Goal: Task Accomplishment & Management: Manage account settings

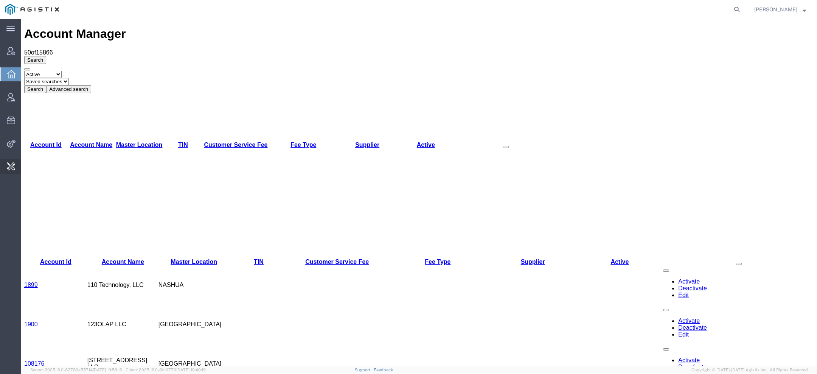
click at [0, 0] on span "Change Carrier" at bounding box center [0, 0] width 0 height 0
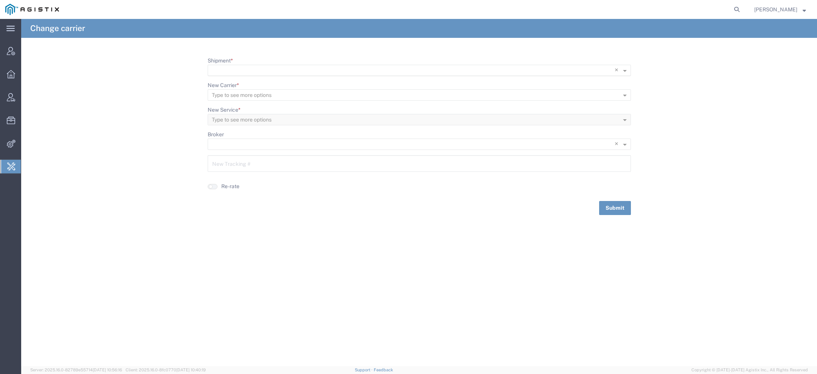
click at [243, 69] on input "Shipment *" at bounding box center [404, 70] width 384 height 11
paste input "56459556"
type input "56459556"
click at [237, 83] on span "56459556" at bounding box center [227, 81] width 27 height 6
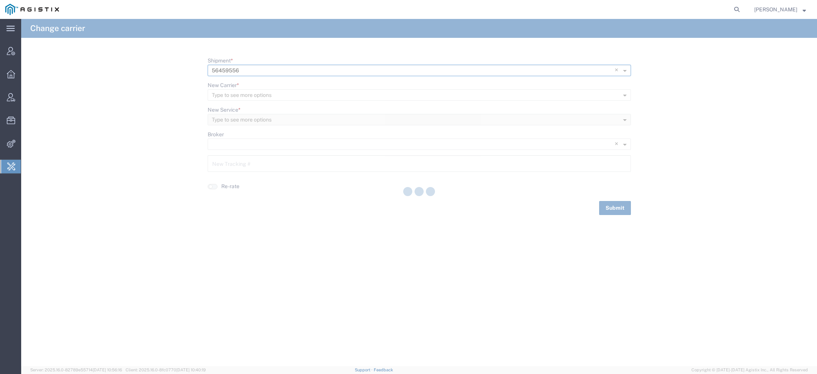
type input "63859417"
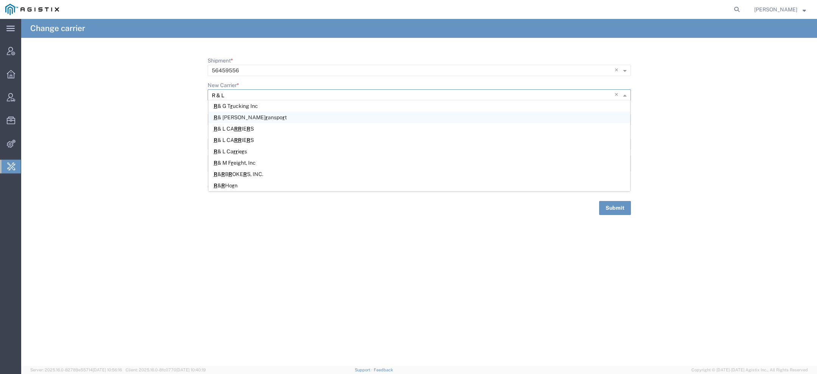
type input "R & L c"
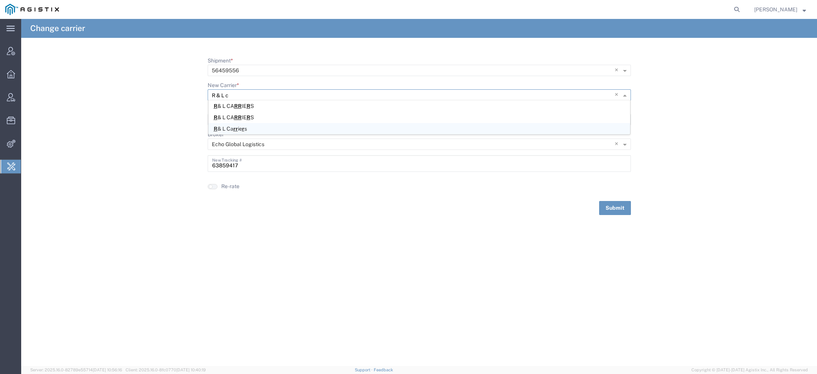
click at [274, 133] on div "R & L Ca r r ie r s" at bounding box center [420, 128] width 422 height 11
click at [262, 120] on input "New Service *" at bounding box center [407, 120] width 391 height 11
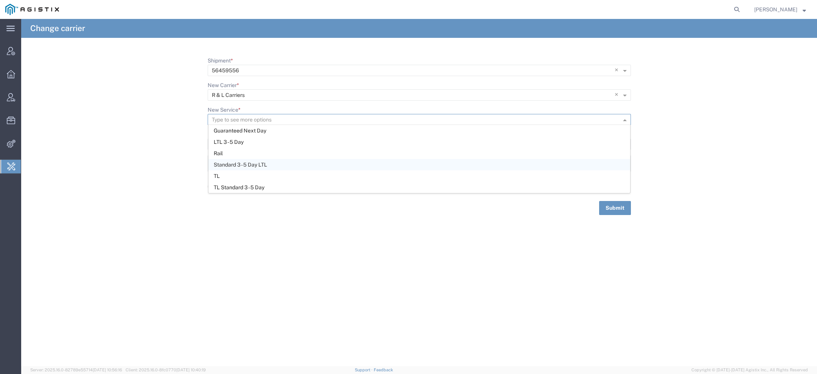
click at [239, 168] on div "Standard 3 - 5 Day LTL" at bounding box center [420, 164] width 422 height 11
click at [624, 208] on button "Submit" at bounding box center [615, 208] width 32 height 14
click at [271, 69] on input "Shipment *" at bounding box center [407, 70] width 391 height 11
paste input "56459554"
type input "56459554"
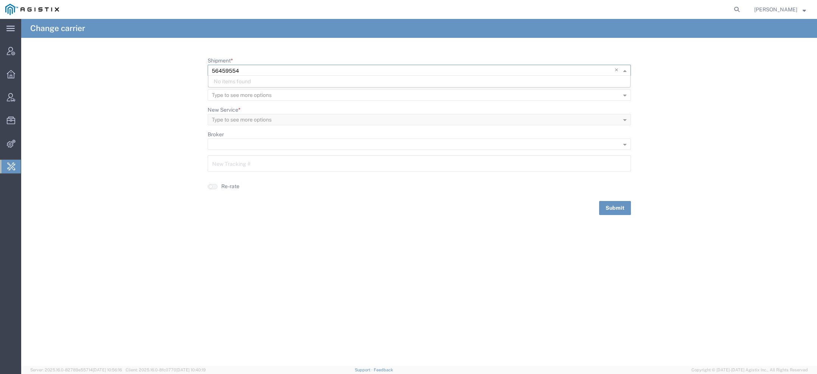
click at [243, 82] on div "No items found" at bounding box center [420, 81] width 422 height 11
click at [243, 82] on div "56459554" at bounding box center [420, 81] width 422 height 11
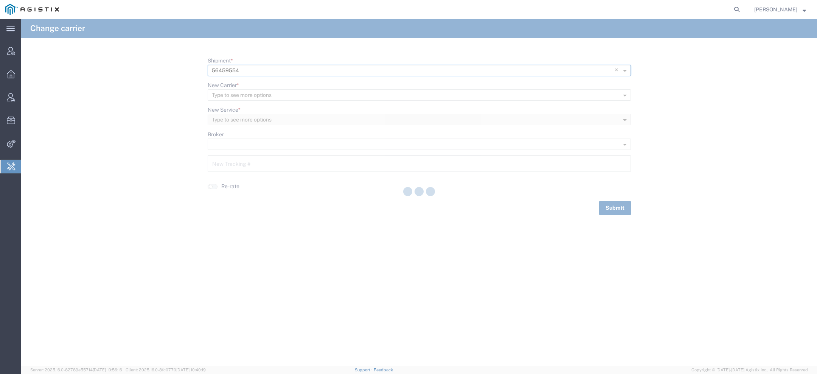
type input "63859416"
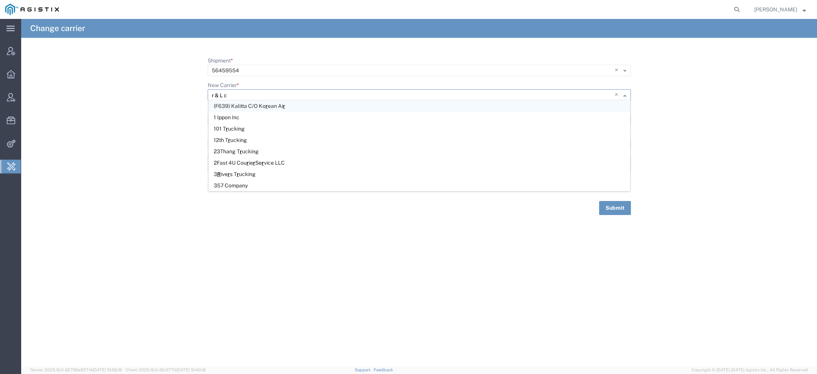
type input "r & L ca"
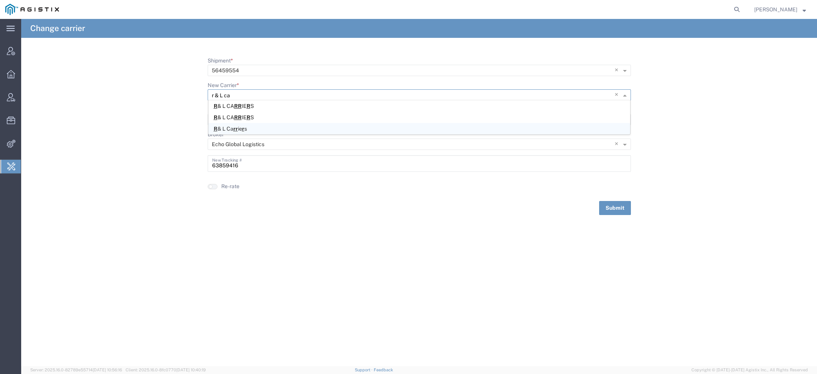
click at [269, 127] on div "R & L Ca r r ie r s" at bounding box center [420, 128] width 422 height 11
click at [255, 121] on input "New Service *" at bounding box center [407, 120] width 391 height 11
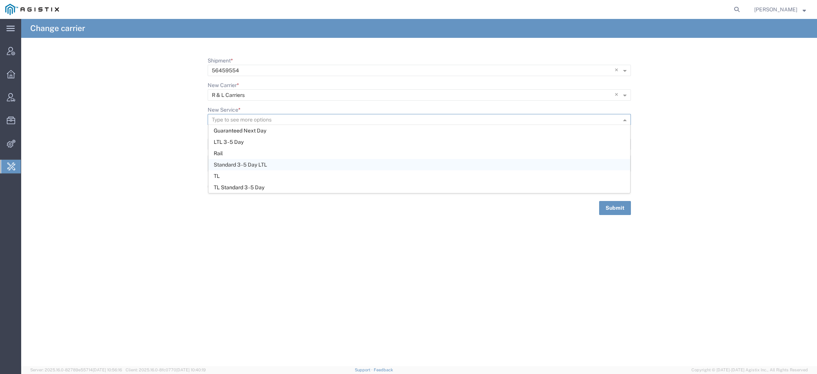
click at [252, 166] on span "Standard 3 - 5 Day LTL" at bounding box center [240, 165] width 53 height 6
click at [606, 204] on button "Submit" at bounding box center [615, 208] width 32 height 14
click at [249, 68] on input "Shipment *" at bounding box center [407, 70] width 391 height 11
paste input "56459552"
type input "56459552"
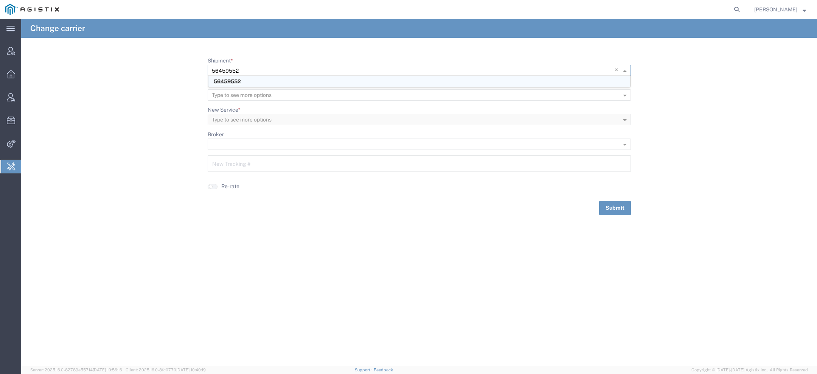
click at [237, 84] on span "56459552" at bounding box center [227, 81] width 27 height 6
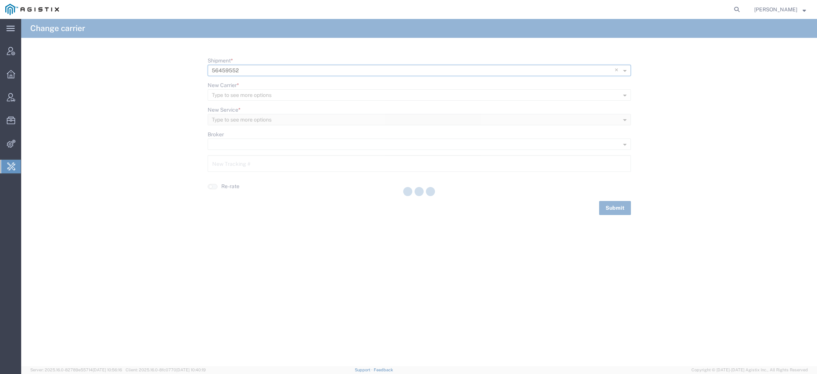
type input "63859415"
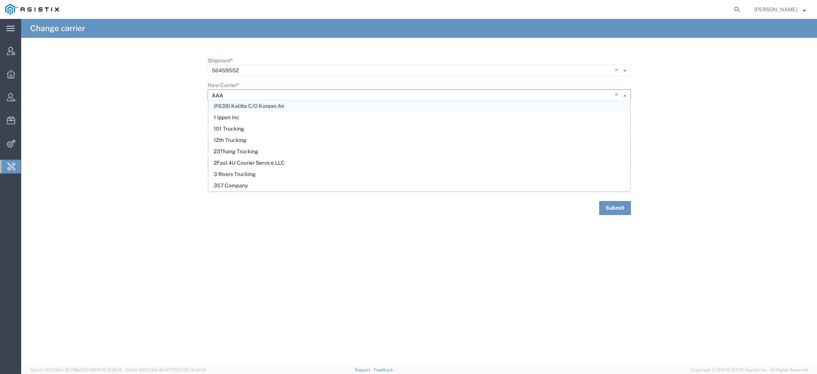
type input "AAA C"
click at [322, 108] on div "AAA C ooper" at bounding box center [420, 105] width 422 height 11
click at [249, 120] on input "New Service *" at bounding box center [407, 120] width 391 height 11
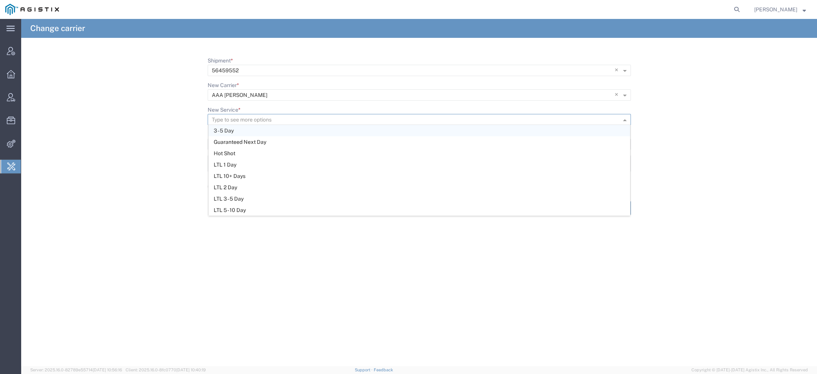
click at [249, 132] on div "3 - 5 Day" at bounding box center [420, 130] width 422 height 11
click at [619, 210] on button "Submit" at bounding box center [615, 208] width 32 height 14
click at [303, 73] on input "Shipment *" at bounding box center [407, 70] width 391 height 11
paste input "56459534"
type input "56459534"
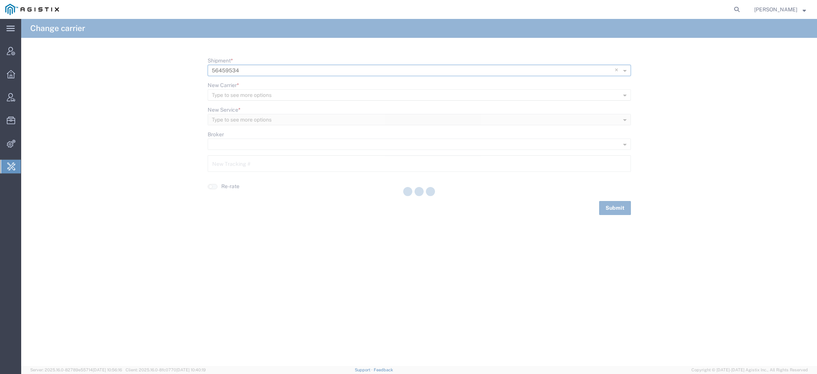
type input "63859402"
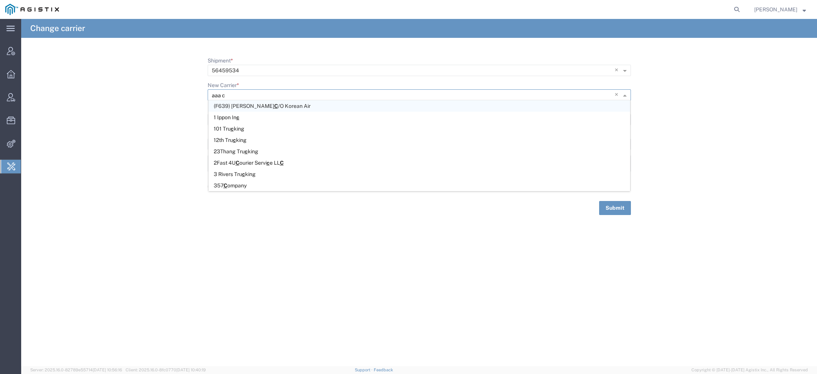
type input "aaa co"
click at [510, 109] on div "AAA Co oper" at bounding box center [420, 105] width 422 height 11
click at [473, 125] on ng-select "Type to see more options" at bounding box center [419, 119] width 423 height 11
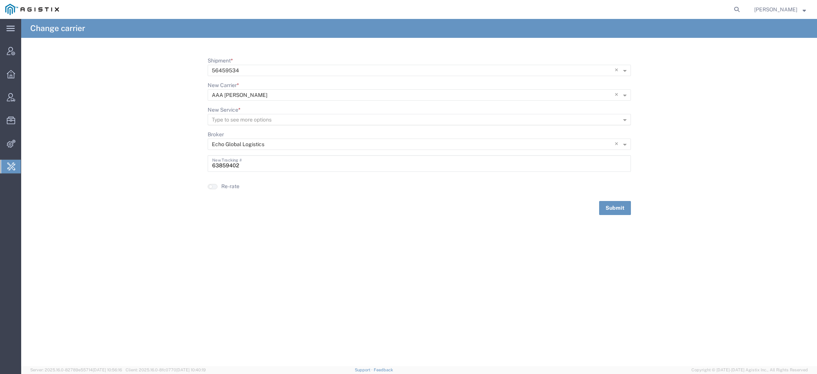
click at [457, 118] on input "New Service *" at bounding box center [407, 120] width 391 height 11
click at [367, 135] on div "3 - 5 Day" at bounding box center [420, 130] width 422 height 11
click at [602, 206] on button "Submit" at bounding box center [615, 208] width 32 height 14
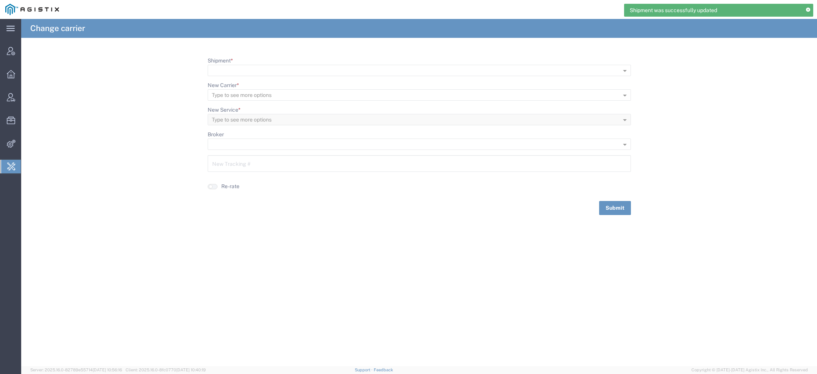
click at [808, 11] on icon at bounding box center [808, 10] width 4 height 4
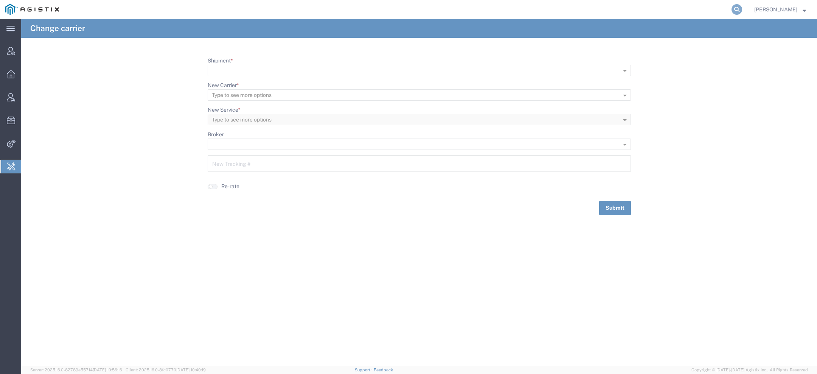
click at [739, 9] on icon at bounding box center [737, 9] width 11 height 11
type input "pgw"
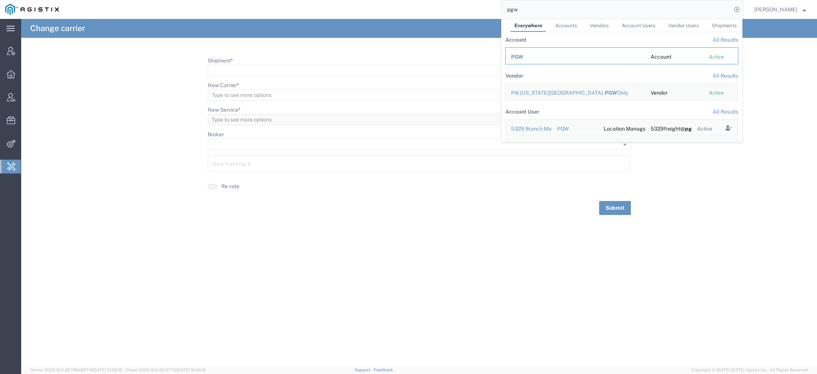
click at [534, 55] on div "PGW" at bounding box center [575, 57] width 129 height 8
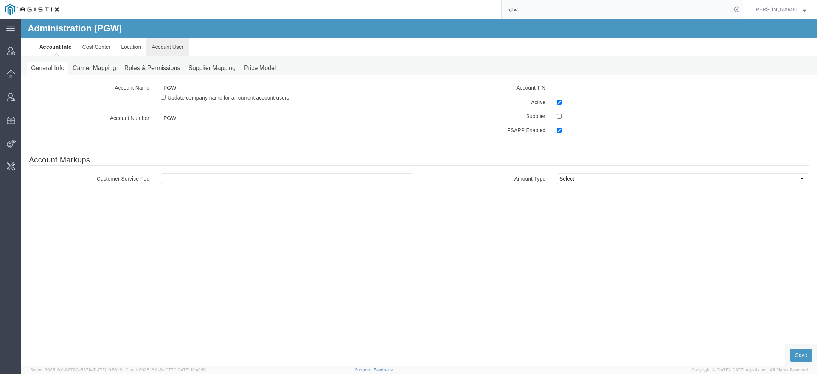
click at [174, 46] on link "Account User" at bounding box center [167, 47] width 42 height 18
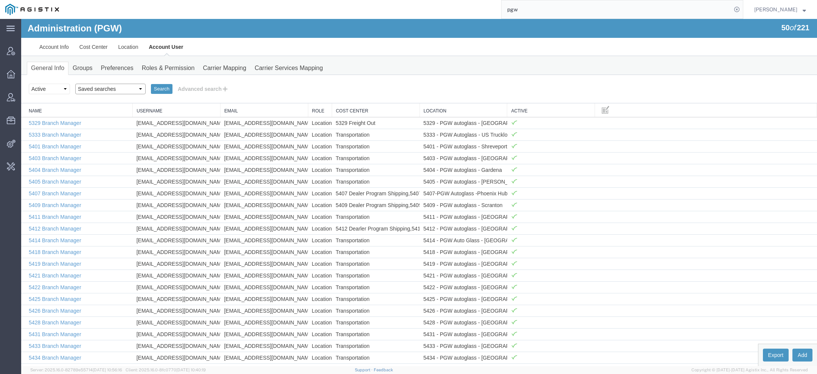
click at [108, 88] on select "Saved searches Exclude Branch Manager Jason Offline user" at bounding box center [110, 89] width 70 height 11
select select "Offline user"
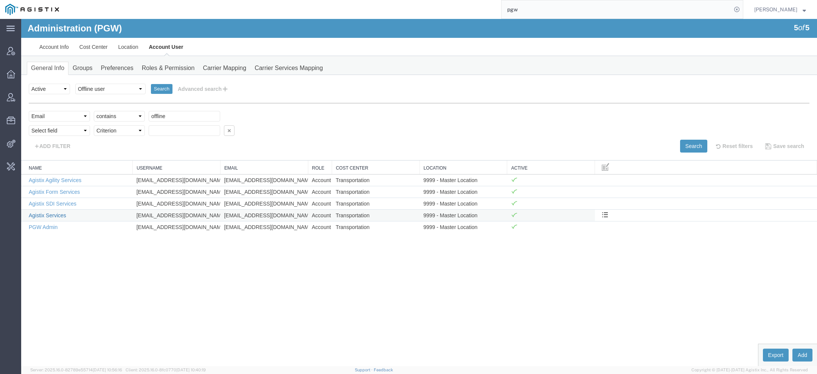
click at [59, 213] on link "Agistix Services" at bounding box center [47, 215] width 37 height 6
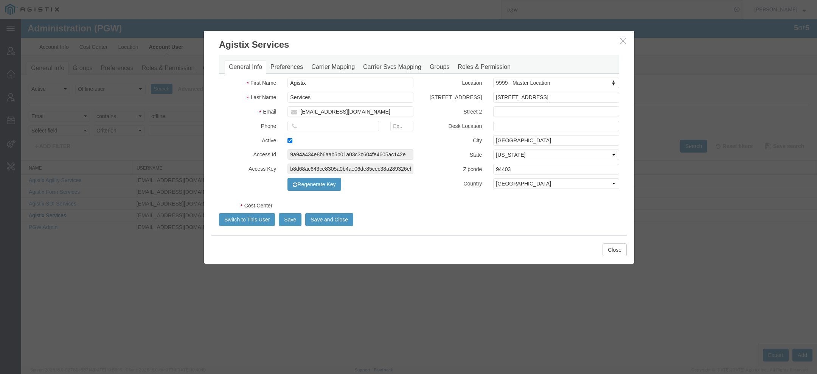
select select "COSTCENTER"
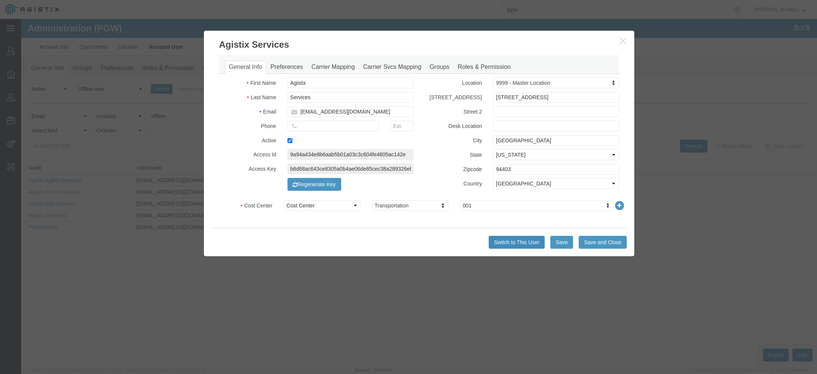
click at [528, 244] on button "Switch to This User" at bounding box center [517, 242] width 56 height 13
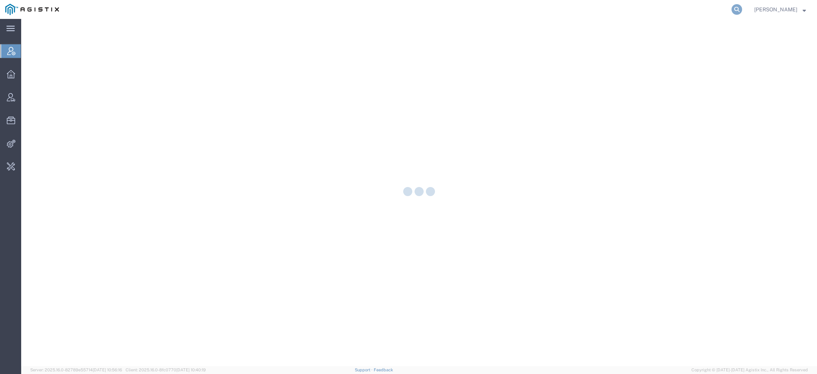
click at [738, 9] on icon at bounding box center [737, 9] width 11 height 11
paste input "63859417"
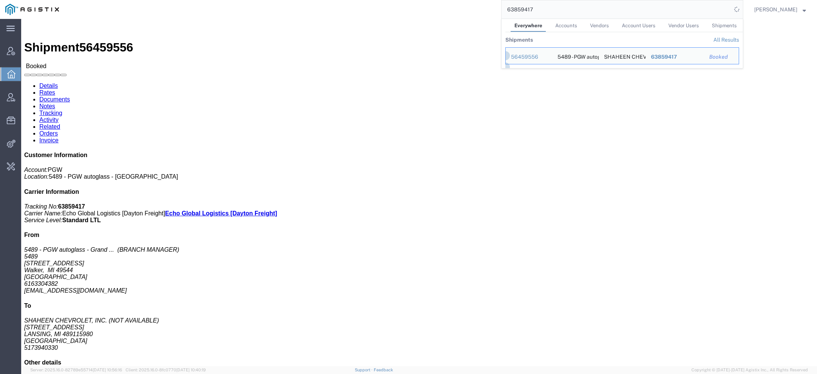
click span "56459556"
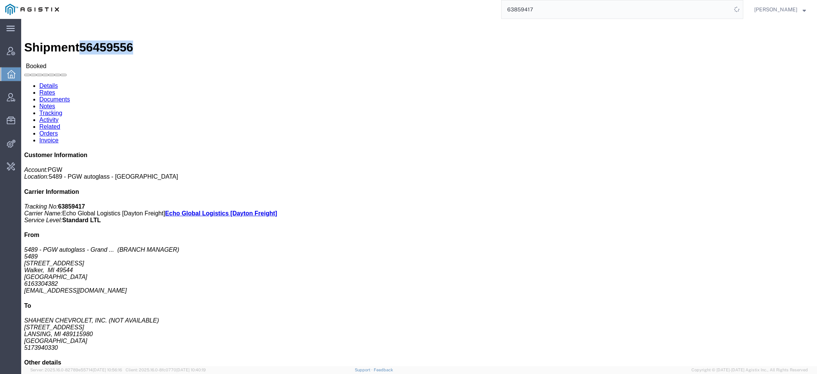
copy span "56459556"
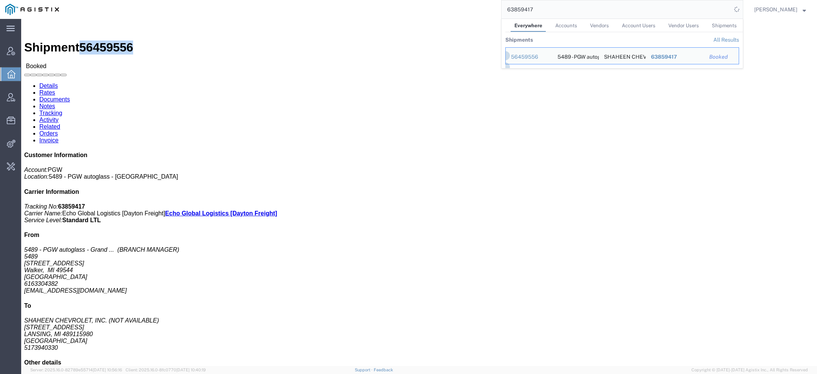
click link "Rates"
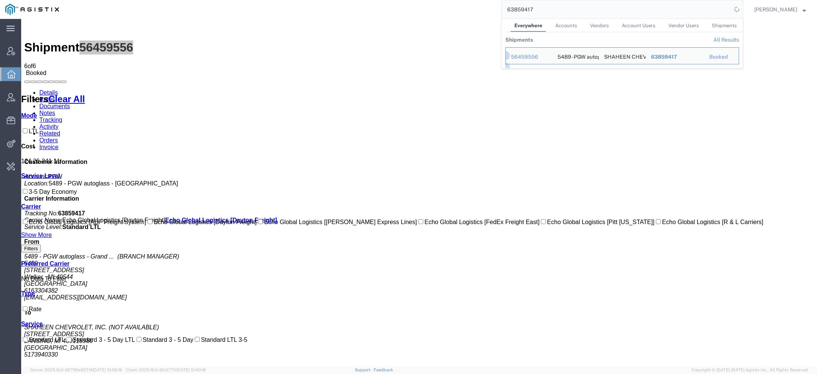
drag, startPoint x: 539, startPoint y: 11, endPoint x: 426, endPoint y: 10, distance: 112.0
click at [430, 10] on div "63859417 Everywhere Accounts Vendors Account Users Vendor Users Shipments Shipm…" at bounding box center [403, 9] width 679 height 19
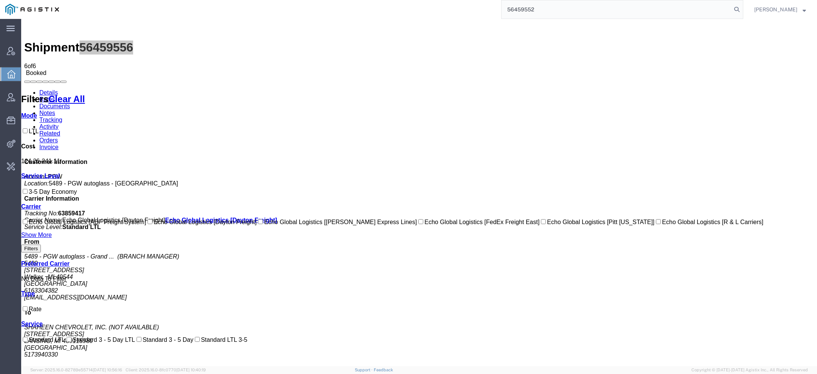
type input "56459552"
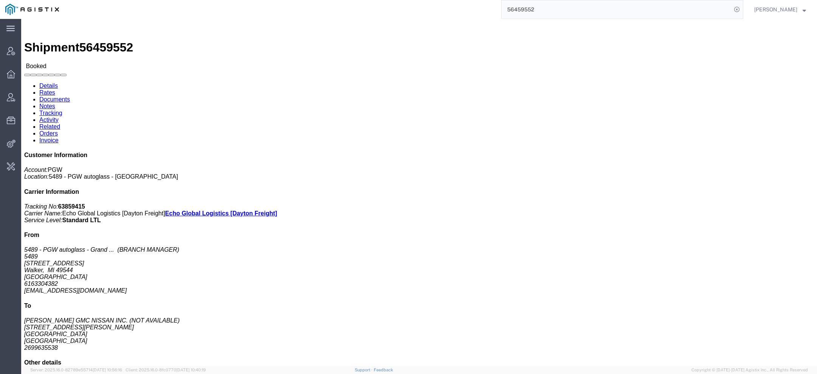
click link "Documents"
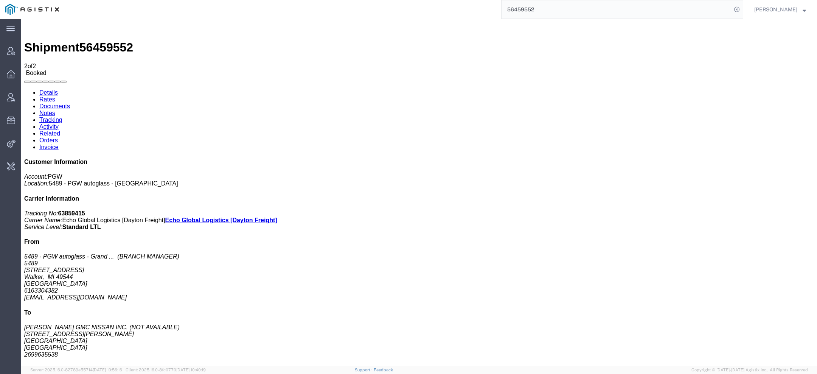
click at [55, 96] on link "Rates" at bounding box center [47, 99] width 16 height 6
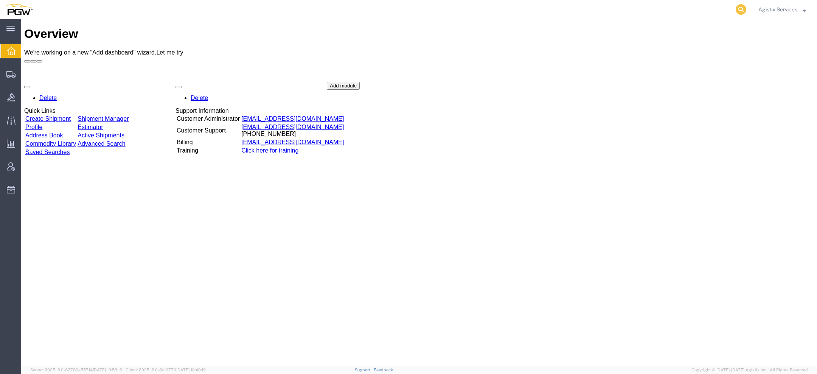
click at [741, 6] on icon at bounding box center [741, 9] width 11 height 11
paste input "56459556"
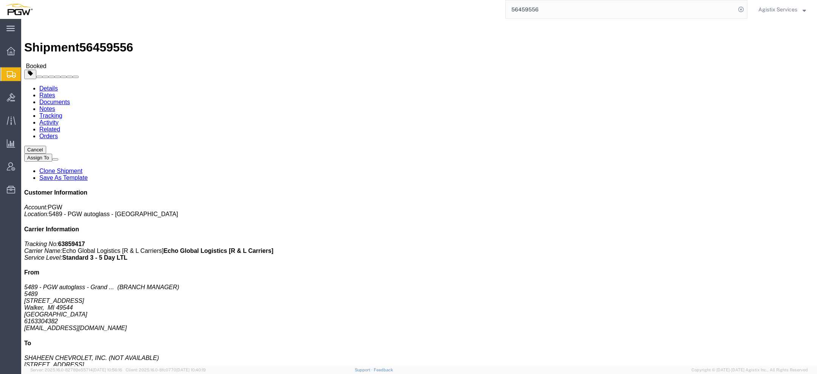
click link "Documents"
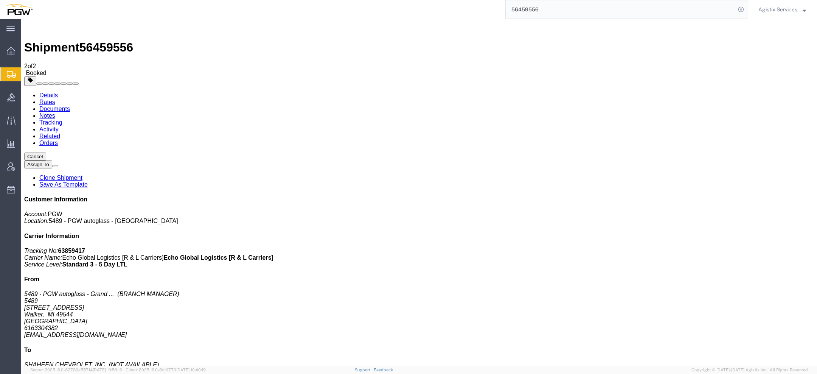
click at [70, 106] on link "Documents" at bounding box center [54, 109] width 31 height 6
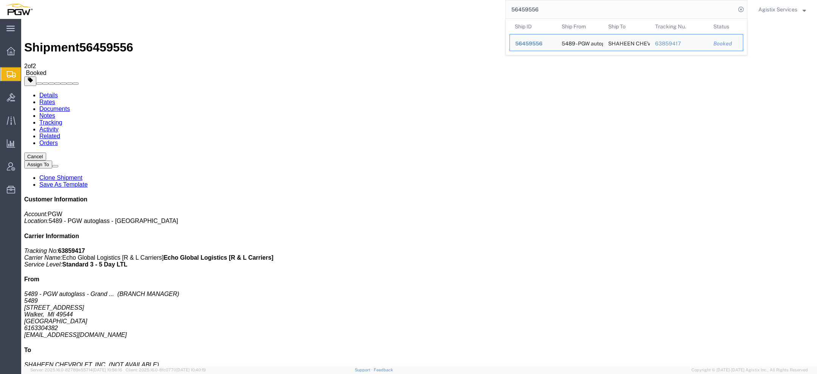
drag, startPoint x: 550, startPoint y: 14, endPoint x: 406, endPoint y: 15, distance: 144.6
click at [419, 14] on div "56459556 Ship ID Ship From Ship To Tracking Nu. Status Ship ID 56459556 Ship Fr…" at bounding box center [393, 9] width 710 height 19
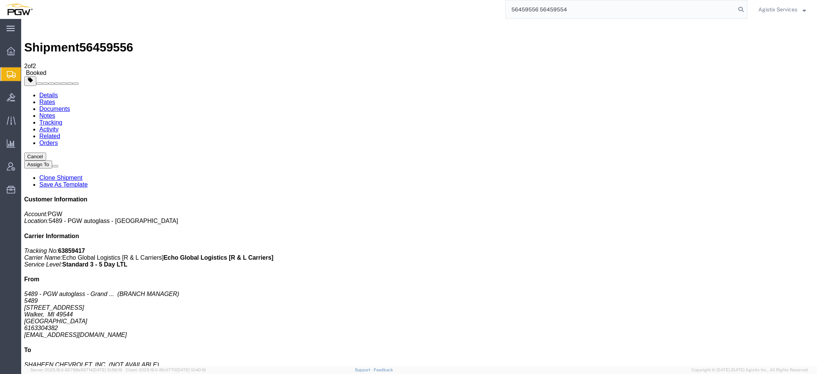
drag, startPoint x: 560, startPoint y: 7, endPoint x: 227, endPoint y: 8, distance: 333.4
click at [254, 8] on div "56459556 56459554" at bounding box center [393, 9] width 710 height 19
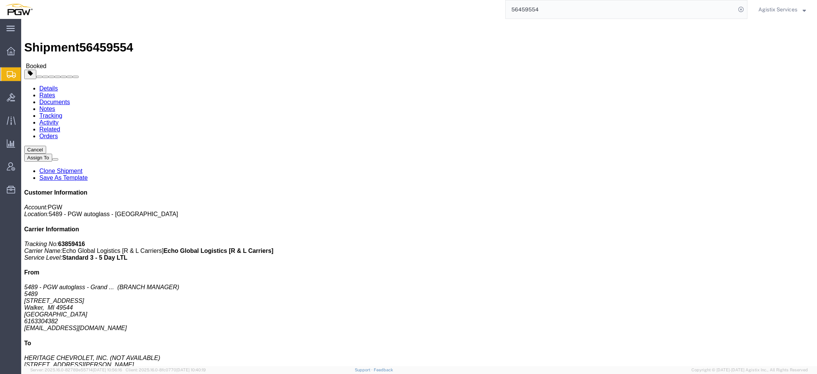
click link "Documents"
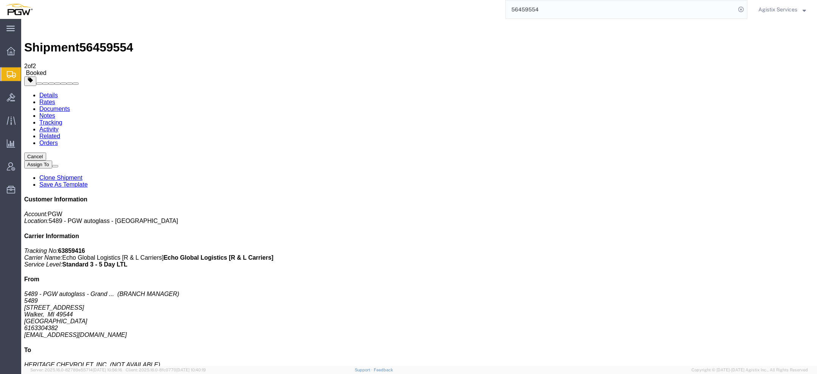
click at [70, 106] on link "Documents" at bounding box center [54, 109] width 31 height 6
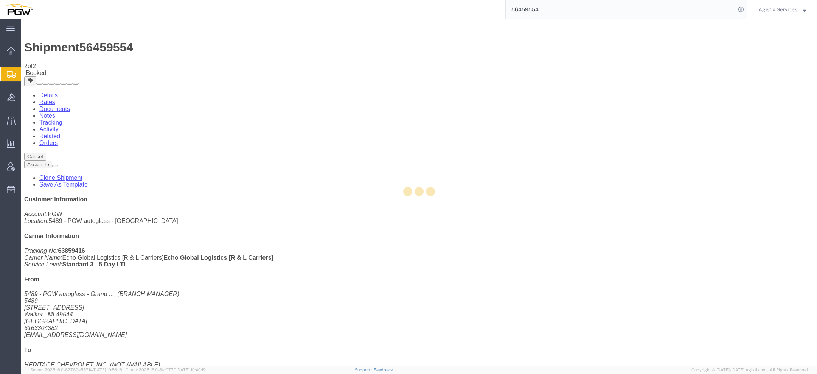
click at [92, 46] on div at bounding box center [419, 192] width 796 height 347
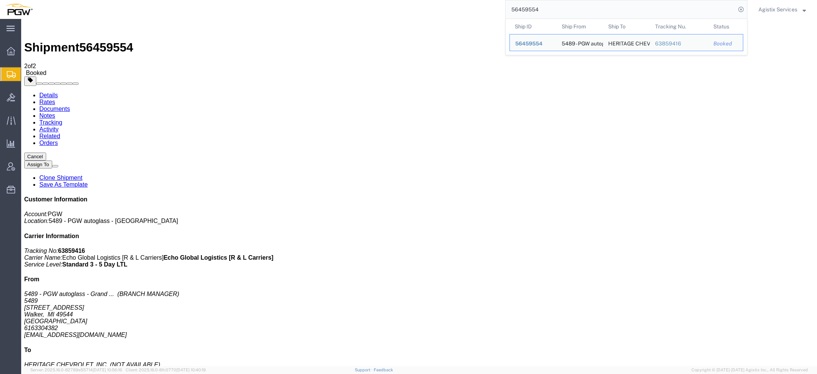
drag, startPoint x: 542, startPoint y: 10, endPoint x: 371, endPoint y: -7, distance: 171.9
click at [371, 0] on html "main_menu Created with Sketch. Collapse Menu Overview Shipments Shipment Manage…" at bounding box center [408, 187] width 817 height 374
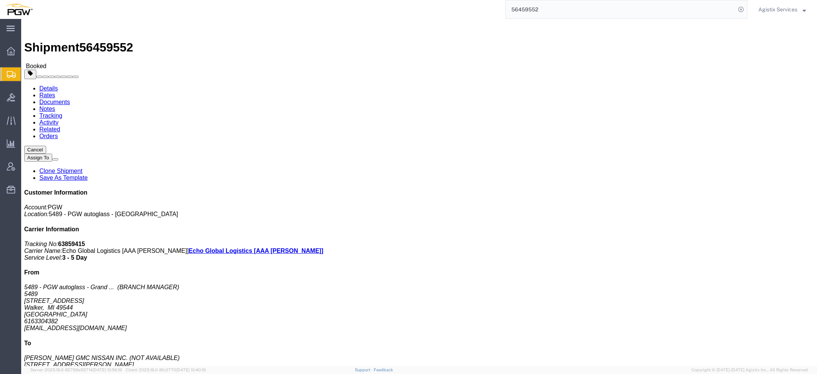
click link "Documents"
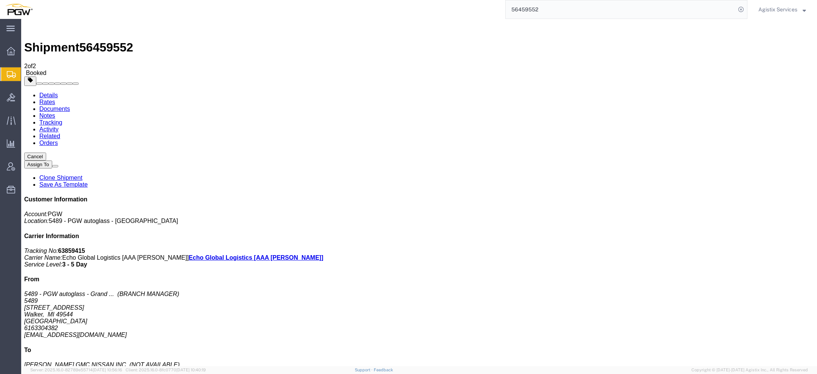
click at [70, 106] on link "Documents" at bounding box center [54, 109] width 31 height 6
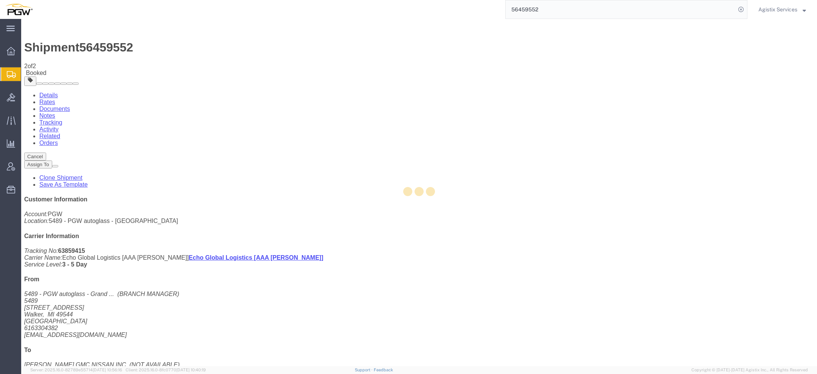
click at [96, 52] on div at bounding box center [419, 192] width 796 height 347
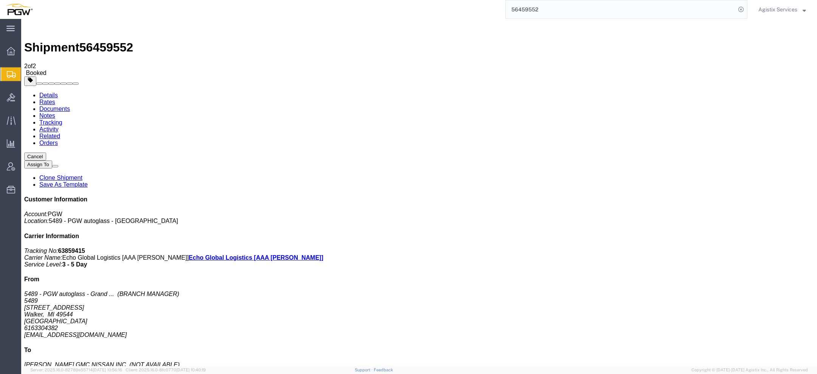
drag, startPoint x: 98, startPoint y: 103, endPoint x: 374, endPoint y: 27, distance: 285.5
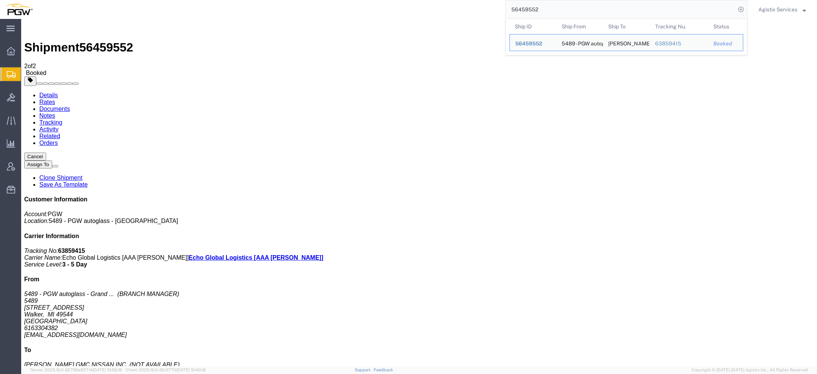
drag, startPoint x: 553, startPoint y: 17, endPoint x: 452, endPoint y: 1, distance: 102.0
click at [452, 1] on div "56459552 Ship ID Ship From Ship To Tracking Nu. Status Ship ID 56459552 Ship Fr…" at bounding box center [393, 9] width 710 height 19
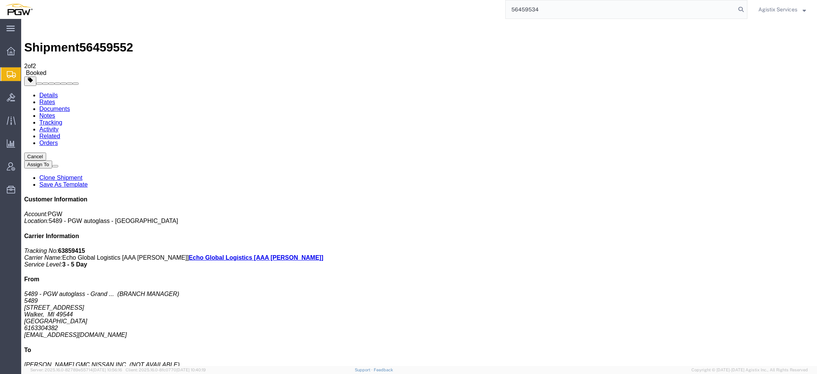
type input "56459534"
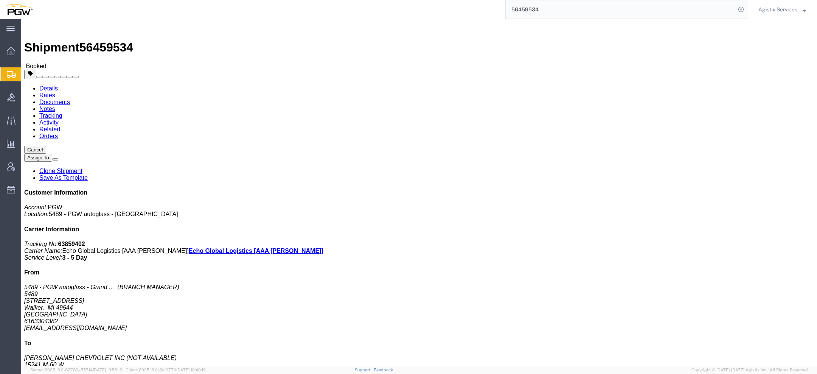
click link "Rates"
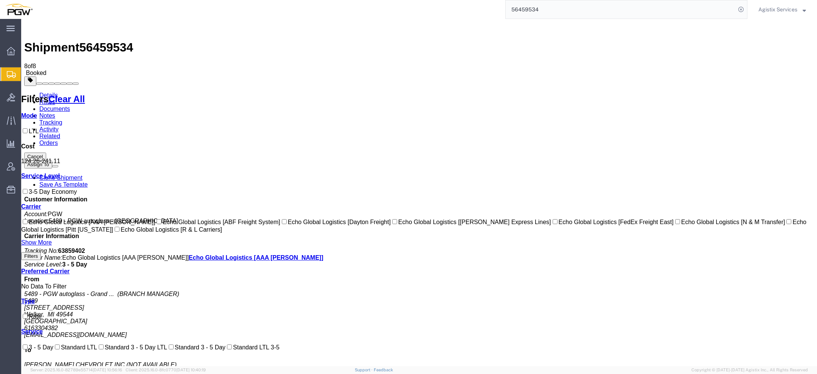
click at [70, 106] on link "Documents" at bounding box center [54, 109] width 31 height 6
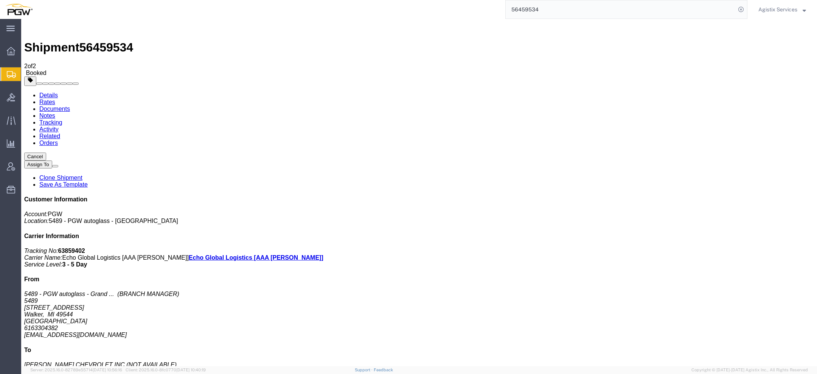
click at [70, 106] on link "Documents" at bounding box center [54, 109] width 31 height 6
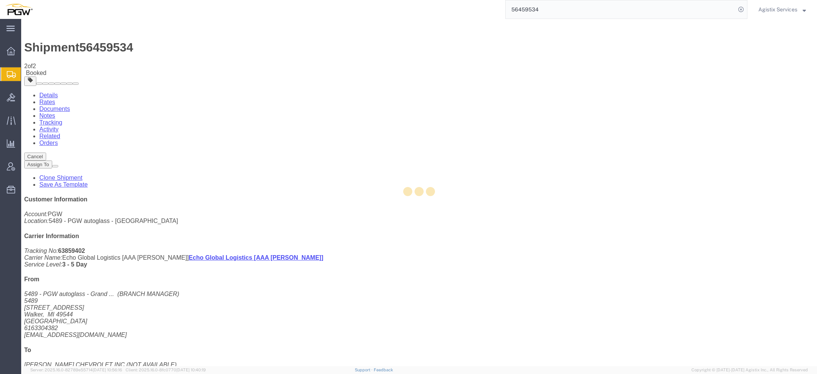
click at [107, 49] on div at bounding box center [419, 192] width 796 height 347
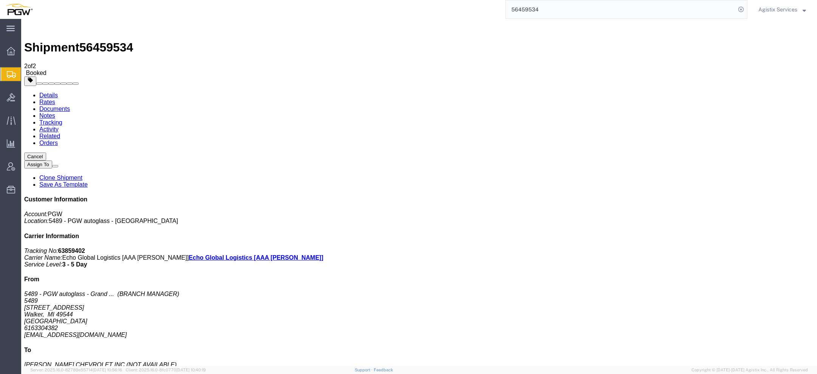
click at [780, 8] on span "Agistix Services" at bounding box center [778, 9] width 39 height 8
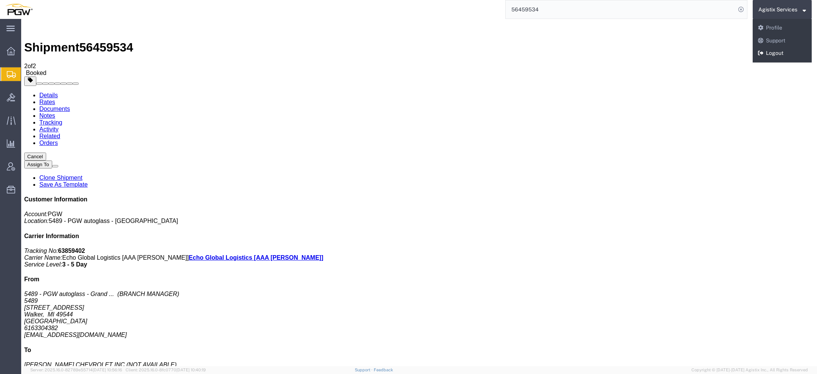
click at [772, 55] on link "Logout" at bounding box center [782, 53] width 59 height 13
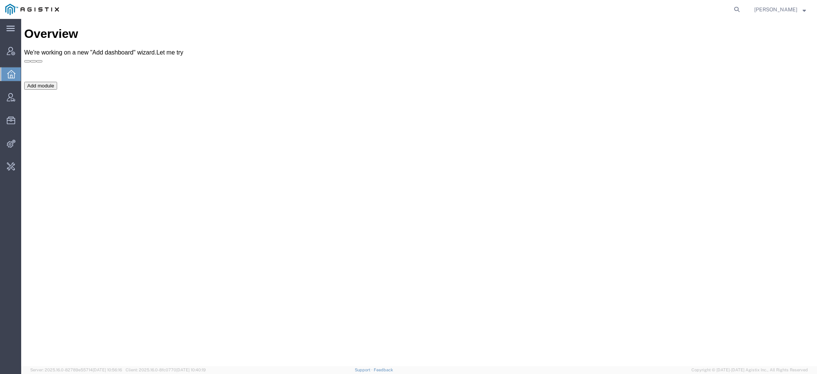
click at [733, 9] on agx-global-search at bounding box center [622, 9] width 242 height 19
click at [733, 9] on icon at bounding box center [737, 9] width 11 height 11
paste input "[EMAIL_ADDRESS][DOMAIN_NAME]"
drag, startPoint x: 550, startPoint y: 10, endPoint x: 506, endPoint y: 10, distance: 44.3
click at [509, 10] on input "viktoriia.shovkun@ventanaserra.com" at bounding box center [617, 9] width 230 height 18
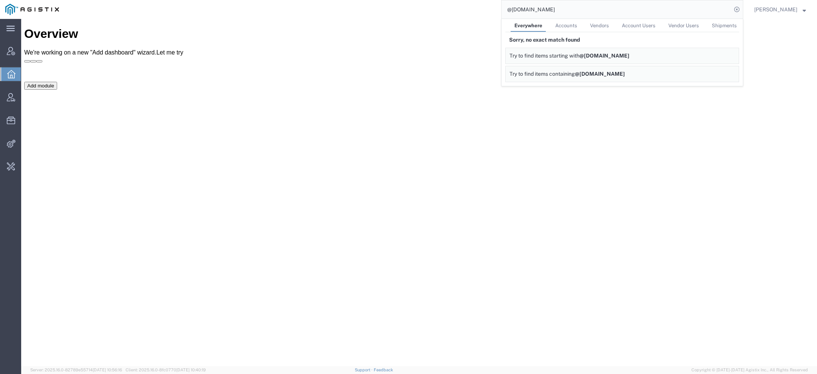
drag, startPoint x: 561, startPoint y: 11, endPoint x: 434, endPoint y: -5, distance: 128.2
click at [434, 0] on html "main_menu Created with Sketch. Collapse Menu Account Manager Overview Vendor Ma…" at bounding box center [408, 187] width 817 height 374
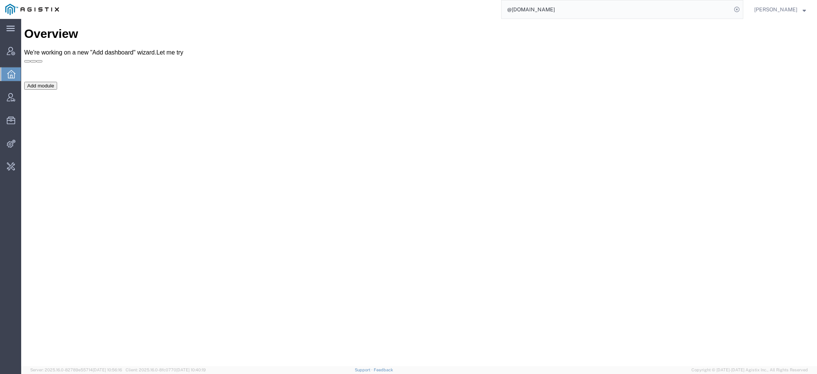
paste input "Ventana Serra [GEOGRAPHIC_DATA]"
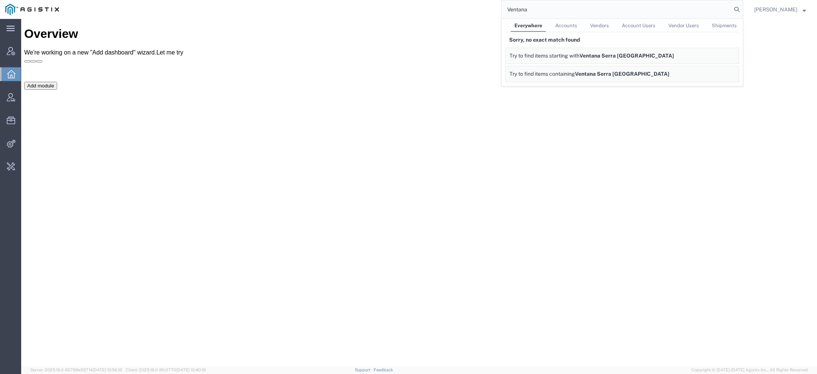
type input "Ventana"
click at [8, 77] on icon at bounding box center [11, 74] width 8 height 8
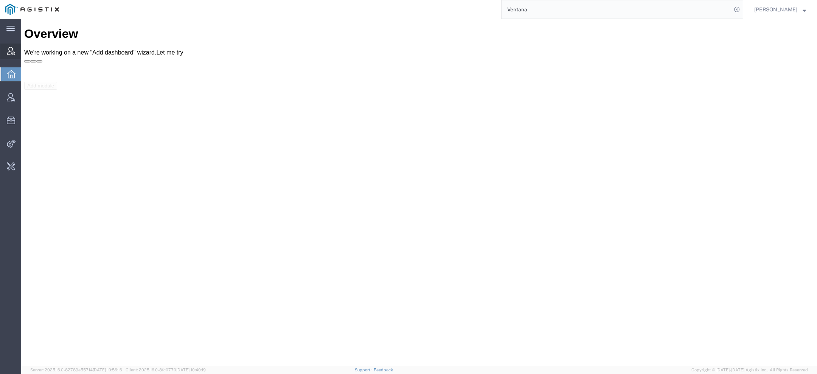
click at [9, 50] on icon at bounding box center [11, 51] width 8 height 8
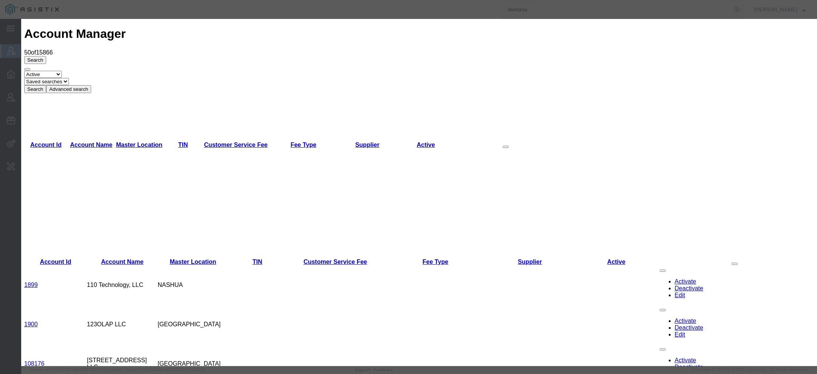
paste input "Ventana Serra [GEOGRAPHIC_DATA]"
type input "Ventana Serra [GEOGRAPHIC_DATA]"
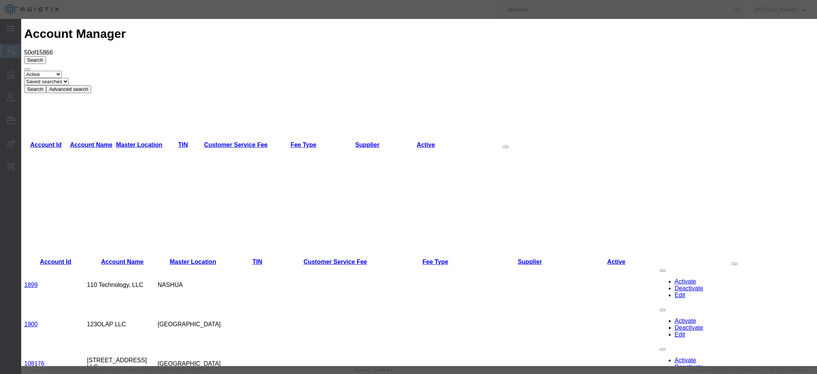
type input "VTSA"
checkbox input "true"
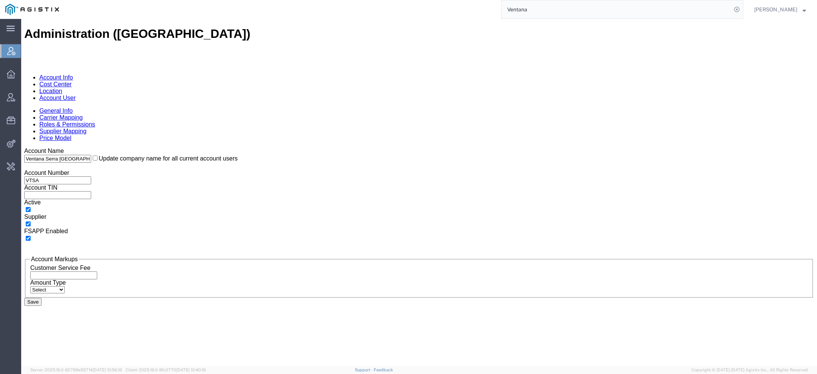
click at [72, 81] on link "Cost Center" at bounding box center [55, 84] width 32 height 6
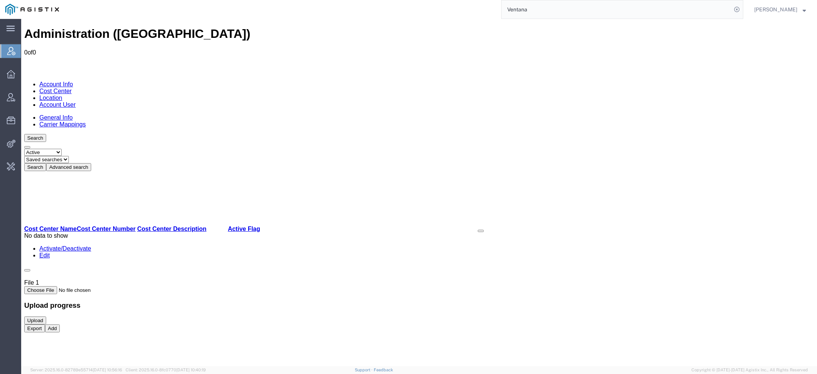
click at [60, 332] on button "Add" at bounding box center [52, 328] width 15 height 8
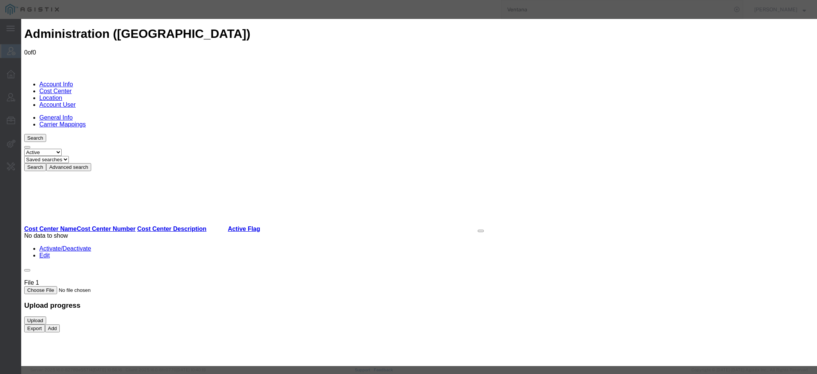
select select "COSTCENTER"
paste input "Ventana Serra [GEOGRAPHIC_DATA]"
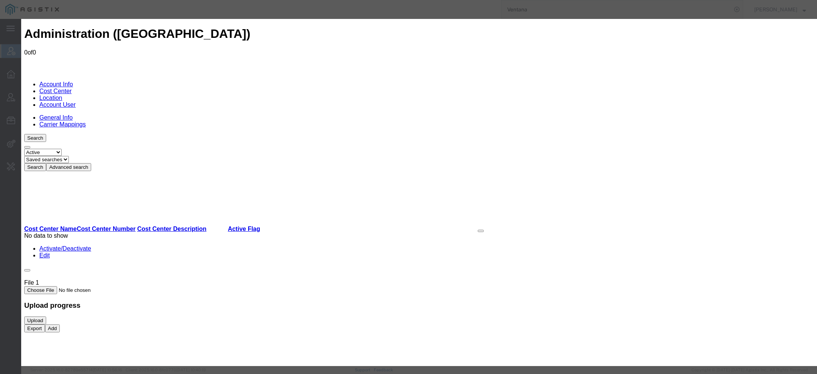
copy label "n"
drag, startPoint x: 315, startPoint y: 103, endPoint x: 487, endPoint y: 106, distance: 172.6
paste input "n"
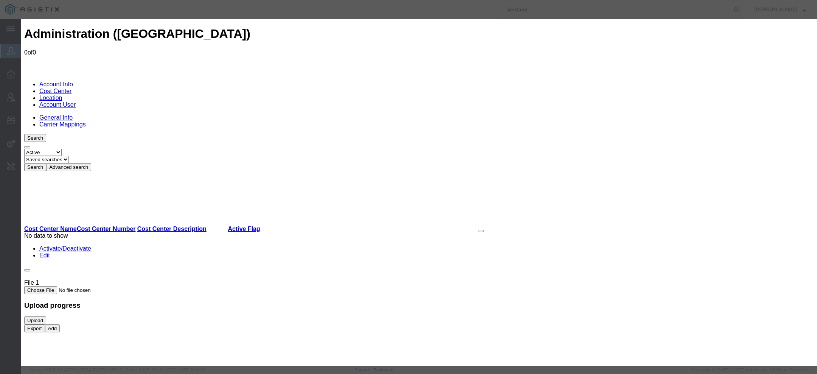
type input "Transportation"
type input "001"
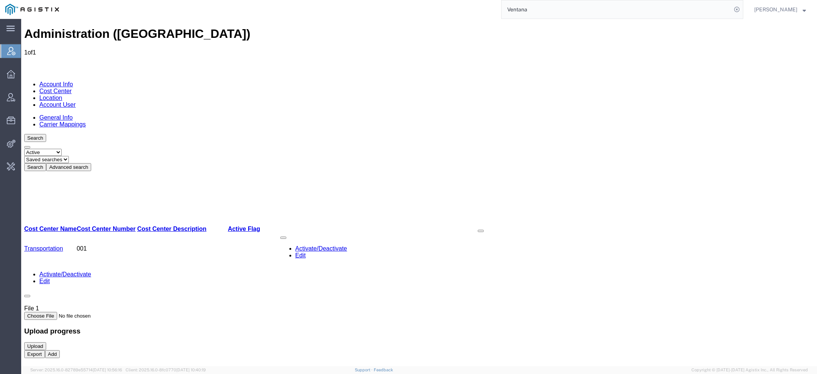
click at [62, 95] on link "Location" at bounding box center [50, 98] width 23 height 6
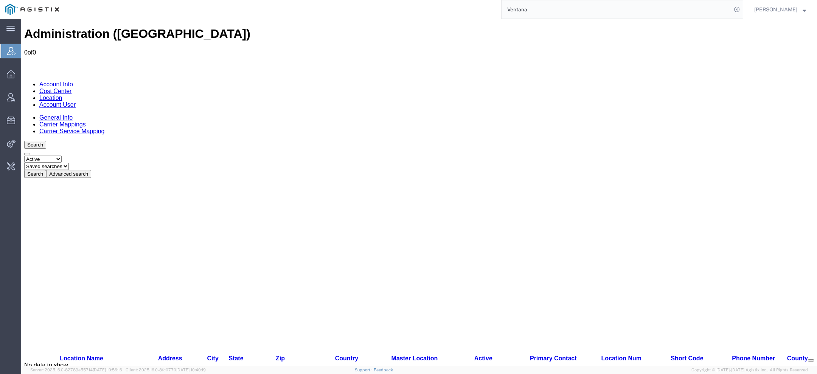
click at [63, 81] on link "Account Info" at bounding box center [56, 84] width 34 height 6
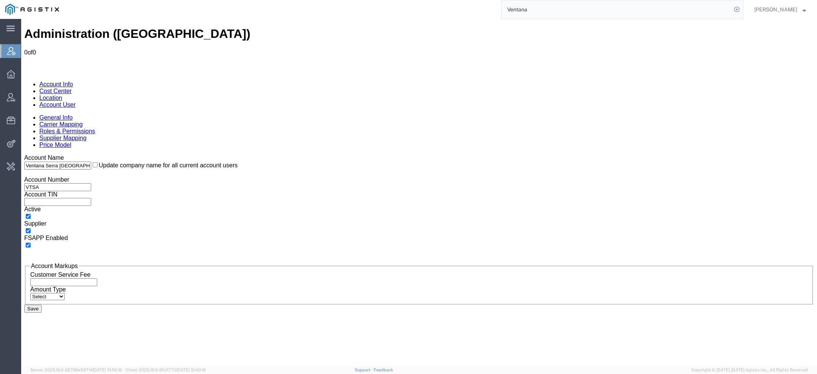
click at [31, 228] on input "checkbox" at bounding box center [28, 230] width 5 height 5
checkbox input "false"
click at [42, 313] on button "Save" at bounding box center [32, 309] width 17 height 8
click at [31, 214] on input "checkbox" at bounding box center [28, 216] width 5 height 5
checkbox input "false"
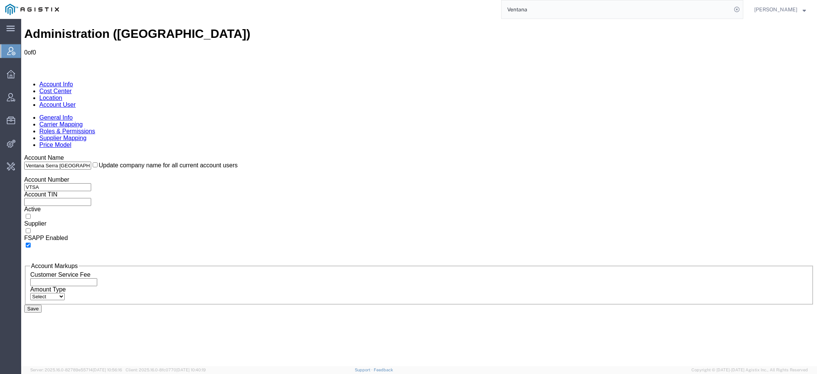
click at [42, 313] on button "Save" at bounding box center [32, 309] width 17 height 8
click at [39, 81] on link "Account Info" at bounding box center [56, 84] width 34 height 6
click at [72, 88] on link "Cost Center" at bounding box center [55, 91] width 32 height 6
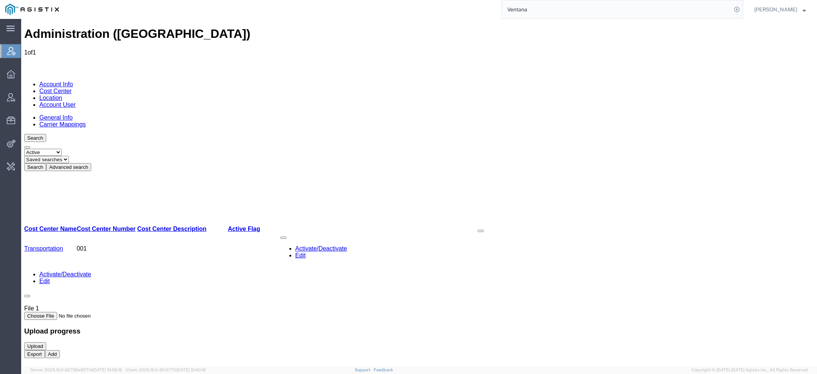
click at [52, 81] on link "Account Info" at bounding box center [56, 84] width 34 height 6
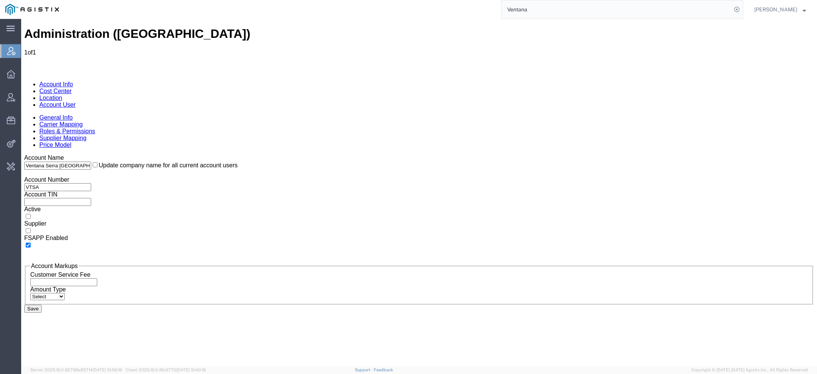
click at [32, 228] on label at bounding box center [28, 231] width 8 height 6
click at [31, 228] on input "checkbox" at bounding box center [28, 230] width 5 height 5
checkbox input "true"
click at [42, 313] on button "Save" at bounding box center [32, 309] width 17 height 8
click at [62, 95] on link "Location" at bounding box center [50, 98] width 23 height 6
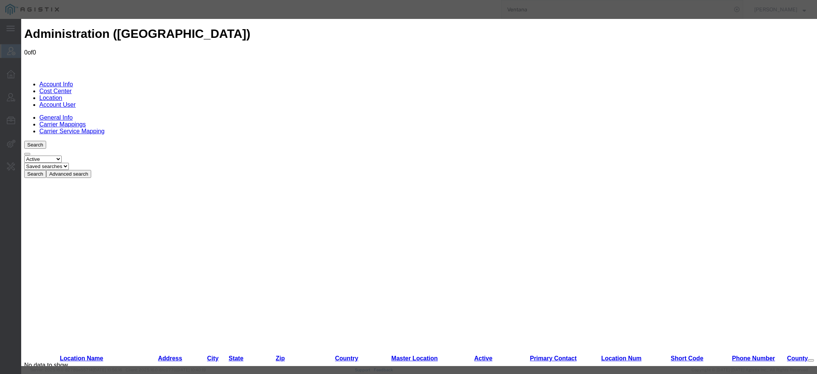
paste input "3330 Cumberland Blvd SE Suite 500 Atlanta, GA 30339"
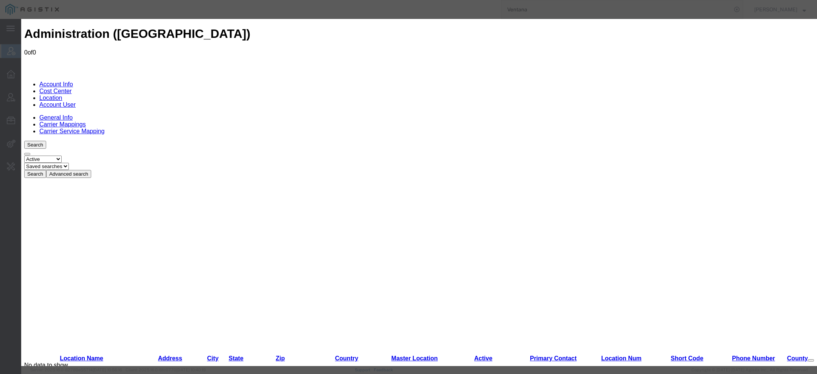
scroll to position [0, 0]
type input "3330 Cumberland Blvd SE Suite 500 Atlanta"
paste input "30339"
type input "30339"
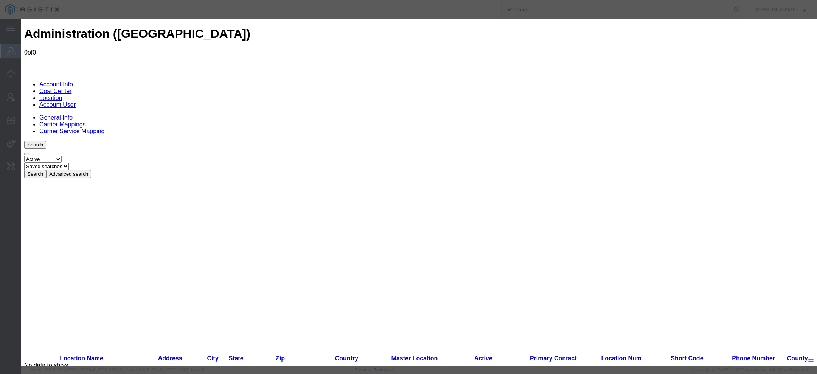
type input "3330 Cumberland Blvd SE Suite 500"
paste input "Atlanta"
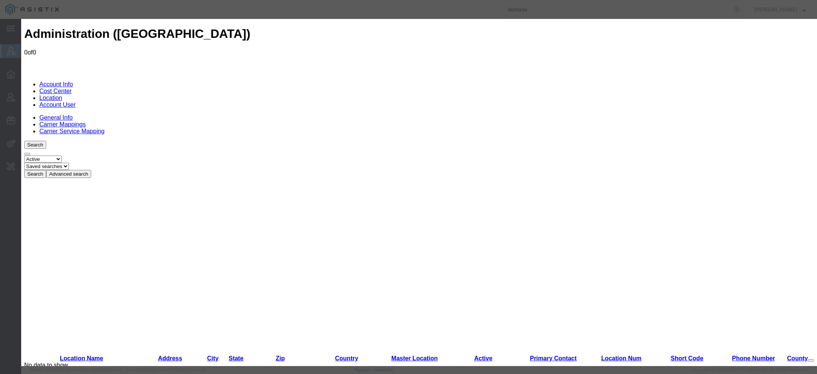
type input "Atlanta"
select select "GA"
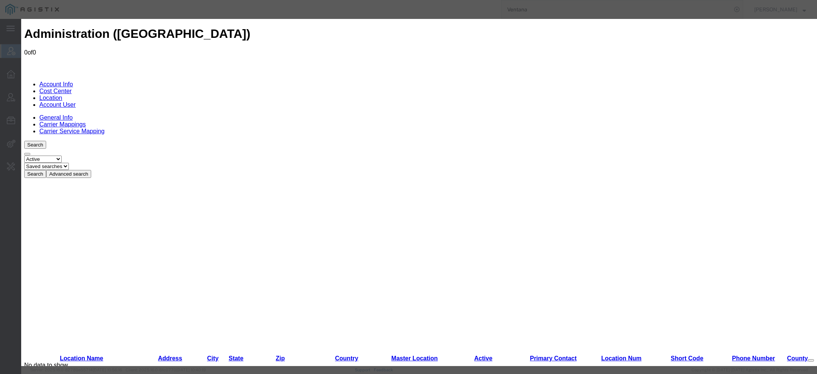
paste input "Atlanta"
type input "Atlanta"
checkbox input "true"
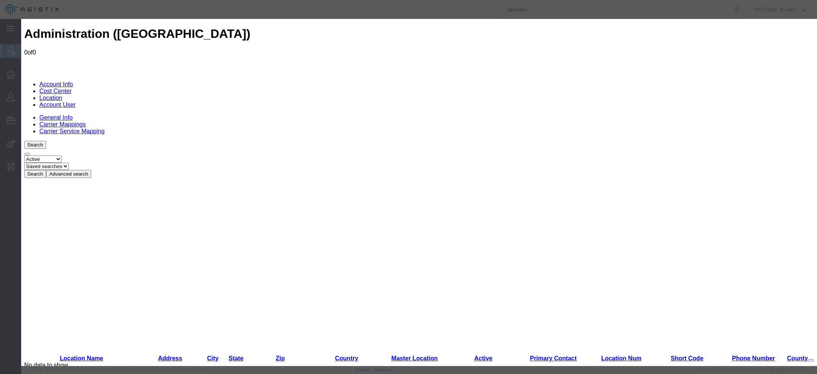
select select "COSTCENTER"
drag, startPoint x: 561, startPoint y: 82, endPoint x: 637, endPoint y: 82, distance: 75.7
type input "3330 Cumberland Blvd SE"
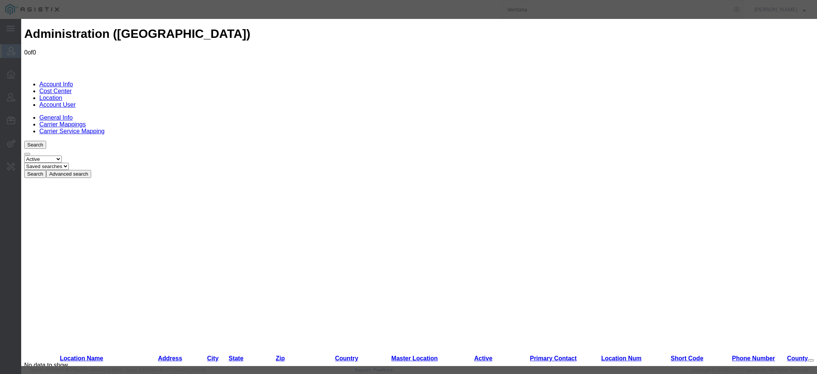
paste input "Suite 500"
type input "Suite 500"
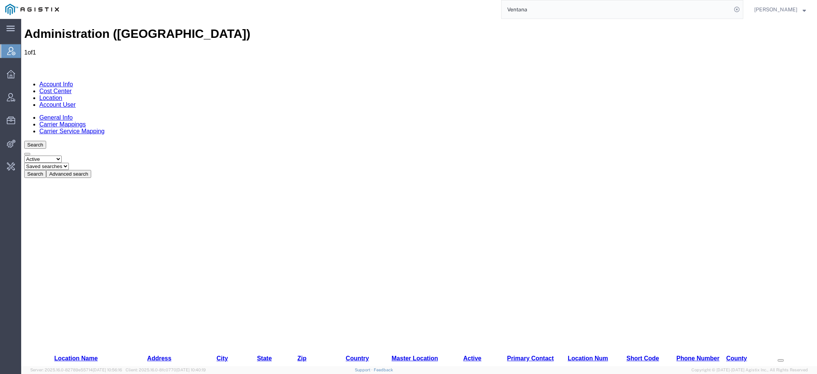
click at [72, 88] on link "Cost Center" at bounding box center [55, 91] width 32 height 6
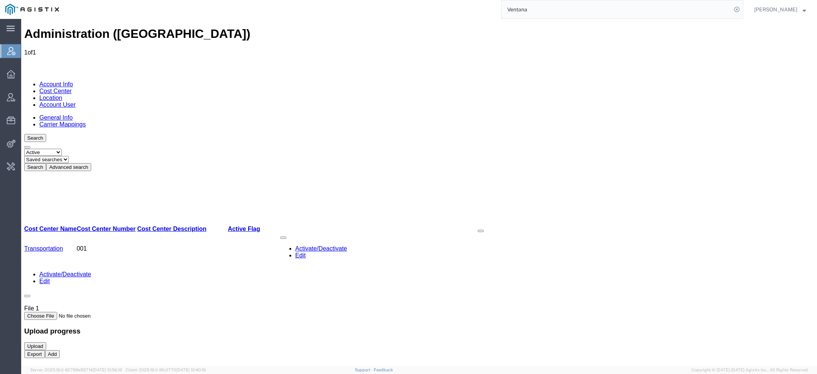
click at [61, 81] on link "Account Info" at bounding box center [56, 84] width 34 height 6
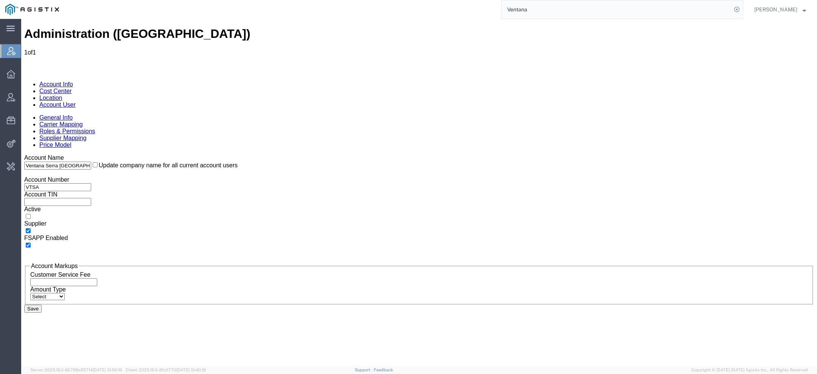
click at [31, 214] on input "checkbox" at bounding box center [28, 216] width 5 height 5
checkbox input "true"
click at [42, 313] on button "Save" at bounding box center [32, 309] width 17 height 8
click at [62, 95] on link "Location" at bounding box center [50, 98] width 23 height 6
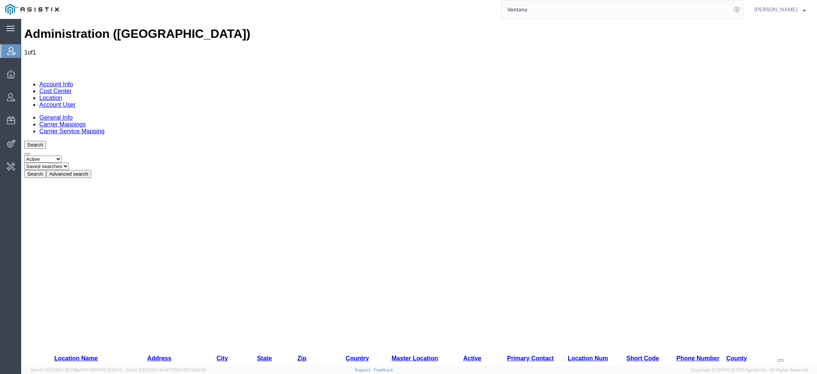
click at [40, 374] on link "Atlanta" at bounding box center [55, 378] width 63 height 6
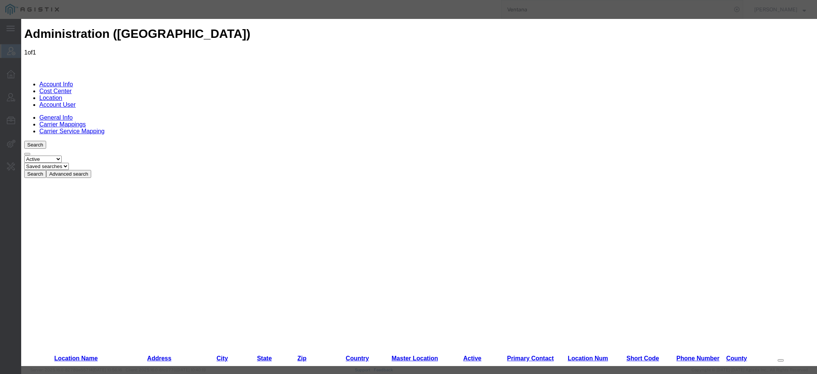
scroll to position [15, 0]
select select "COSTCENTER"
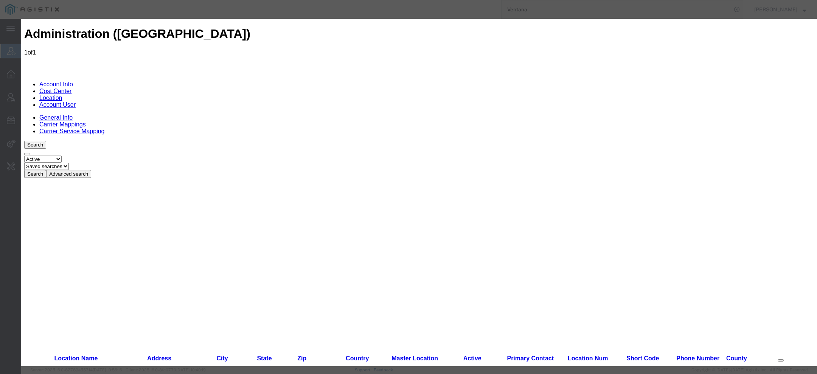
select select "2412691"
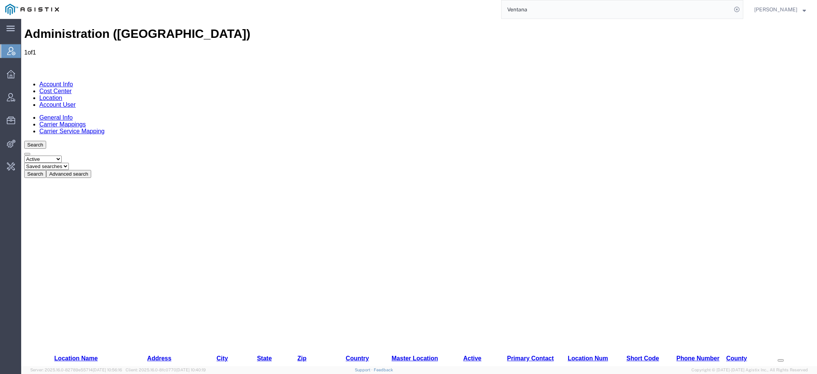
drag, startPoint x: 100, startPoint y: 29, endPoint x: 174, endPoint y: 28, distance: 73.4
click at [174, 28] on h1 "Administration (Ventana Serra USA)" at bounding box center [419, 34] width 790 height 14
drag, startPoint x: 179, startPoint y: 30, endPoint x: 99, endPoint y: 30, distance: 79.8
click at [99, 30] on h1 "Administration (Ventana Serra USA)" at bounding box center [419, 34] width 790 height 14
copy h1 "Ventana Serra USA"
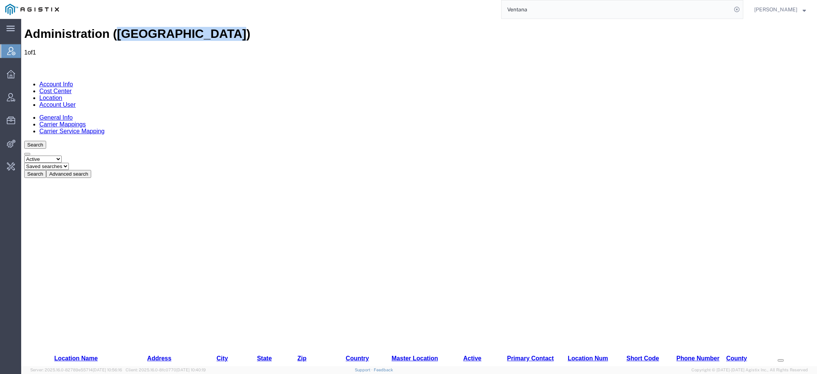
click at [76, 101] on link "Account User" at bounding box center [57, 104] width 36 height 6
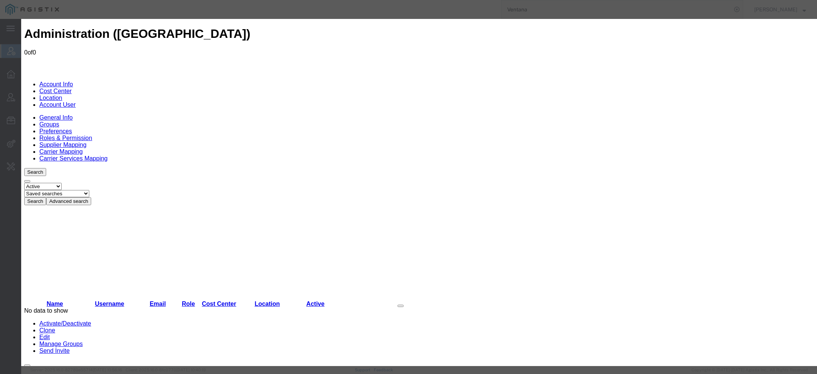
paste input "viktoriia.shovkun@ventanaserra.com"
type input "viktoriia.shovkun@ventanaserra.com"
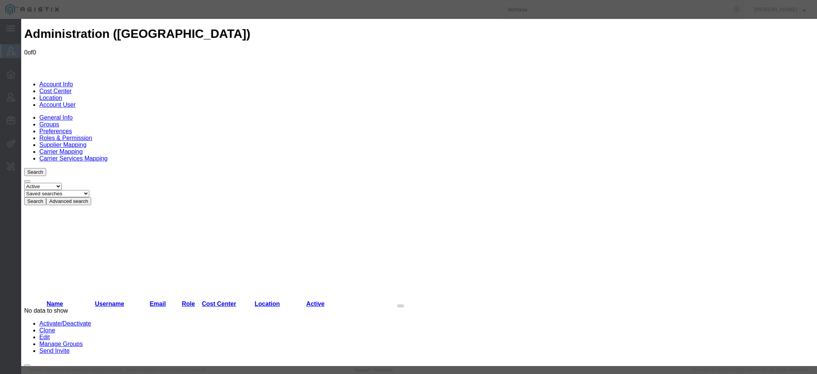
paste input "Viktoriia Shovkun"
type input "Viktoriia"
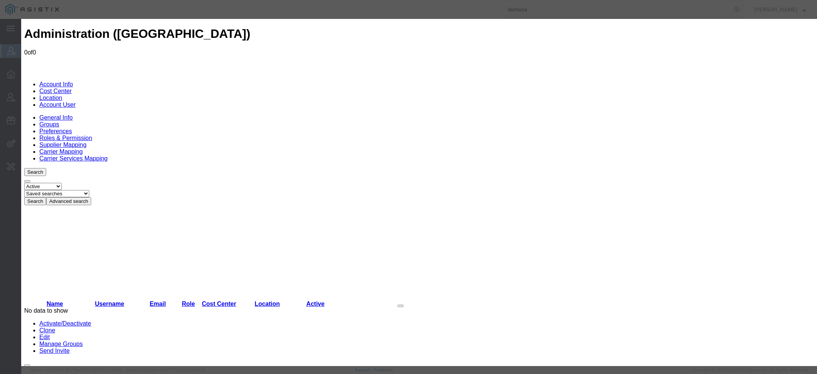
paste input "Shovkun"
type input "Shovkun"
select select "COSTCENTER"
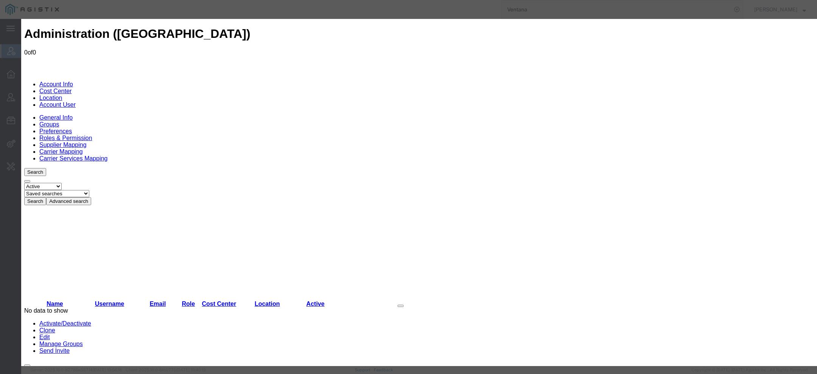
select select "2412691"
paste input "678) 697-3071"
type input "678-697-3071"
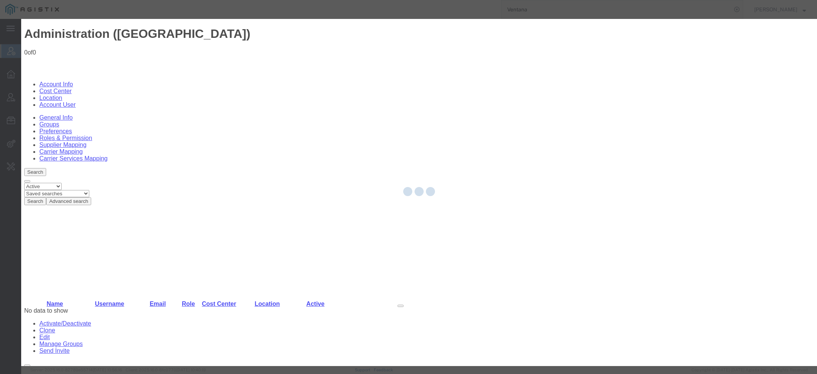
select select "COSTCENTER"
select select "2412691"
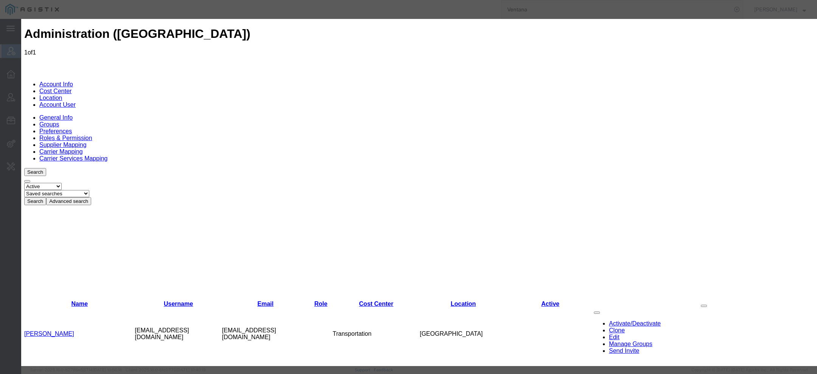
select select "{"locationId":"73111","street1":"3330 Cumberland Blvd SE","street2":"Suite 500"…"
type input "3330 Cumberland Blvd SE"
type input "Suite 500"
type input "Atlanta"
select select "GA"
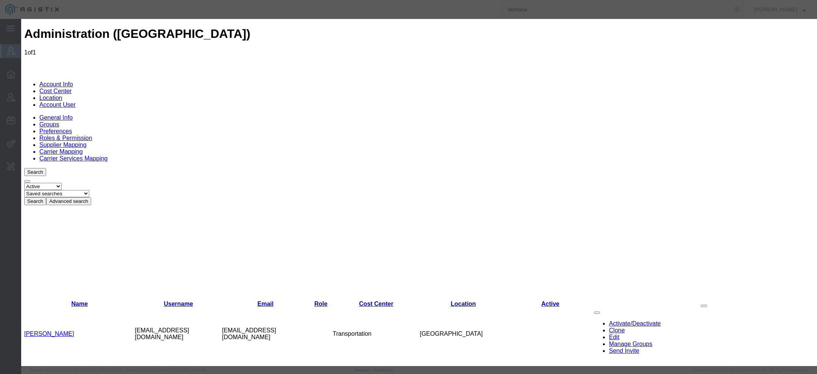
type input "30339"
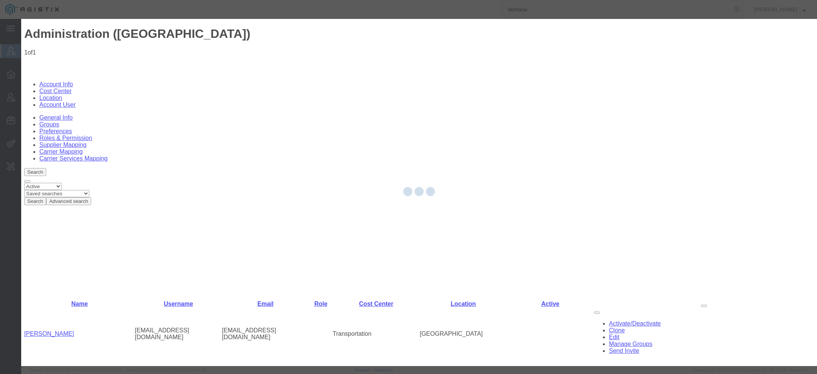
select select "COSTCENTER"
select select "2412691"
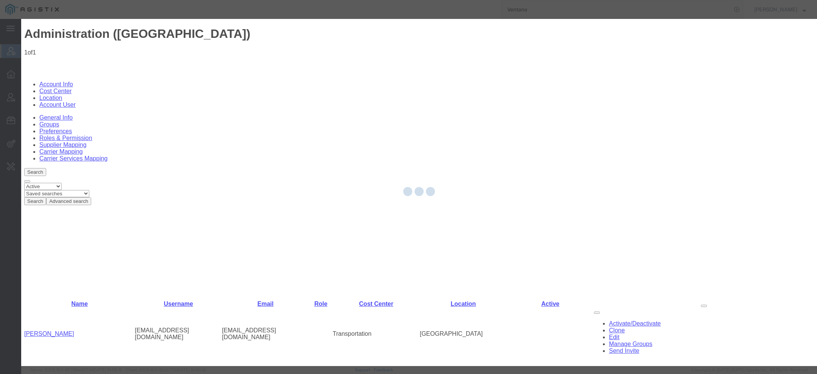
select select
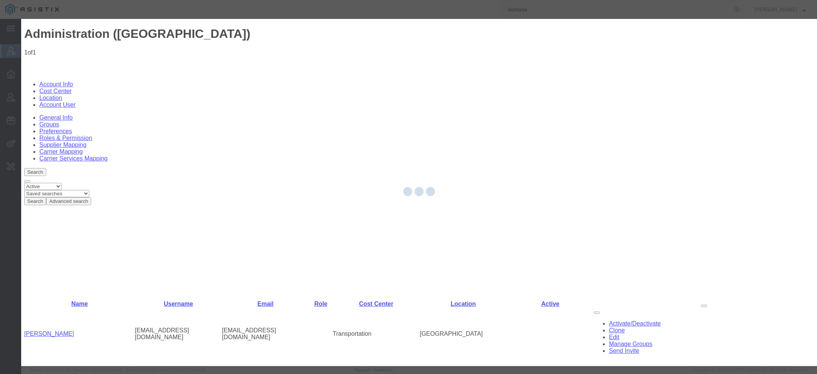
select select
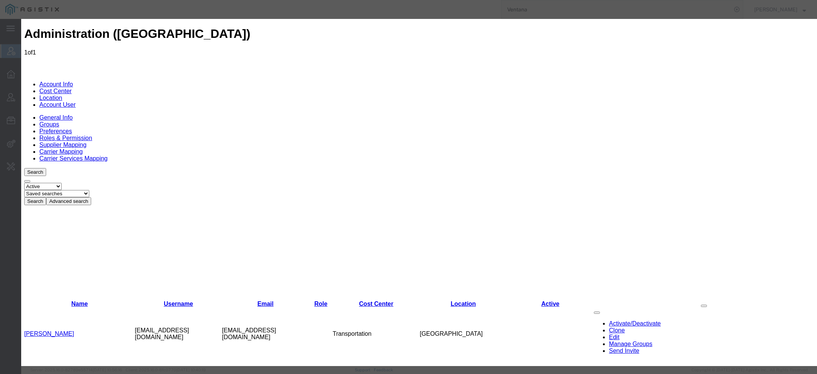
select select "3"
select select "userRoleId3PermissionId26"
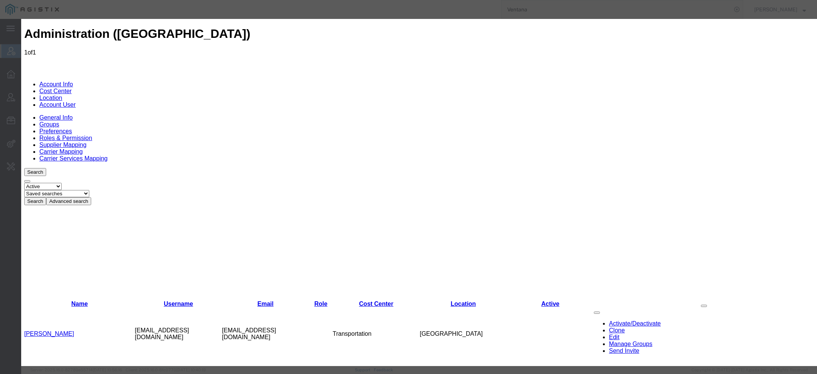
scroll to position [111, 0]
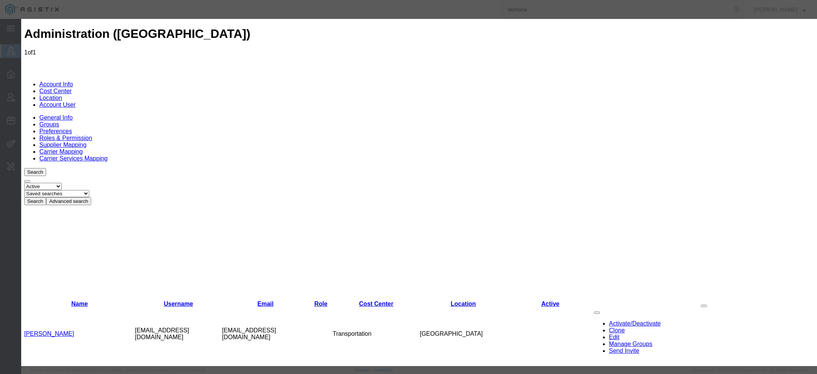
scroll to position [66, 0]
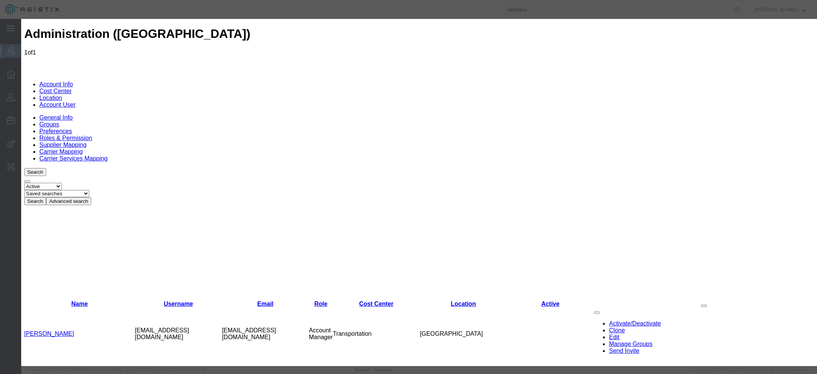
checkbox input "true"
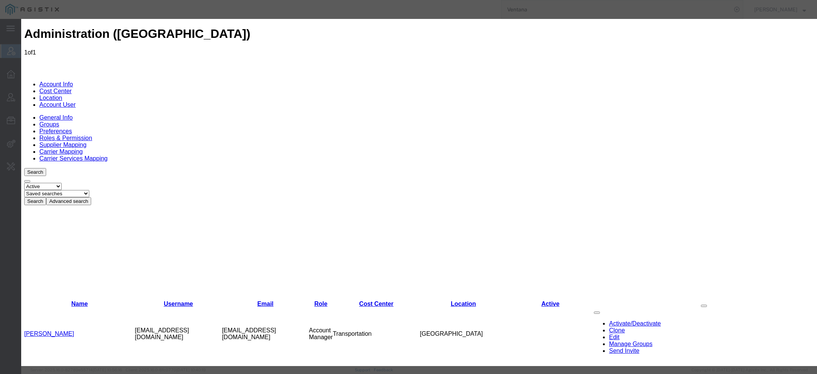
checkbox input "true"
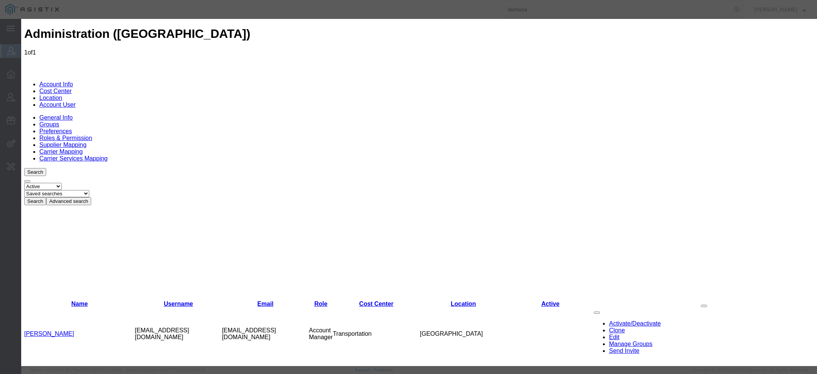
checkbox input "true"
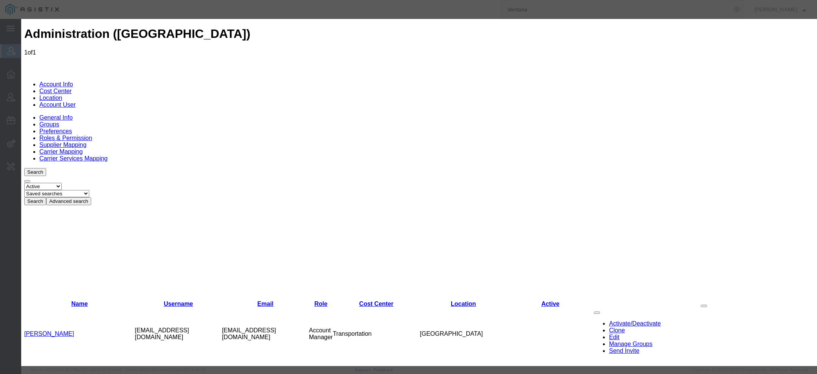
checkbox input "true"
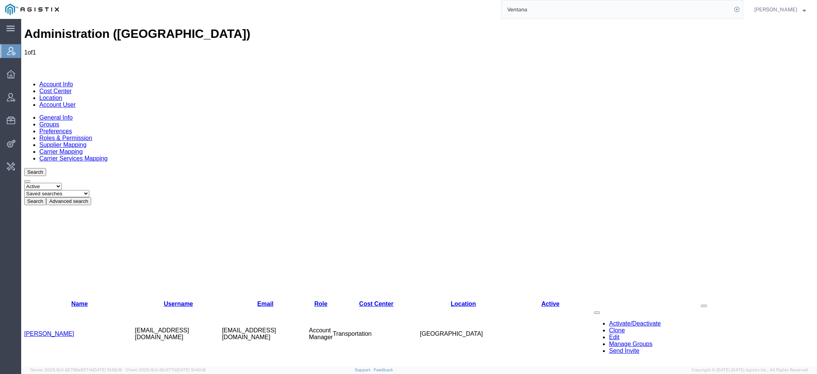
drag, startPoint x: 535, startPoint y: 10, endPoint x: 447, endPoint y: -2, distance: 88.2
click at [447, 0] on html "main_menu Created with Sketch. Collapse Menu Account Manager Overview Vendor Ma…" at bounding box center [408, 187] width 817 height 374
paste input "Timberline Tool"
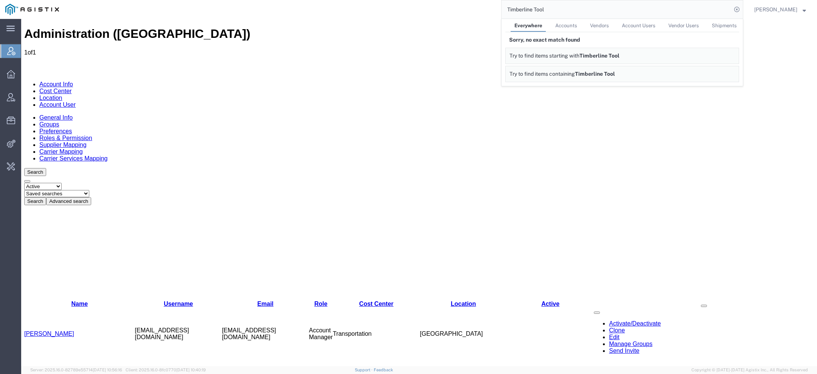
drag, startPoint x: 561, startPoint y: 11, endPoint x: 352, endPoint y: -2, distance: 210.0
click at [352, 0] on html "main_menu Created with Sketch. Collapse Menu Account Manager Overview Vendor Ma…" at bounding box center [408, 187] width 817 height 374
paste input "[PERSON_NAME][EMAIL_ADDRESS][DOMAIN_NAME]"
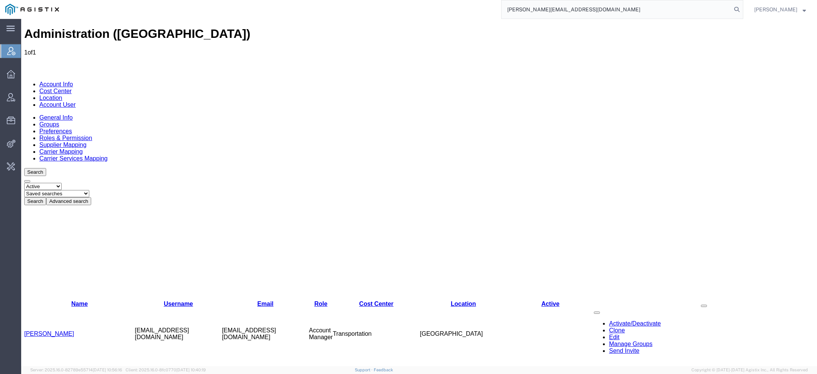
drag, startPoint x: 559, startPoint y: 11, endPoint x: 347, endPoint y: 2, distance: 212.9
click at [403, 3] on div "[PERSON_NAME][EMAIL_ADDRESS][DOMAIN_NAME]" at bounding box center [403, 9] width 679 height 19
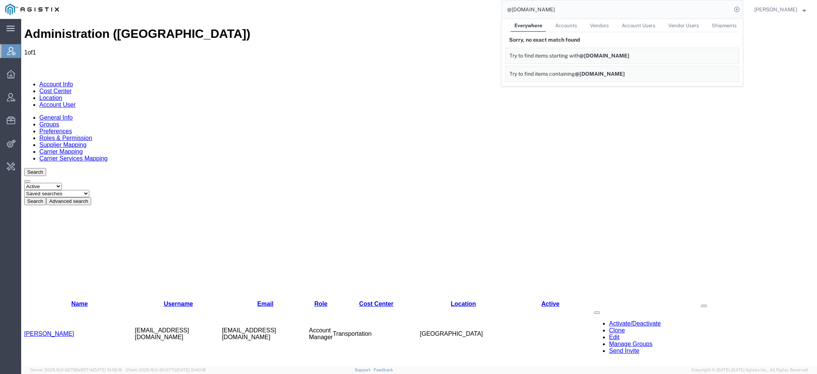
drag, startPoint x: 567, startPoint y: 5, endPoint x: 462, endPoint y: 6, distance: 104.1
click at [463, 6] on div "@timberlinetool.com Everywhere Accounts Vendors Account Users Vendor Users Ship…" at bounding box center [403, 9] width 679 height 19
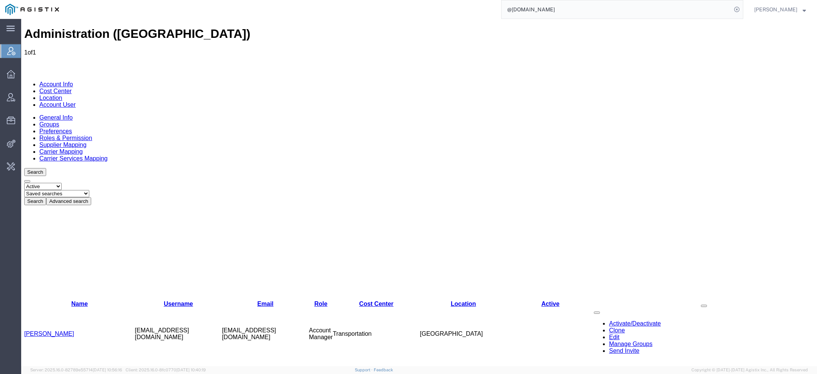
drag, startPoint x: 569, startPoint y: 12, endPoint x: 321, endPoint y: -37, distance: 252.8
click at [321, 0] on html "main_menu Created with Sketch. Collapse Menu Account Manager Overview Vendor Ma…" at bounding box center [408, 187] width 817 height 374
type input "pg&e"
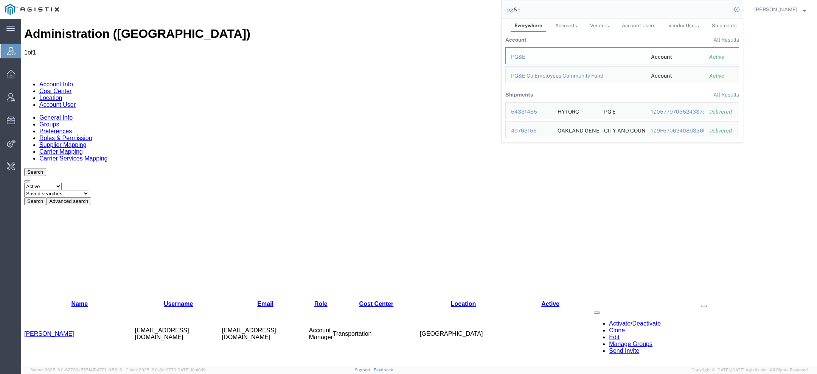
click at [529, 58] on div "PG&E" at bounding box center [575, 57] width 129 height 8
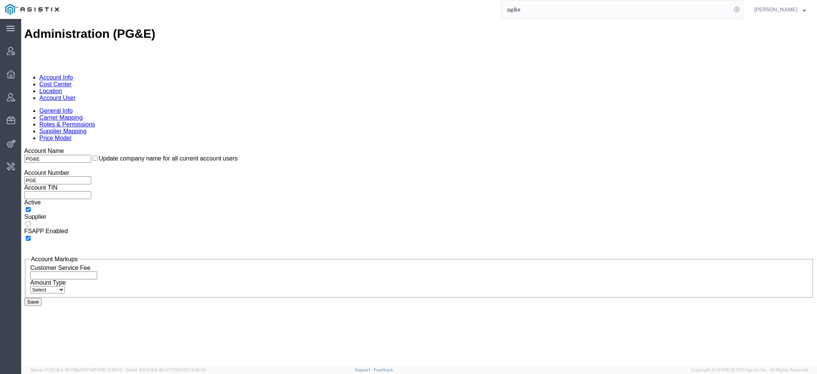
click at [76, 95] on link "Account User" at bounding box center [57, 98] width 36 height 6
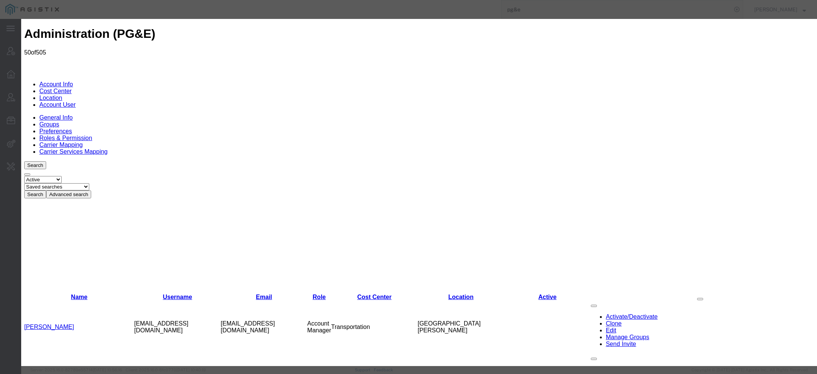
select select "COSTCENTER"
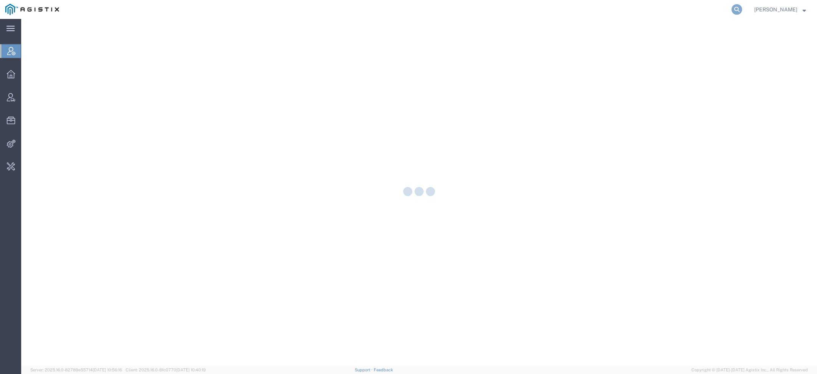
click at [742, 10] on icon at bounding box center [737, 9] width 11 height 11
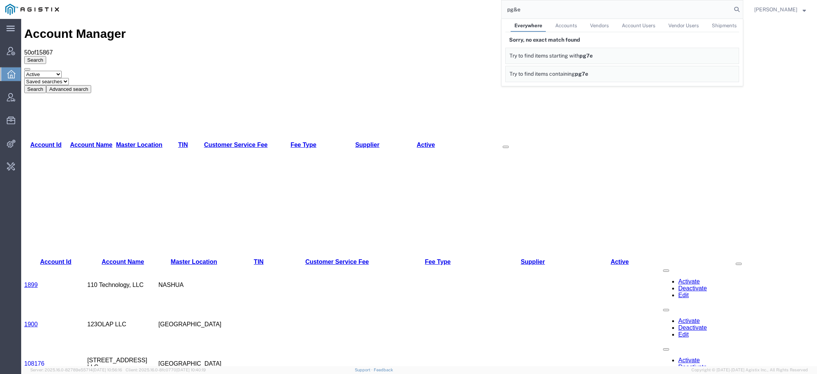
type input "pg&e"
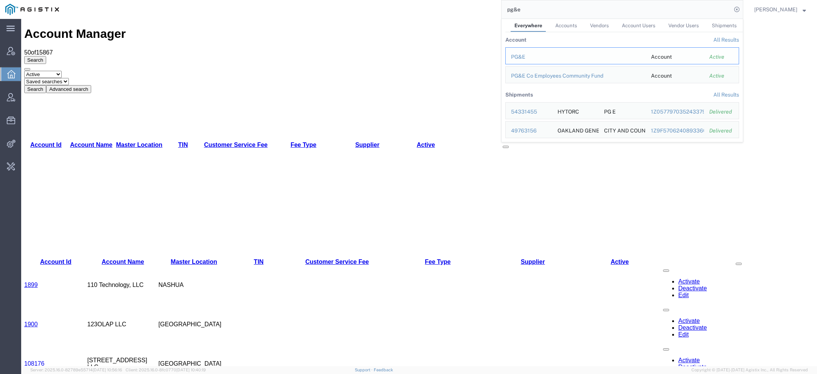
drag, startPoint x: 530, startPoint y: 58, endPoint x: 508, endPoint y: 39, distance: 28.7
click at [530, 58] on div "PG&E" at bounding box center [575, 57] width 129 height 8
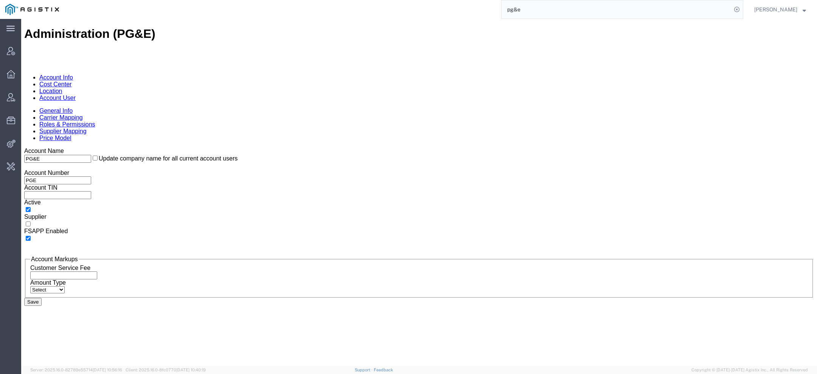
click at [87, 128] on link "Supplier Mapping" at bounding box center [62, 131] width 47 height 6
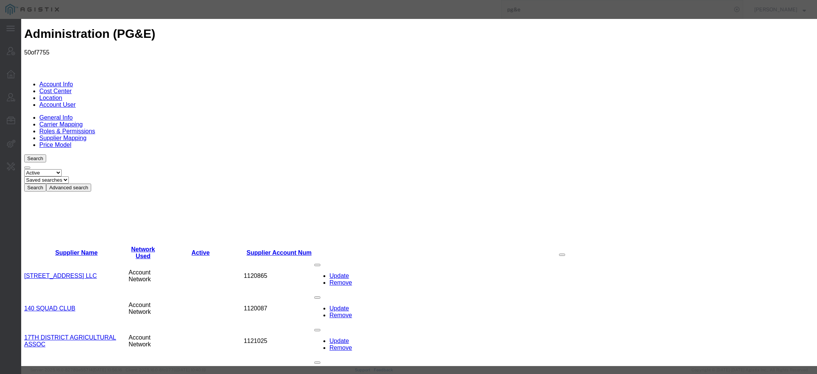
paste input "Ventana Serra [GEOGRAPHIC_DATA]"
type input "Ventana Serra [GEOGRAPHIC_DATA]"
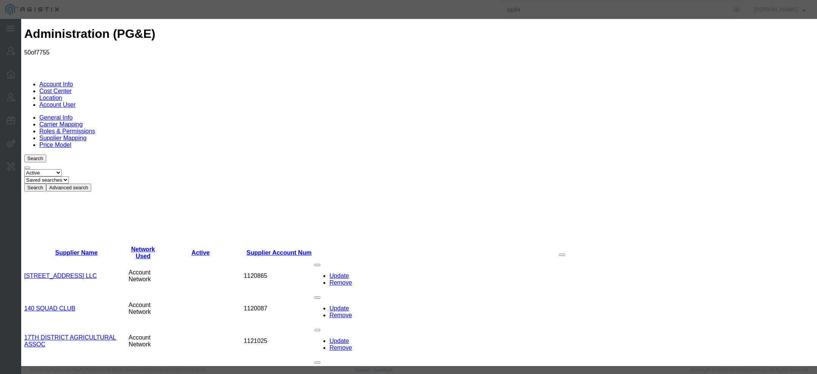
radio input "true"
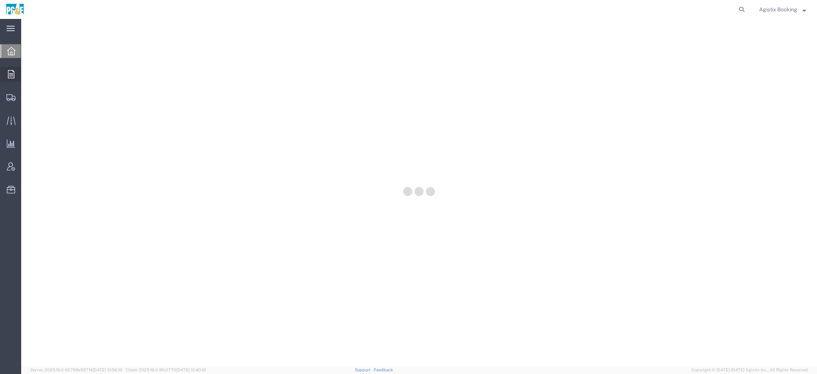
click at [16, 72] on div at bounding box center [10, 74] width 21 height 15
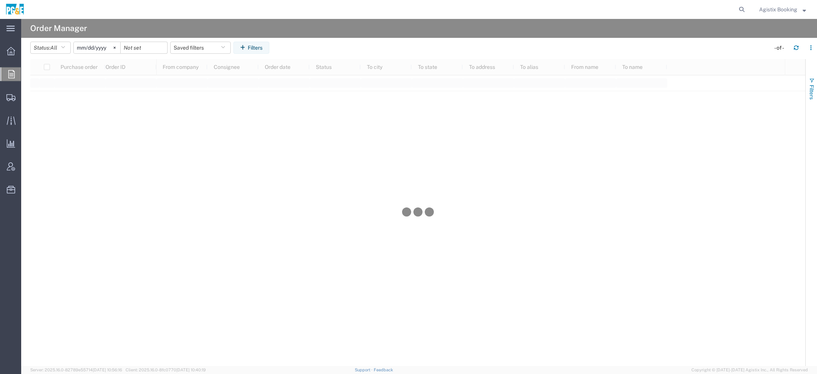
click at [809, 98] on span "Filters" at bounding box center [812, 92] width 6 height 15
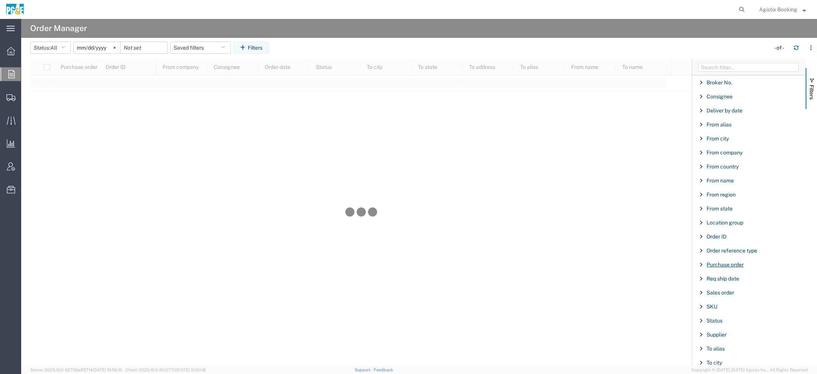
click at [722, 265] on span "Purchase order" at bounding box center [725, 264] width 37 height 6
type input "3501414941"
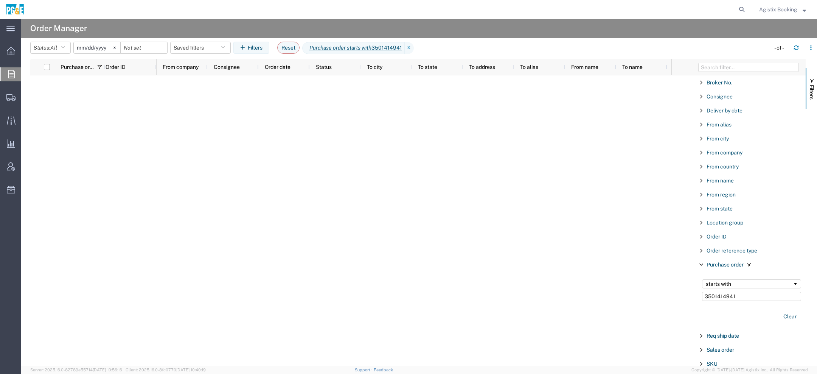
click at [82, 48] on input "2025-07-11" at bounding box center [97, 47] width 47 height 11
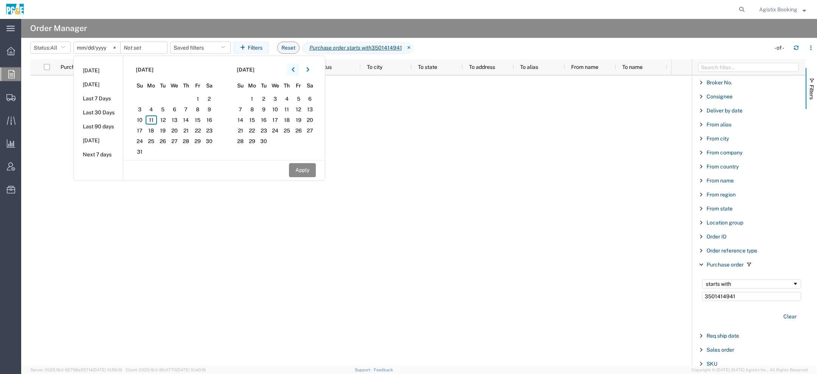
click at [294, 70] on button "button" at bounding box center [293, 70] width 12 height 12
click at [143, 98] on span "1" at bounding box center [140, 98] width 12 height 9
click at [309, 70] on icon "button" at bounding box center [308, 69] width 3 height 5
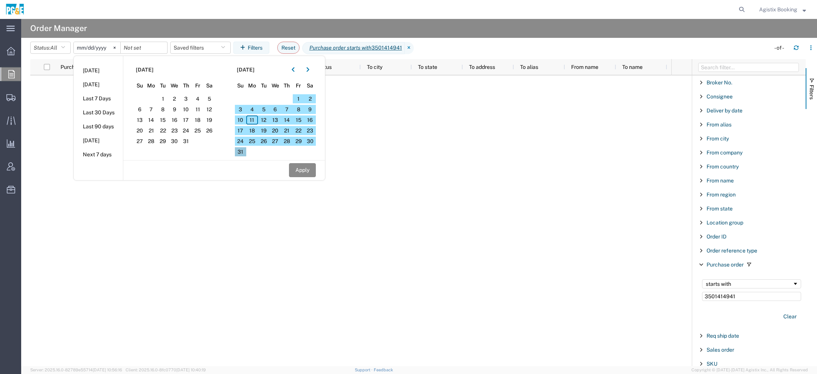
click at [244, 153] on span "31" at bounding box center [241, 151] width 12 height 9
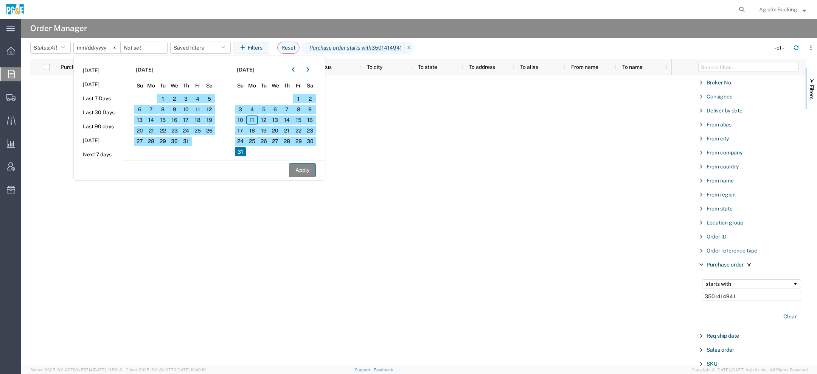
click at [313, 170] on button "Apply" at bounding box center [302, 170] width 27 height 14
type input "2025-06-01"
type input "2025-08-31"
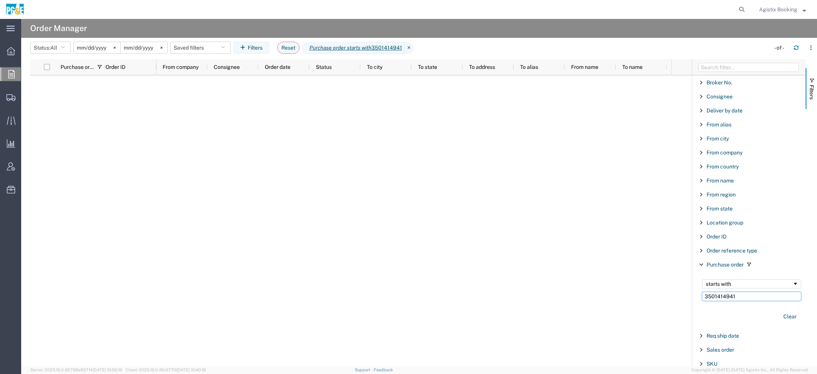
click at [756, 297] on input "3501414941" at bounding box center [751, 296] width 99 height 9
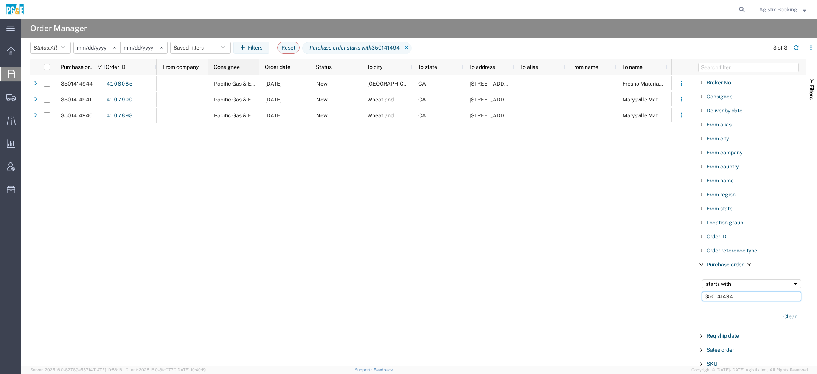
type input "350141494"
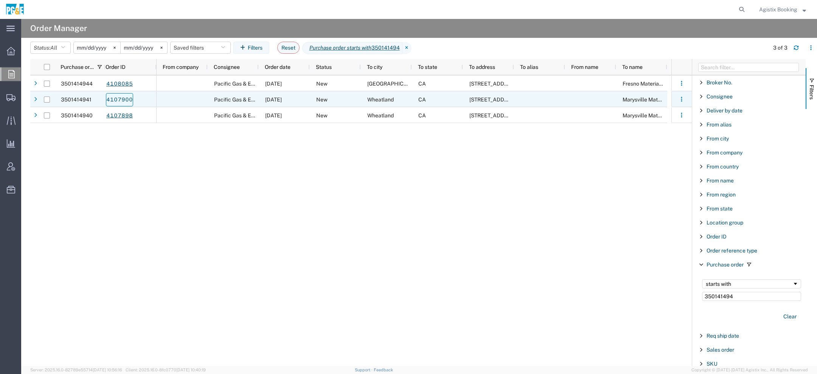
click at [122, 101] on link "4107900" at bounding box center [119, 99] width 27 height 13
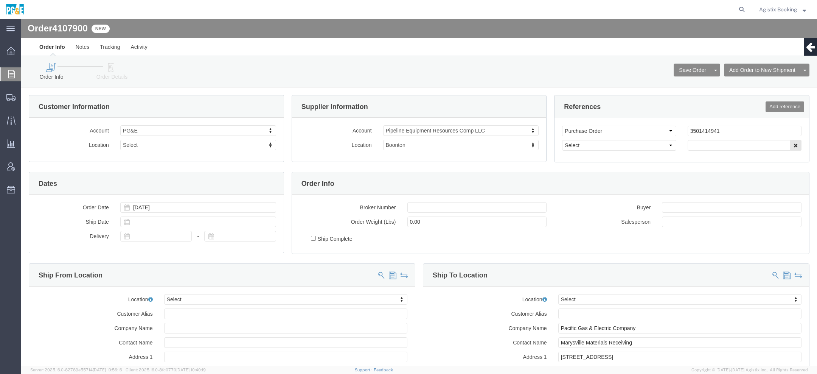
select select
click icon
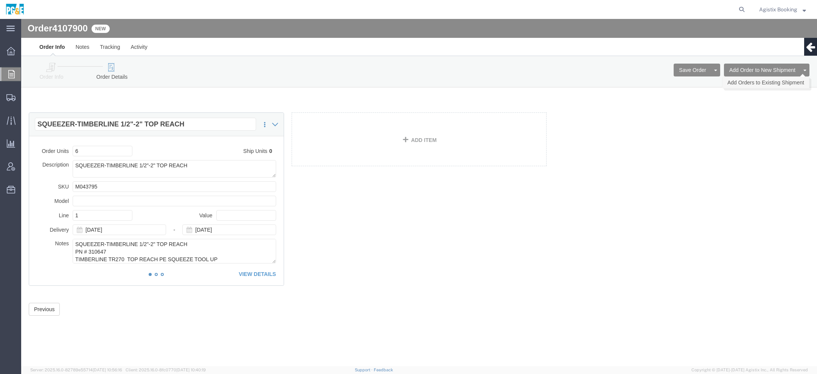
click link "Add Orders to Existing Shipment"
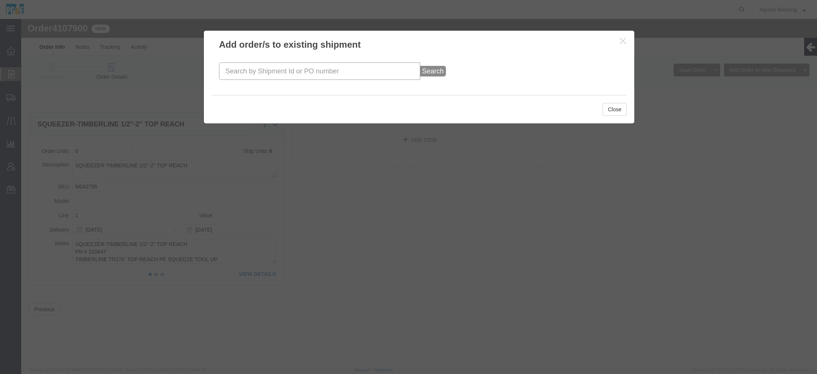
click input "text"
paste input "56462024"
type input "56462024"
click button "Search"
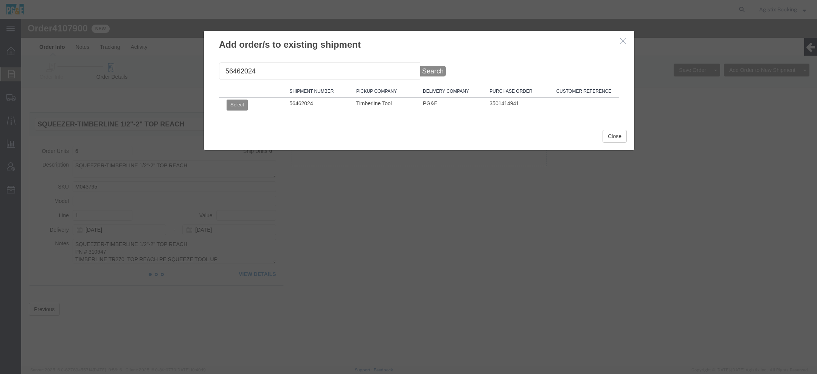
click td "Select"
click button "Select"
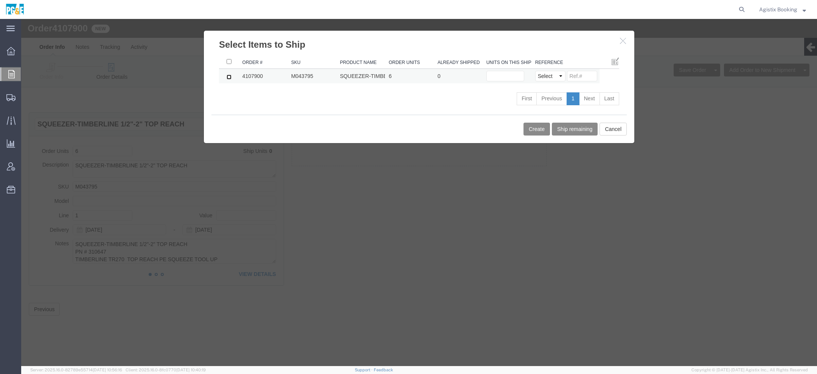
click input "checkbox"
checkbox input "true"
click td "Units on this shipment"
click input "text"
type input "6n"
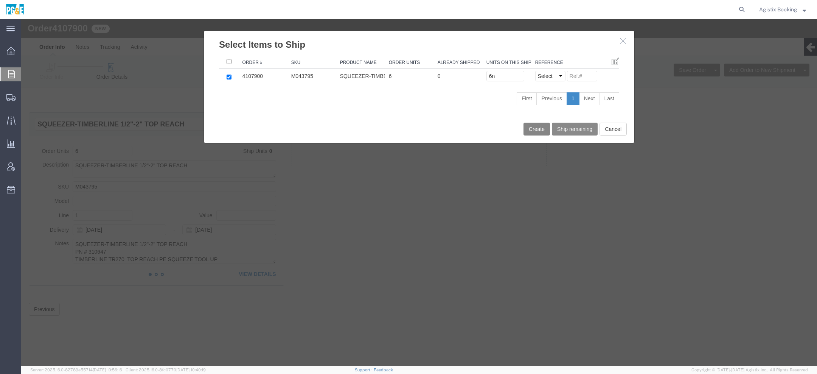
click button "Create"
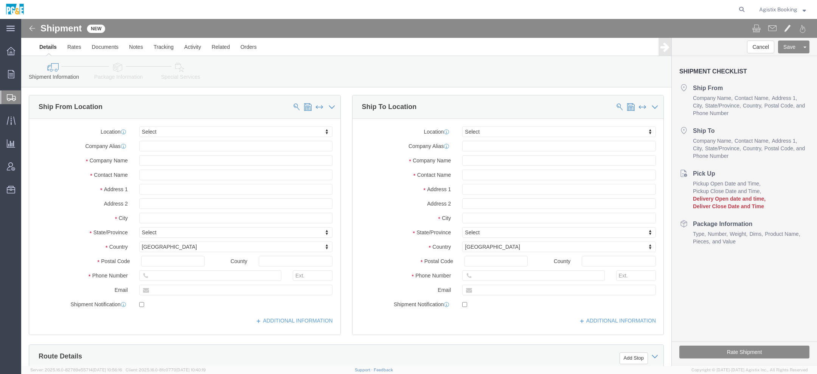
scroll to position [449, 0]
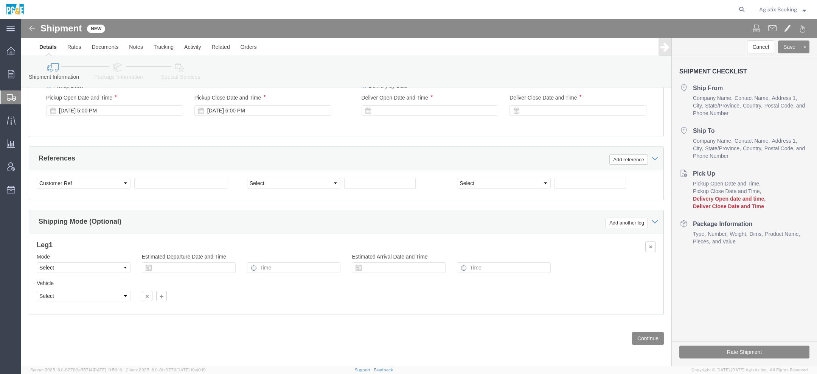
click icon
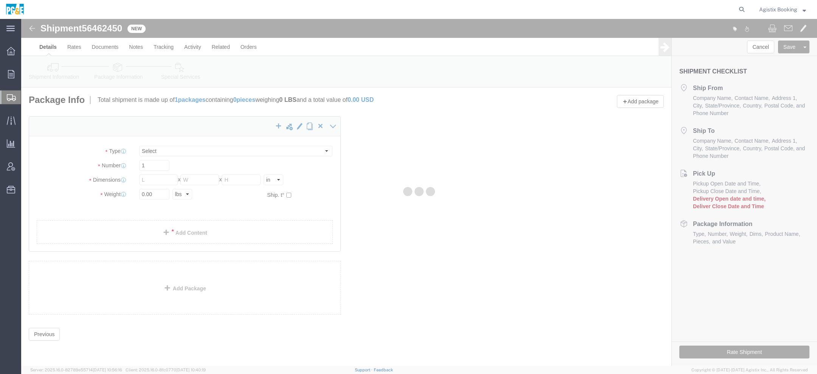
select select "CBOX"
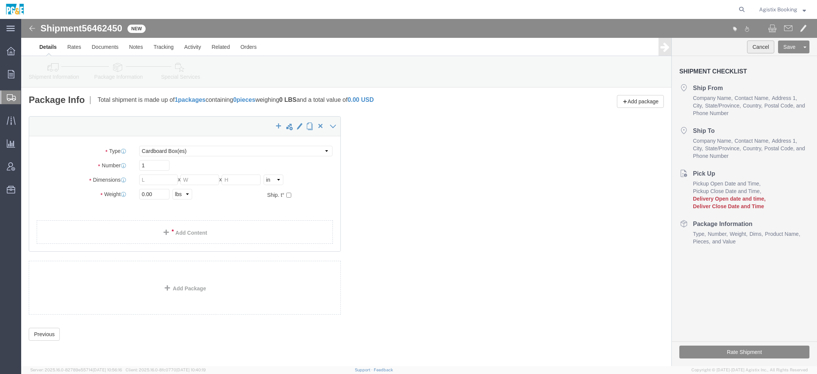
click button "Cancel"
type button "Cancel"
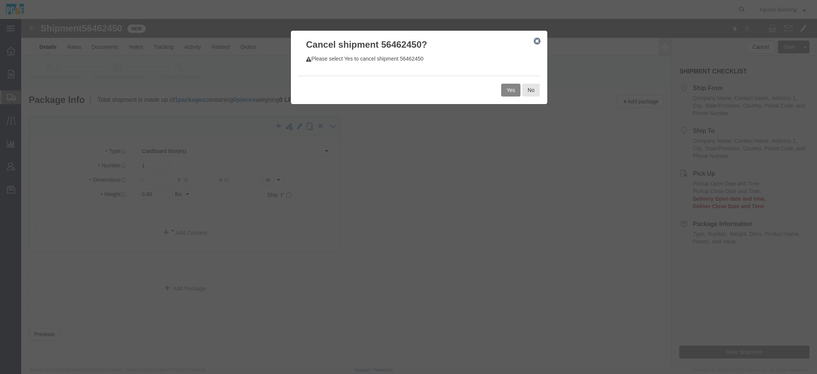
click button "Yes"
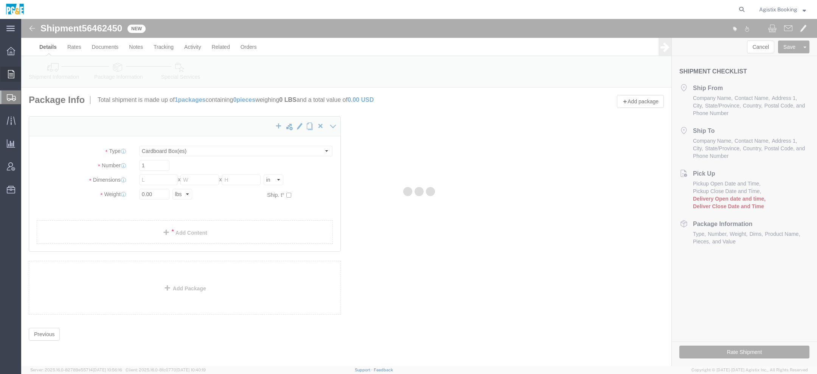
click at [14, 77] on icon at bounding box center [11, 74] width 6 height 8
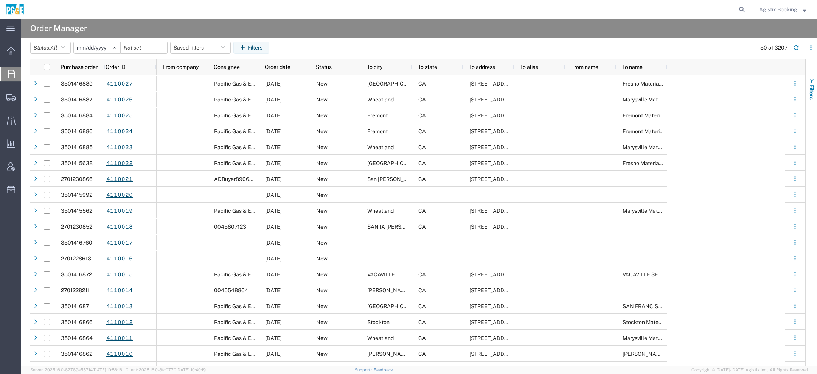
click at [814, 88] on span "Filters" at bounding box center [812, 92] width 6 height 15
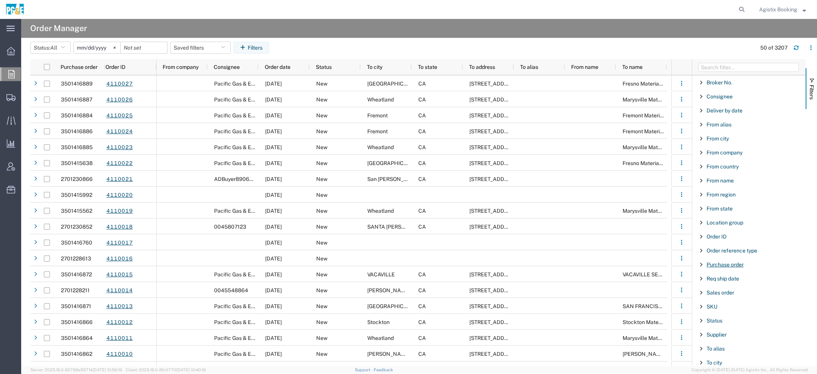
click at [720, 266] on span "Purchase order" at bounding box center [725, 264] width 37 height 6
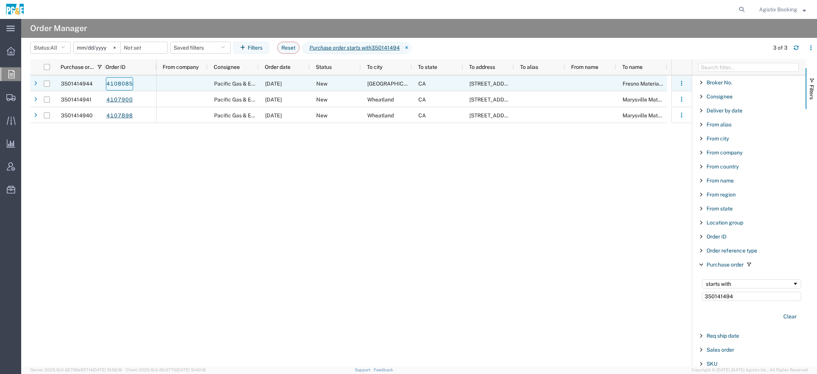
type input "350141494"
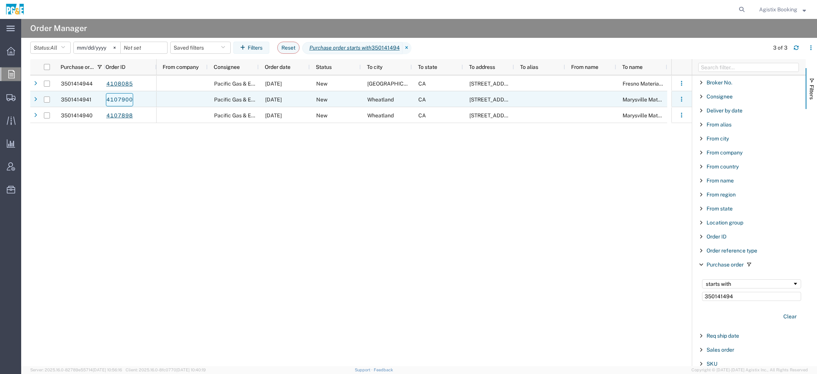
click at [109, 100] on link "4107900" at bounding box center [119, 99] width 27 height 13
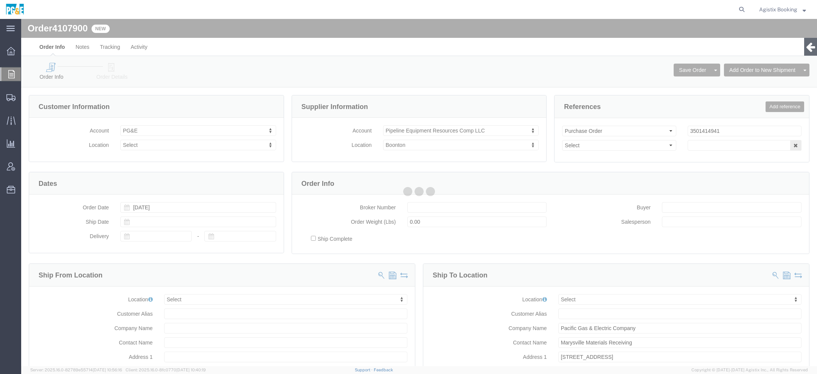
select select
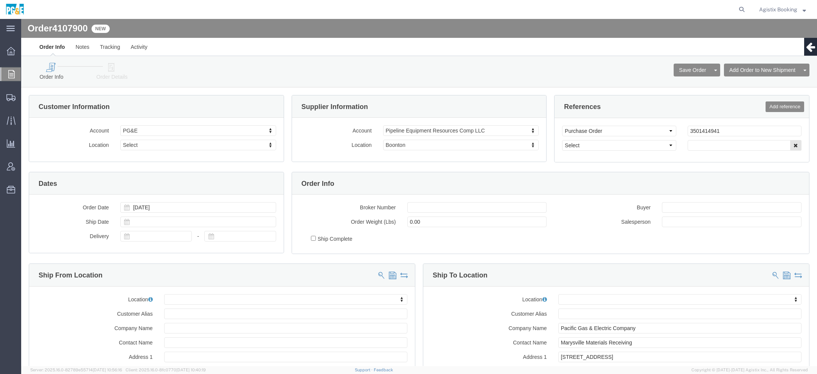
click icon
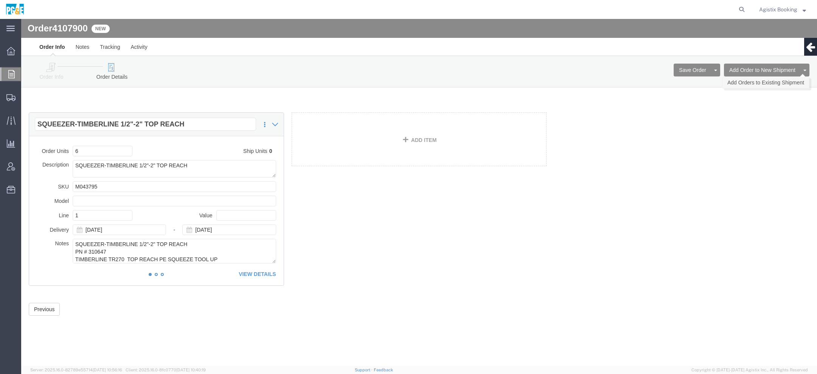
click link "Add Orders to Existing Shipment"
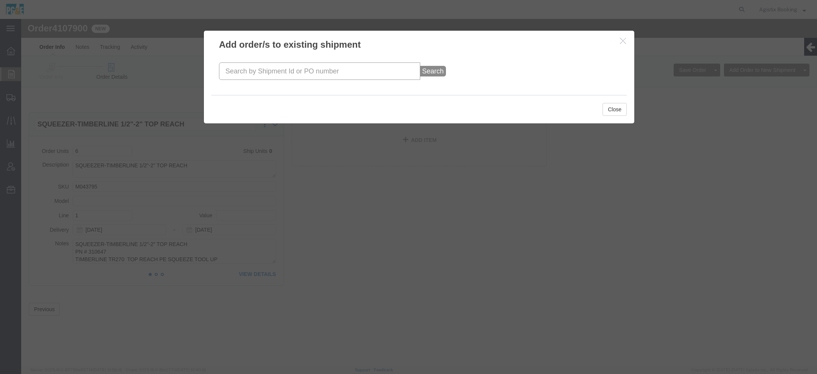
click input "text"
paste input "56462024"
type input "56462024"
click button "Search"
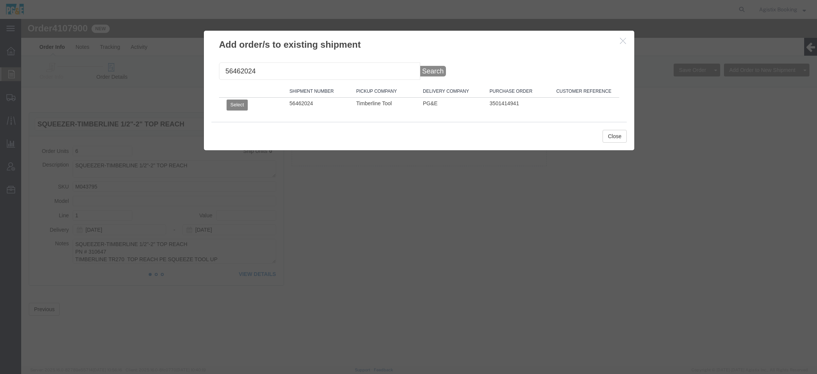
click button "Select"
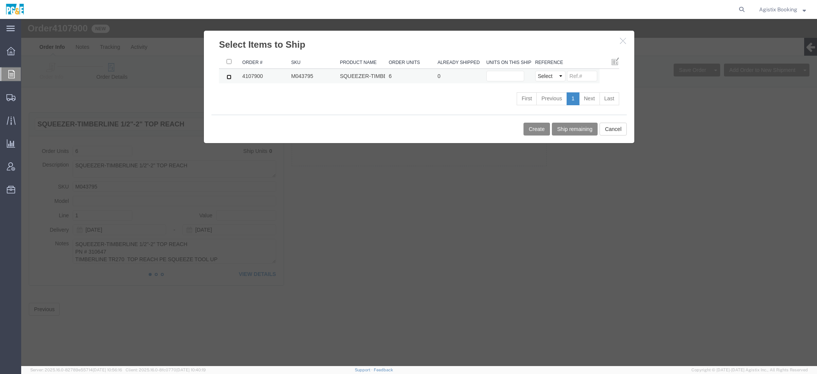
click input "checkbox"
checkbox input "true"
click input "text"
type input "6"
click button "Create"
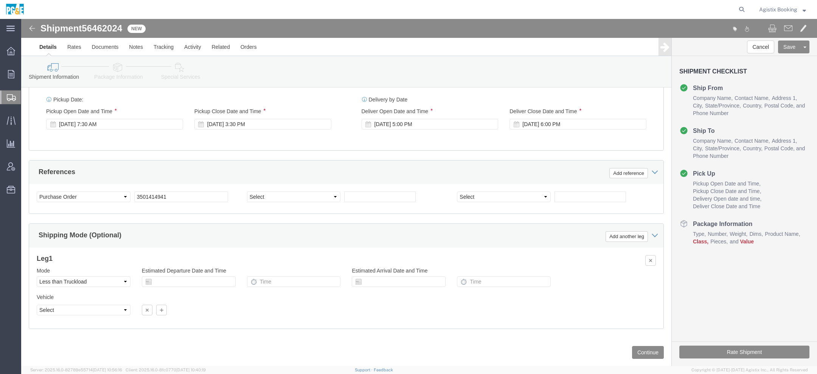
scroll to position [421, 0]
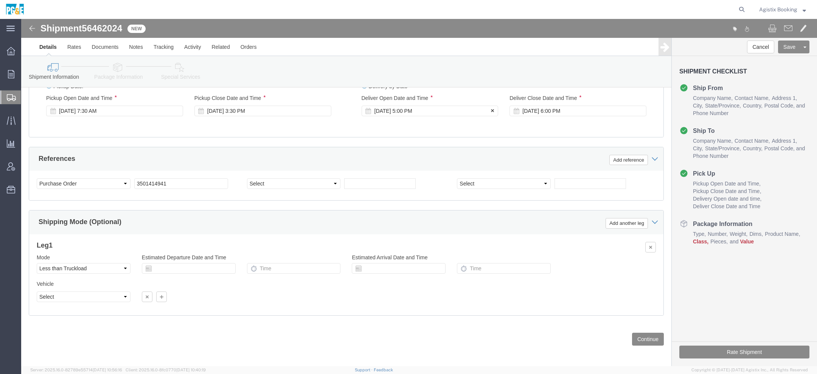
click div "Aug 28 2025 5:00 PM"
click input "5:00 PM"
type input "1:00 PM"
click button "Apply"
click div "Deliver Close Date Deliver Close Time Deliver Close Date and Time Aug 28 2025 6…"
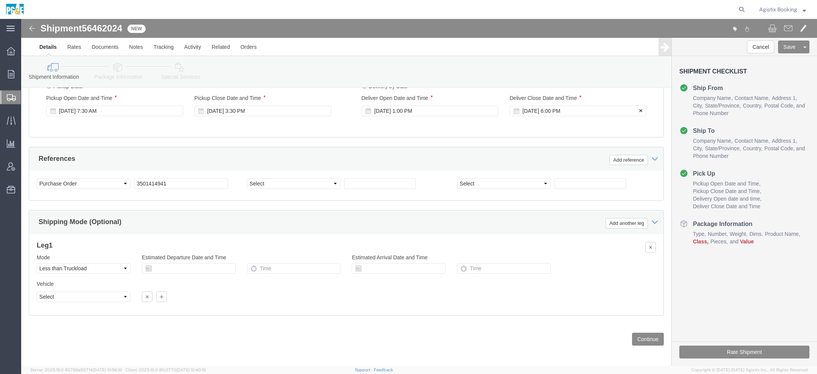
click div "Aug 28 2025 6:00 PM"
click input "6:00 PM"
type input "4:00 PM"
click button "Apply"
click link "Package Information"
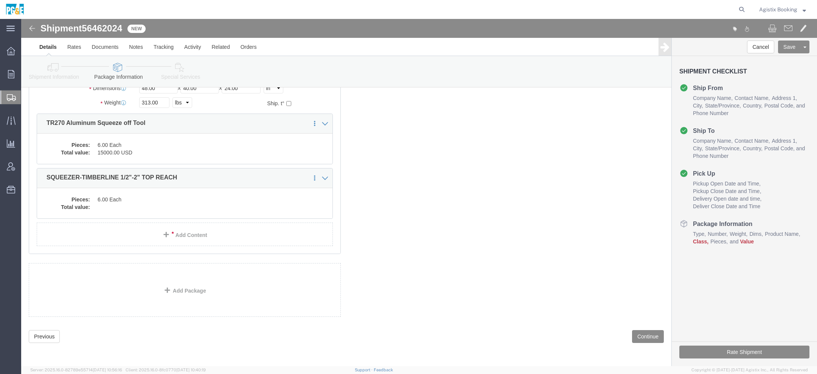
scroll to position [3, 0]
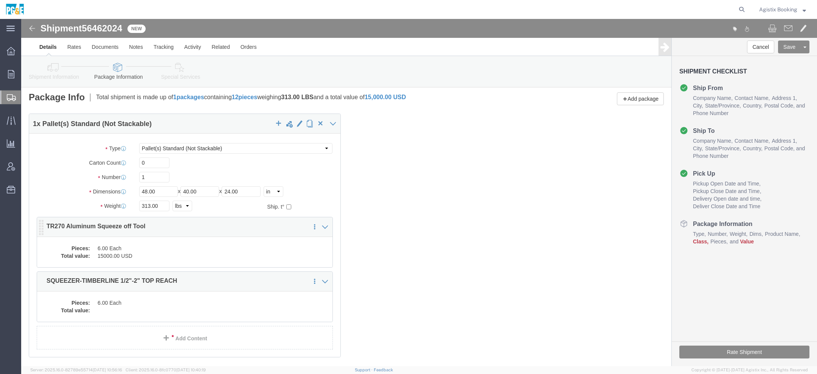
click div "Pieces: 6.00 Each Total value: 15000.00 USD"
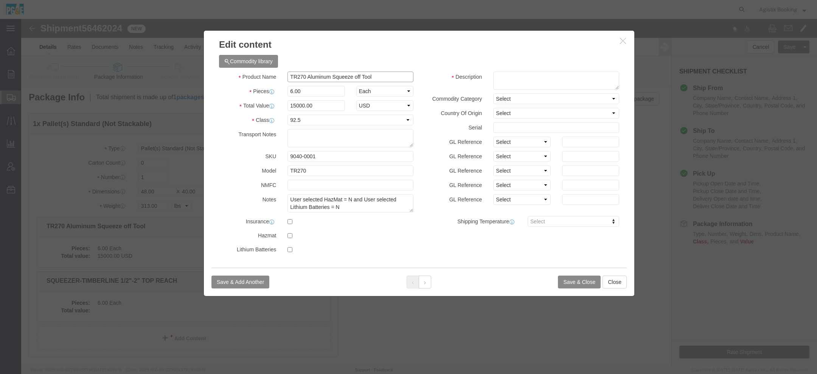
click input "TR270 Aluminum Squeeze off Tool"
click icon "button"
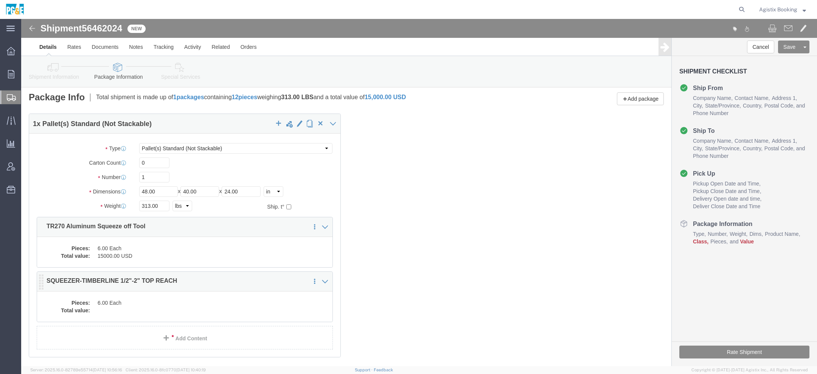
click div "Pieces: 6.00 Each Total value:"
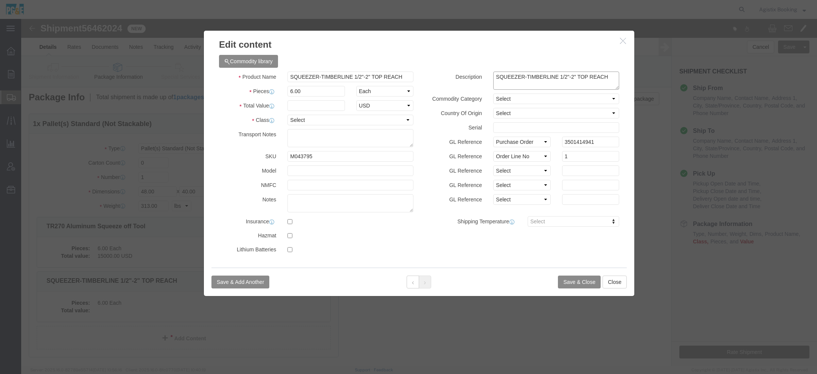
click textarea "SQUEEZER-TIMBERLINE 1/2"-2" TOP REACH"
paste textarea "TR270 Aluminum Squeeze off Tool"
type textarea "SQUEEZER-TIMBERLINE 1/2"-2" TOP REACH / TR270 Aluminum Squeeze off Tool"
click input "text"
type input "15000"
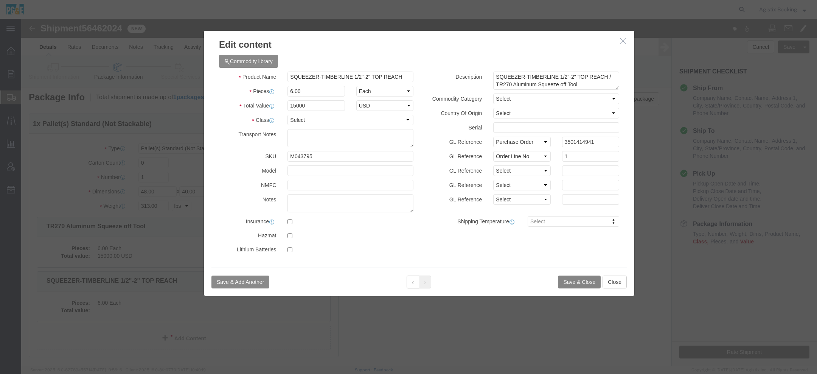
click button "Save & Close"
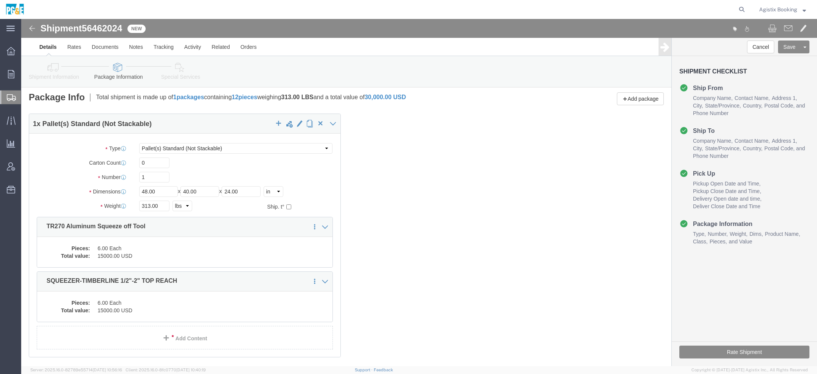
click dd "6.00 Each"
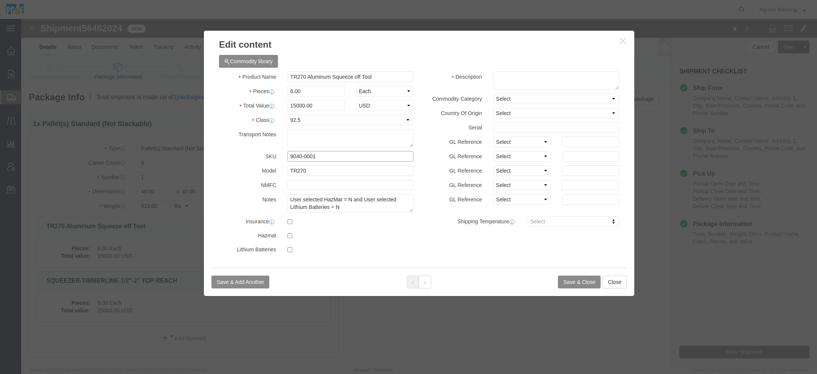
click input "9040-0001"
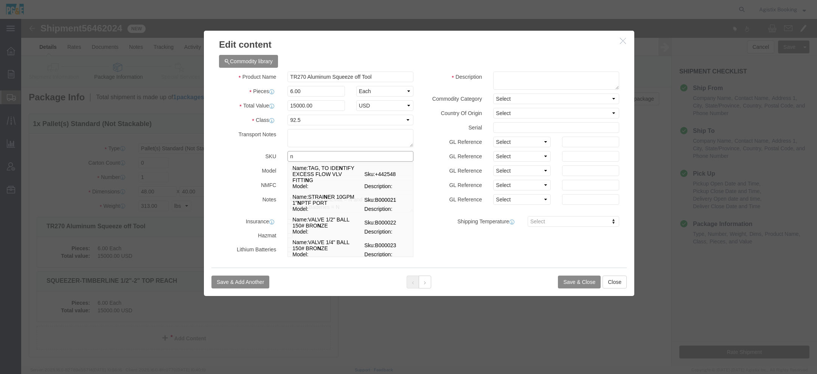
type input "9040-0001"
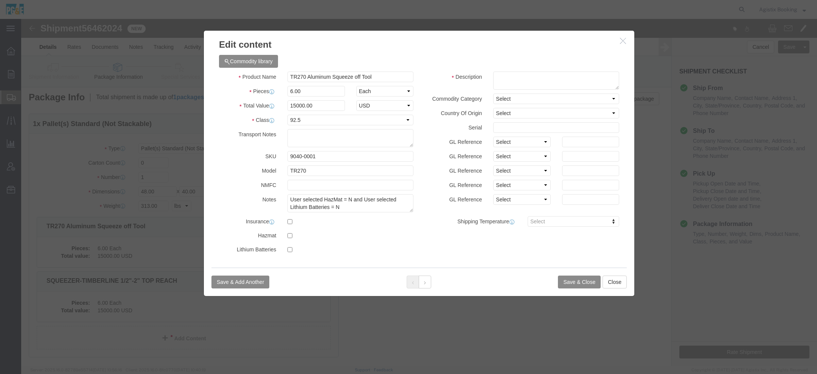
click icon "button"
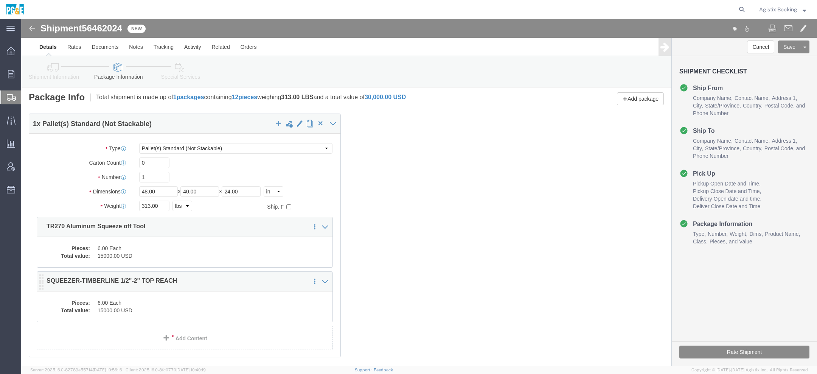
click dd "6.00 Each"
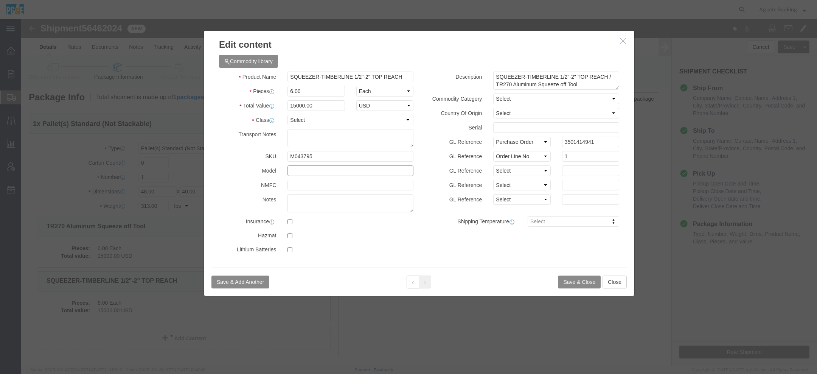
click input "text"
paste input "9040-0001"
type input "9040-0001"
click button "Save & Close"
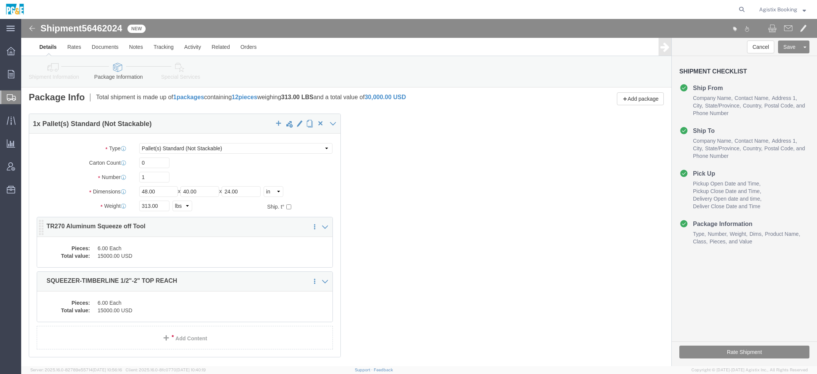
click dd "15000.00 USD"
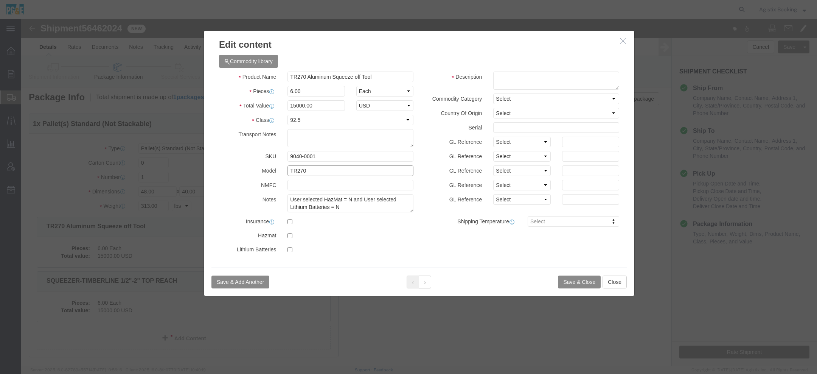
drag, startPoint x: 293, startPoint y: 152, endPoint x: 183, endPoint y: 151, distance: 109.7
click div "Commodity library Product Name TR270 Aluminum Squeeze off Tool Pieces 6.00 Sele…"
click icon "button"
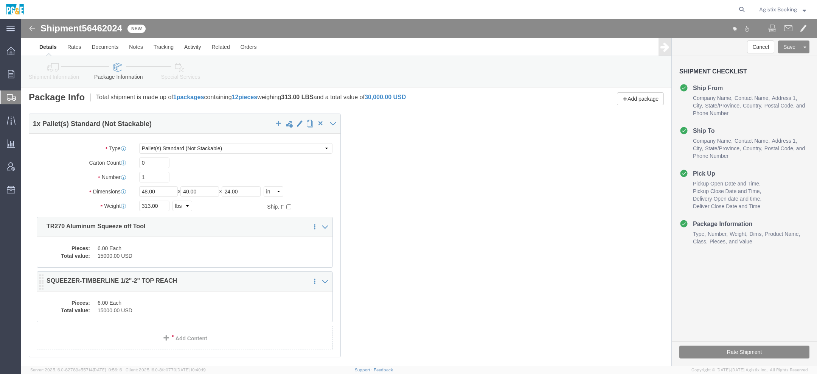
click dd "15000.00 USD"
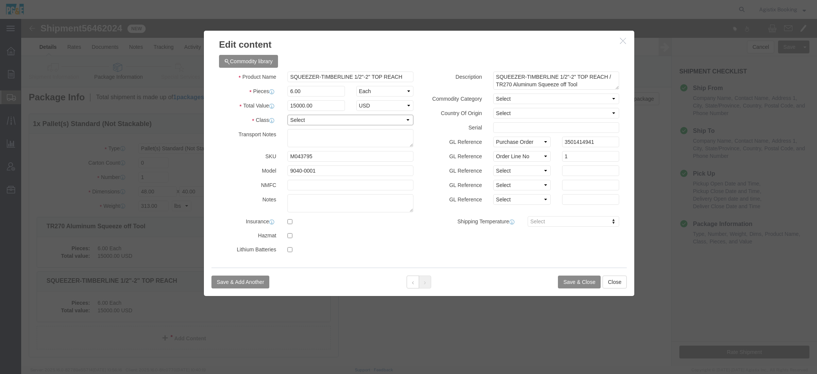
click select "Select 50 55 60 65 70 85 92.5 100 125 175 250 300 400"
select select "92.5"
click input "text"
paste input "TR270"
type input "T"
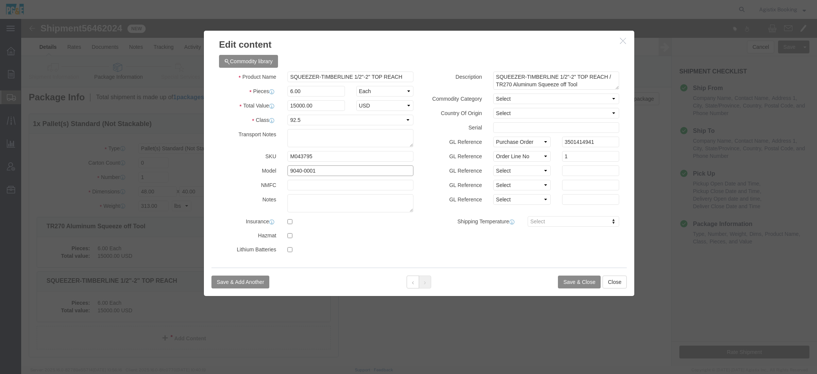
click input "9040-0001"
paste input "TR270"
type input "9040-0001 TR270"
click button "Save & Close"
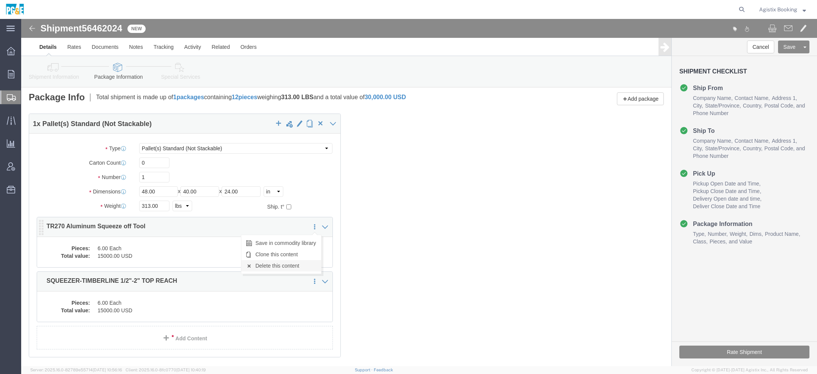
click link "Delete this content"
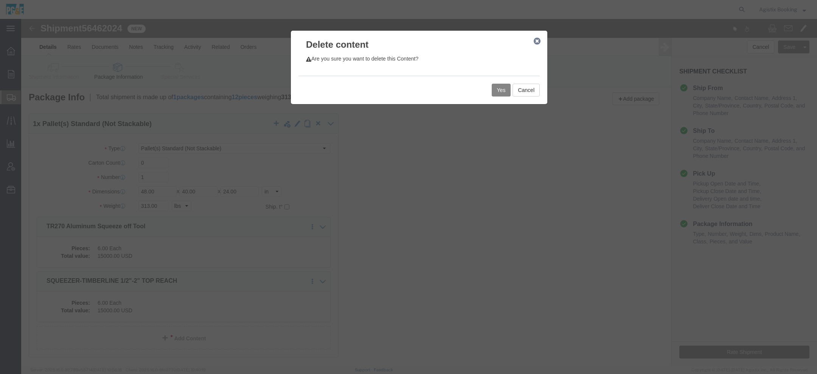
click button "Yes"
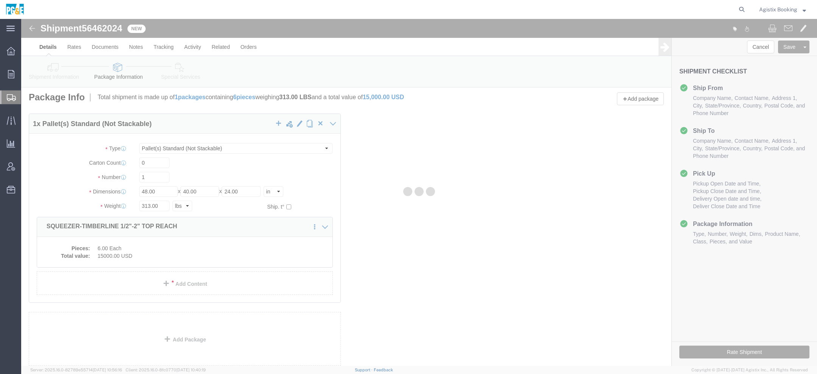
scroll to position [0, 0]
select select "PSNS"
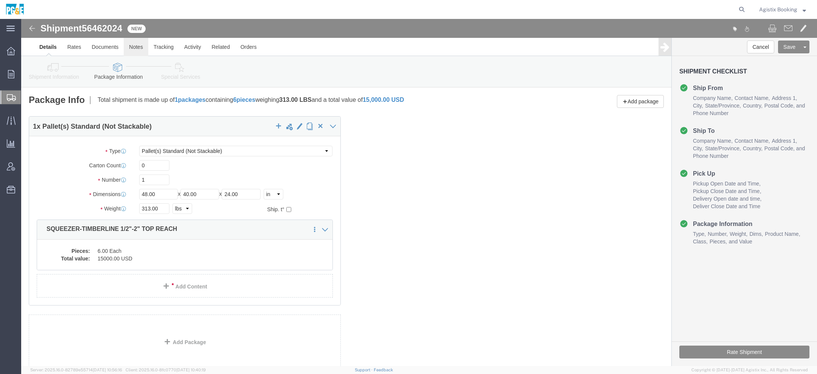
click link "Notes"
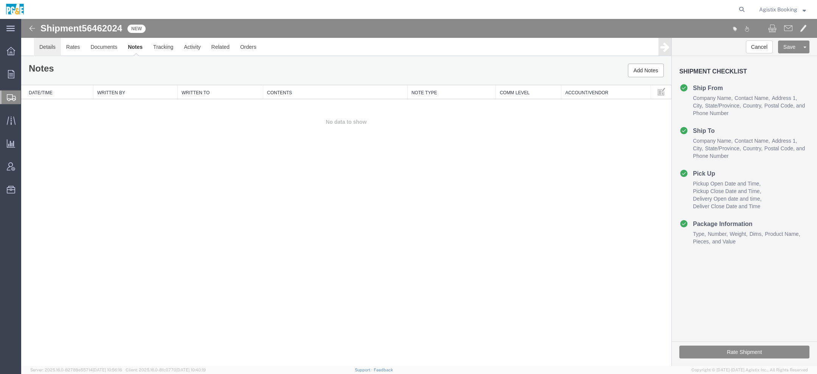
click at [54, 52] on link "Details" at bounding box center [47, 47] width 27 height 18
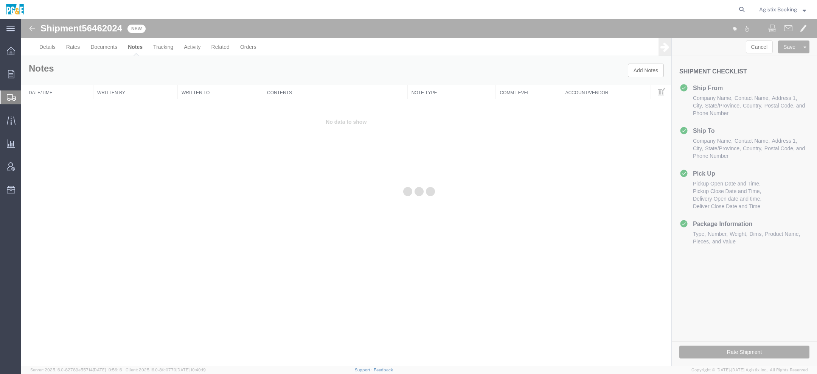
click at [54, 52] on div at bounding box center [419, 192] width 796 height 347
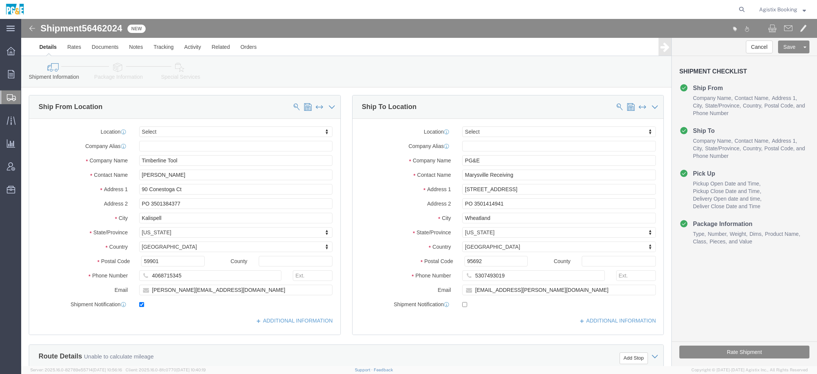
click link "Special Services"
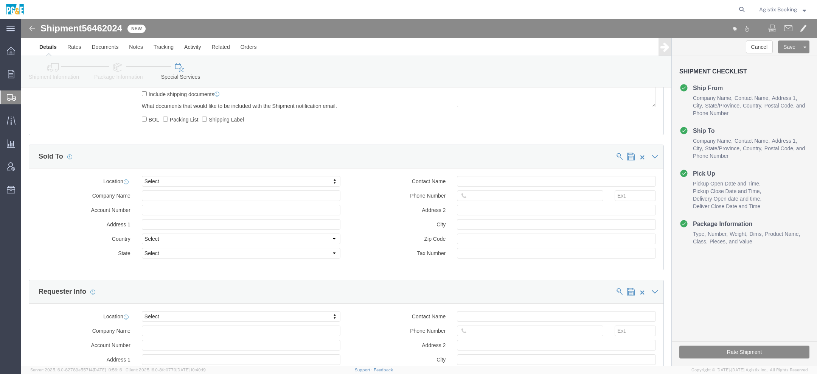
scroll to position [481, 0]
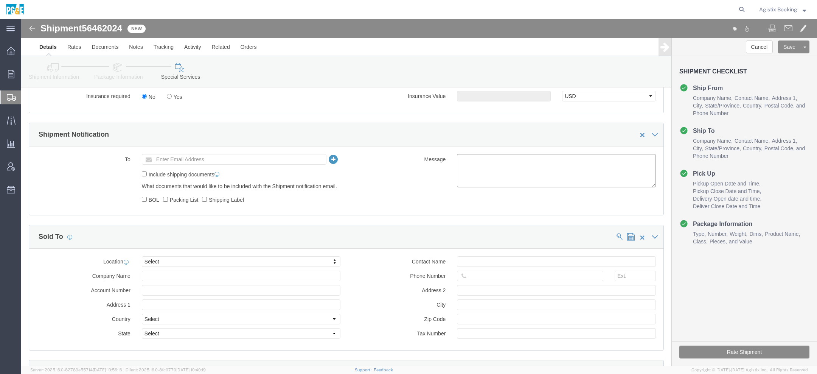
click textarea
paste textarea "Shipment #XXXXXXX has been booked. Once confirmed by the carrier, the BOL will …"
click span "56462024"
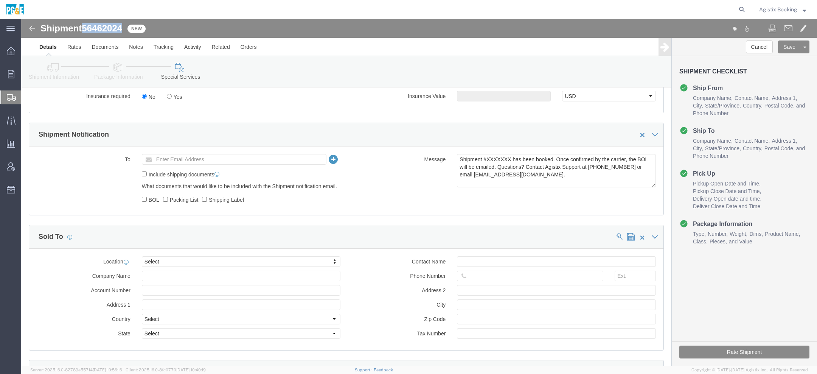
click span "56462024"
copy span "56462024"
click textarea "Shipment #XXXXXXX has been booked. Once confirmed by the carrier, the BOL will …"
paste textarea "56462024"
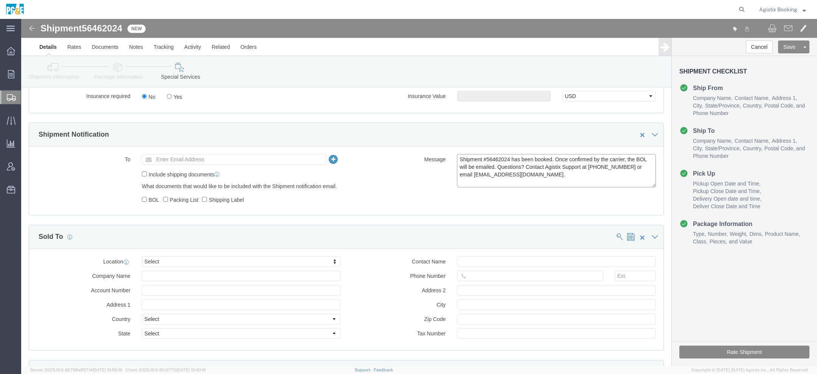
type textarea "Shipment #56462024 has been booked. Once confirmed by the carrier, the BOL will…"
click button "Rate Shipment"
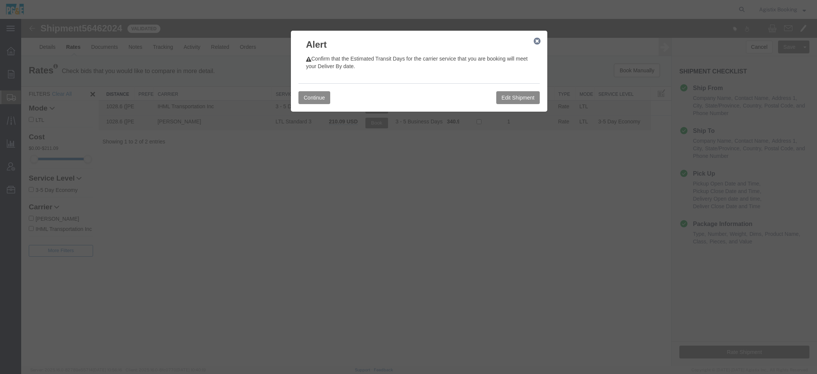
scroll to position [0, 0]
click at [314, 93] on button "Continue" at bounding box center [315, 97] width 32 height 13
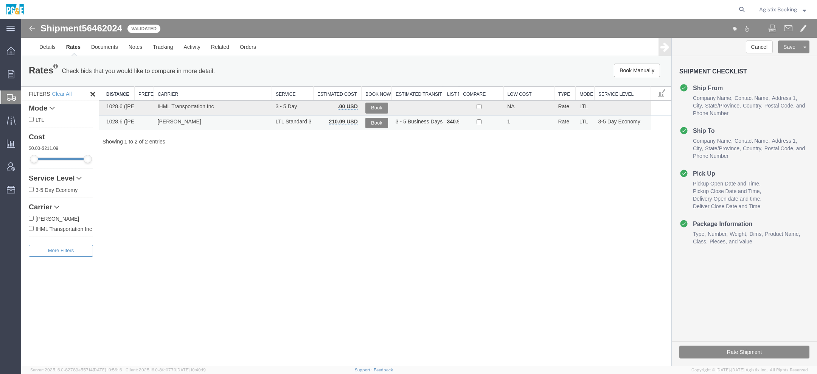
click at [386, 121] on button "Book" at bounding box center [377, 123] width 23 height 11
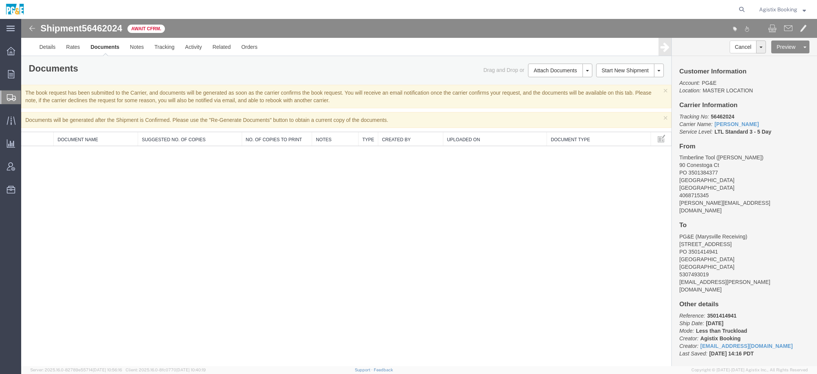
click at [9, 77] on icon at bounding box center [11, 74] width 6 height 8
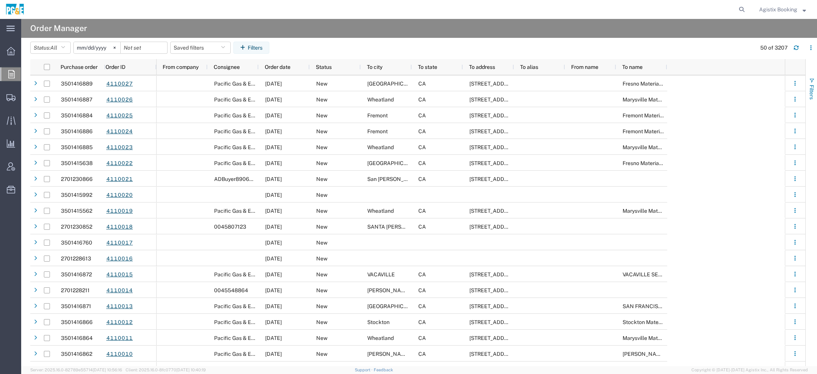
click at [814, 81] on span "button" at bounding box center [812, 81] width 6 height 6
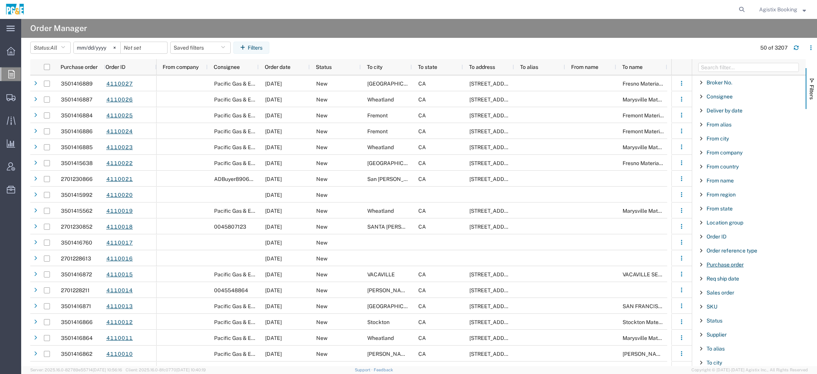
click at [719, 264] on span "Purchase order" at bounding box center [725, 264] width 37 height 6
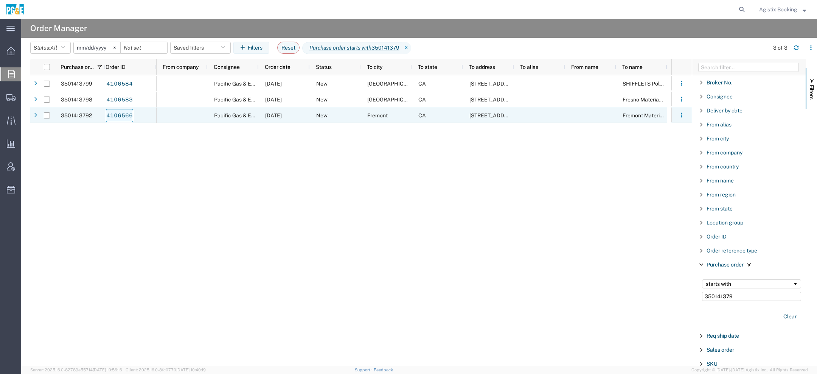
type input "350141379"
click at [118, 114] on link "4106566" at bounding box center [119, 115] width 27 height 13
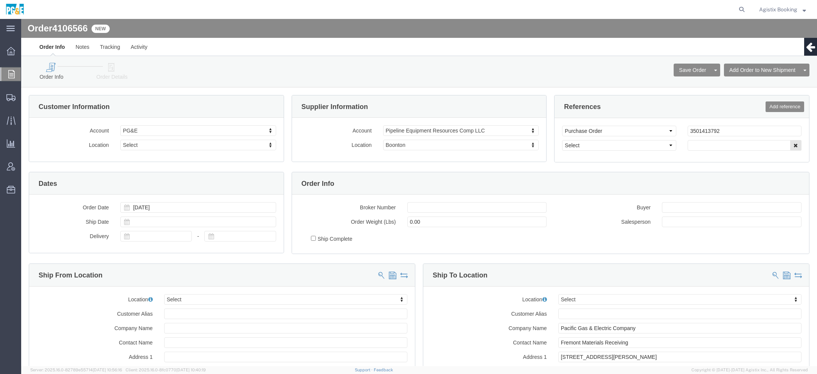
select select
click div "Order Info Order Details"
click link "Order Details"
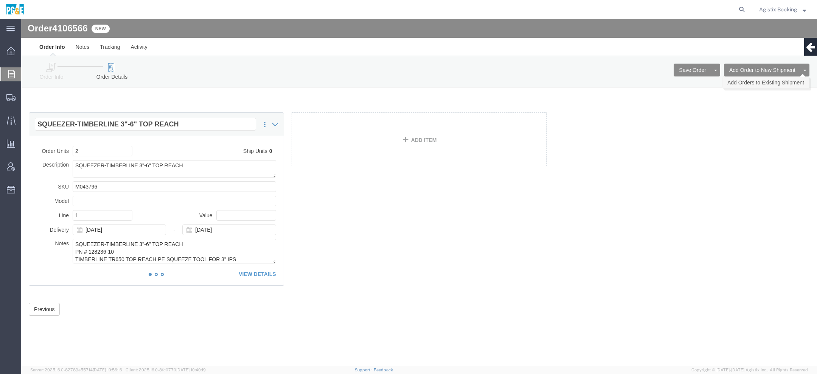
click link "Add Orders to Existing Shipment"
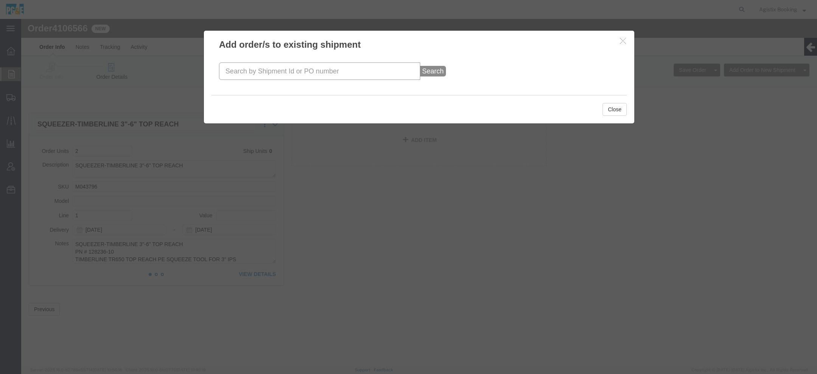
click input "text"
paste input "56461963"
type input "56461963"
click button "Search"
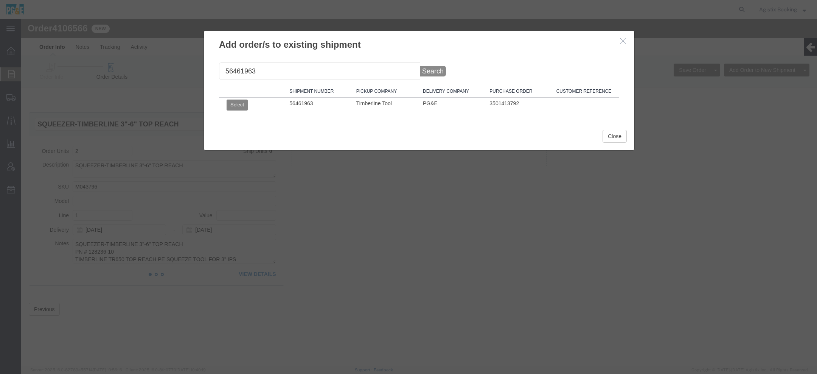
click button "Select"
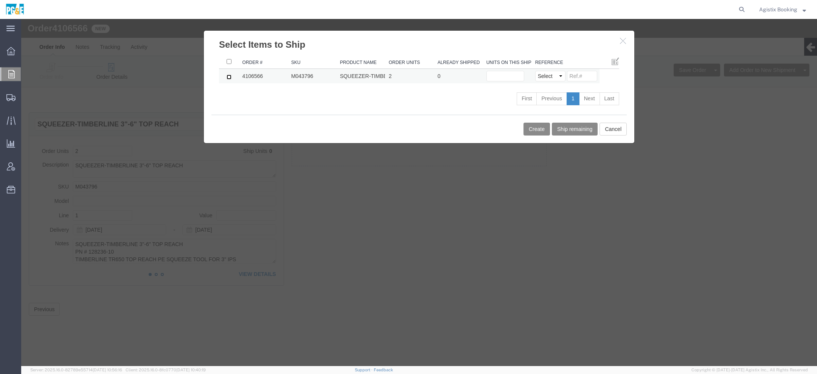
click input "checkbox"
checkbox input "true"
click input "text"
type input "2"
click div "Create Ship remaining Cancel"
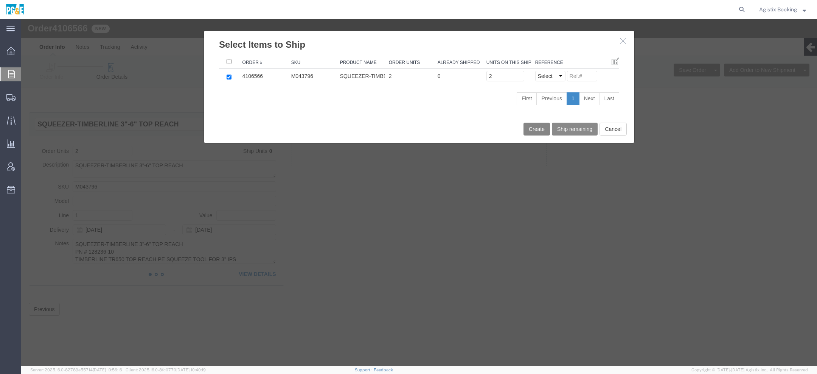
click button "Create"
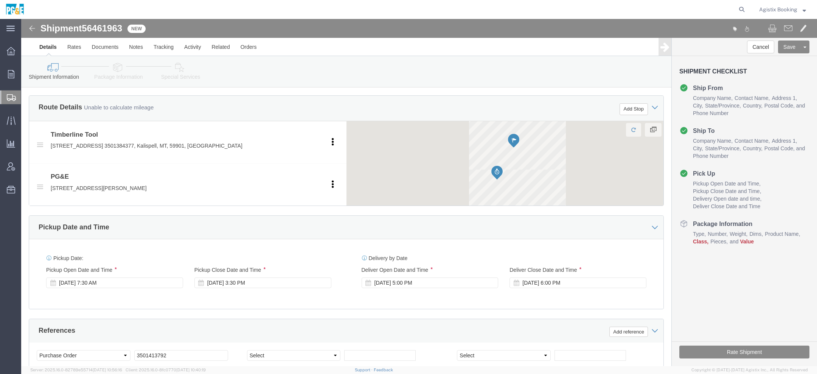
scroll to position [421, 0]
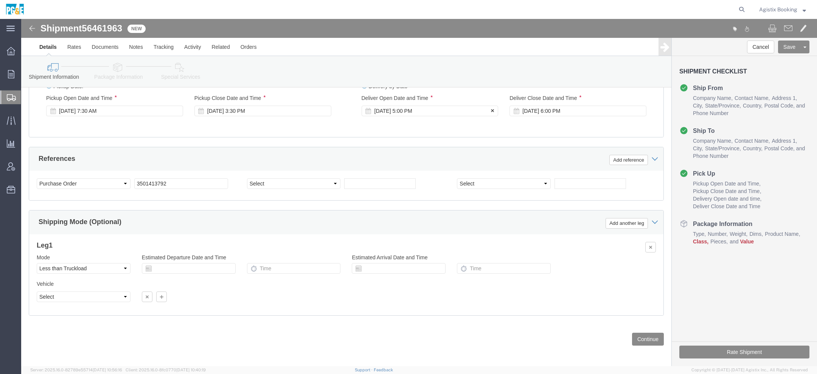
click div "Aug 22 2025 5:00 PM"
click input "5:00 PM"
type input "1:00 PM"
click button "Apply"
click div "Aug 22 2025 6:00 PM"
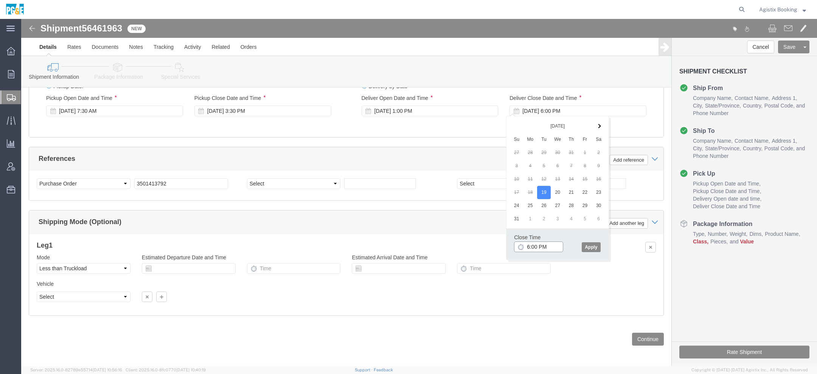
click input "6:00 PM"
type input "4:00 PM"
click button "Apply"
click div "Shipment Information Package Information Special Services Loading Routing"
click link "Package Information"
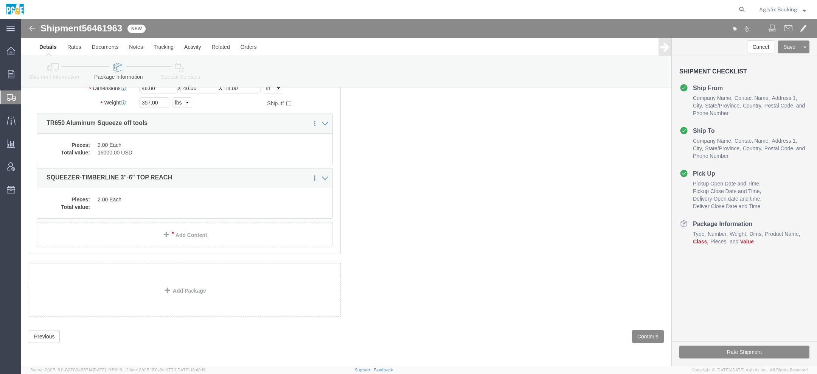
scroll to position [3, 0]
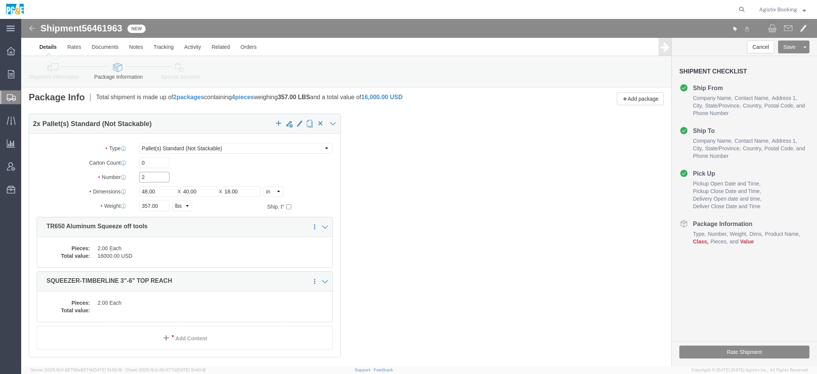
click input "2"
type input "1"
click dd "2.00 Each"
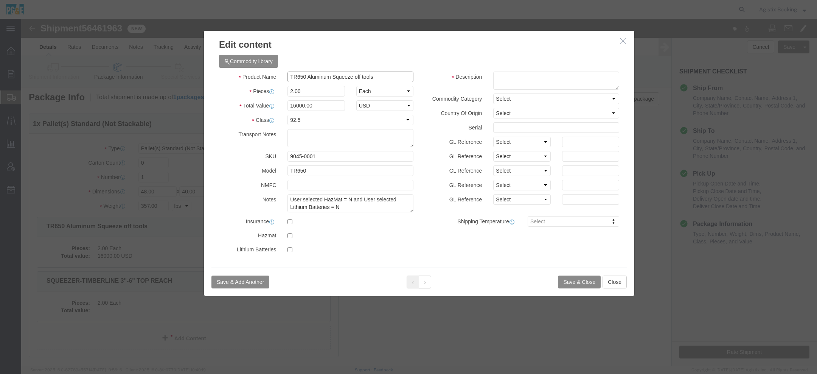
click input "TR650 Aluminum Squeeze off tools"
click icon "button"
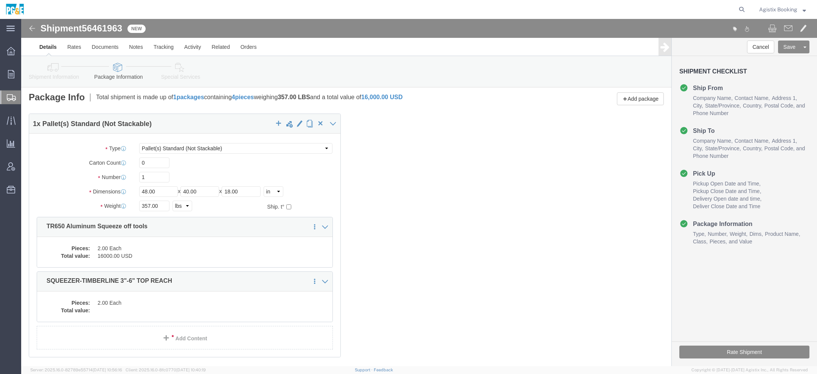
click dd
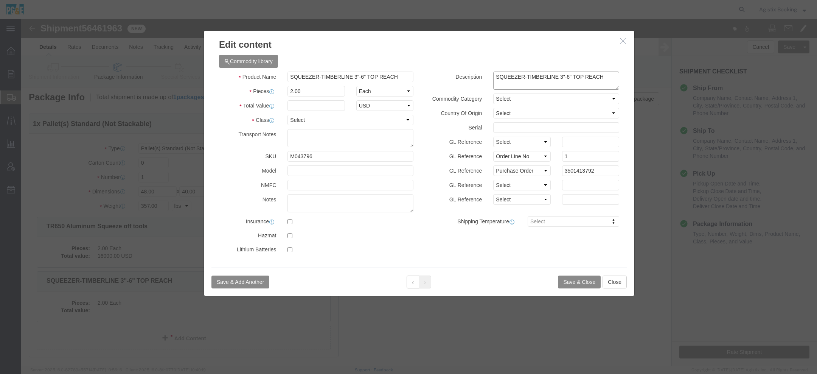
click textarea "SQUEEZER-TIMBERLINE 3"-6" TOP REACH"
paste textarea "TR650 Aluminum Squeeze off tools"
type textarea "SQUEEZER-TIMBERLINE 3"-6" TOP REACH / TR650 Aluminum Squeeze off tools"
click input "text"
type input "16000"
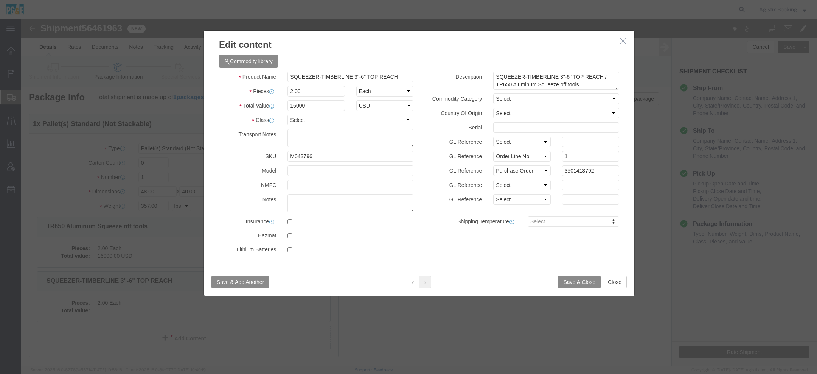
click div "Save & Add Another Save & Close Close"
click button "Save & Close"
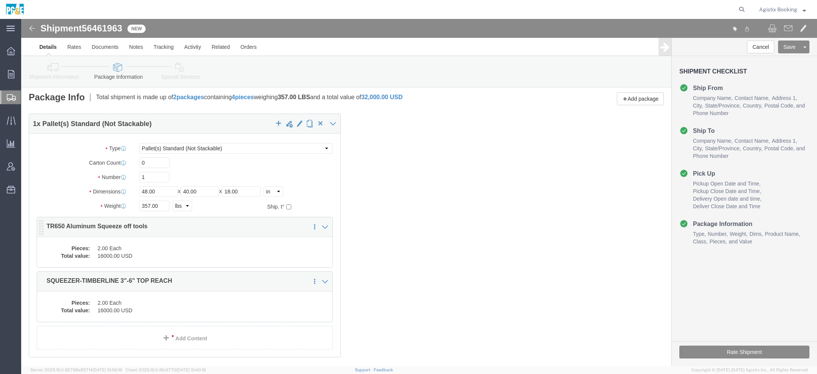
click dd "2.00 Each"
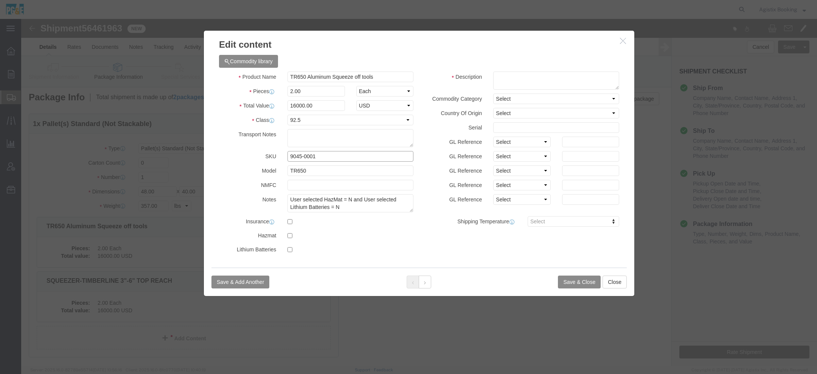
drag, startPoint x: 296, startPoint y: 137, endPoint x: 190, endPoint y: 137, distance: 106.0
click div "SKU 9045-0001"
click icon "button"
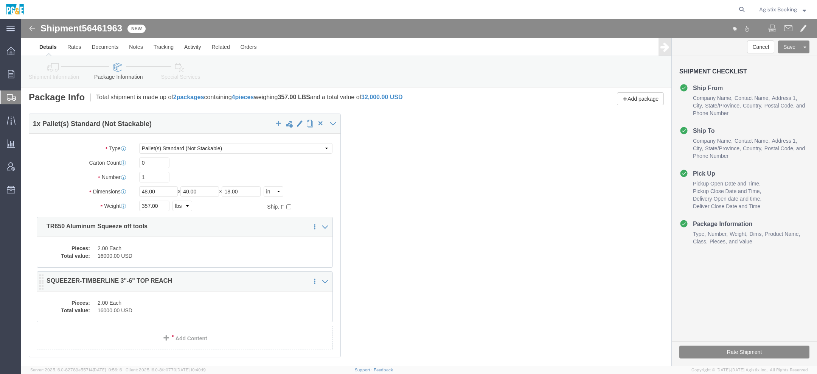
click dd "2.00 Each"
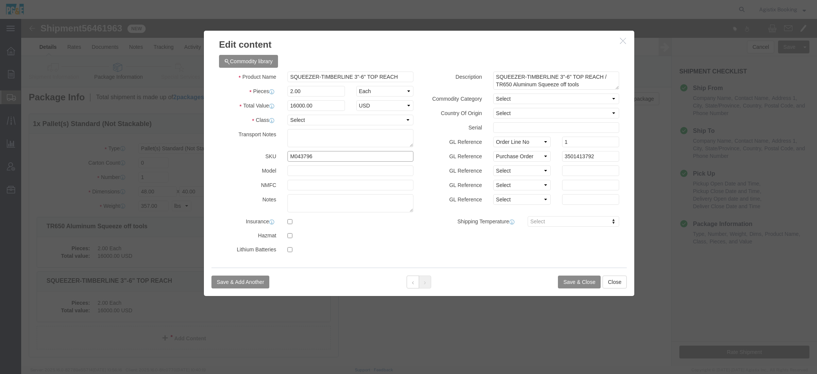
click input "M043796"
paste input "9045-0001"
type input "M043796 9045-0001"
click button "Save & Close"
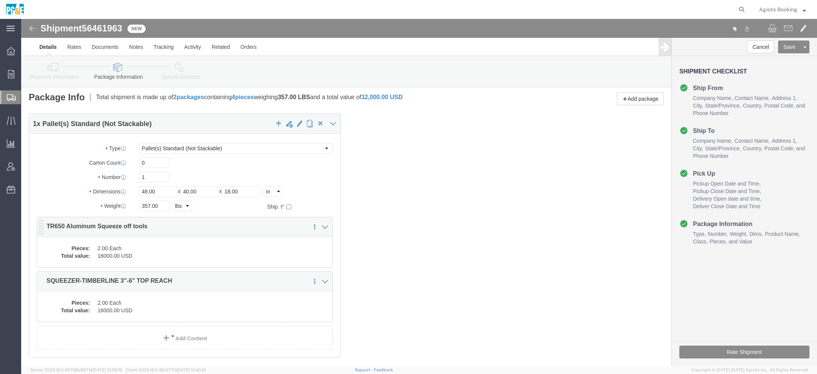
click dd "16000.00 USD"
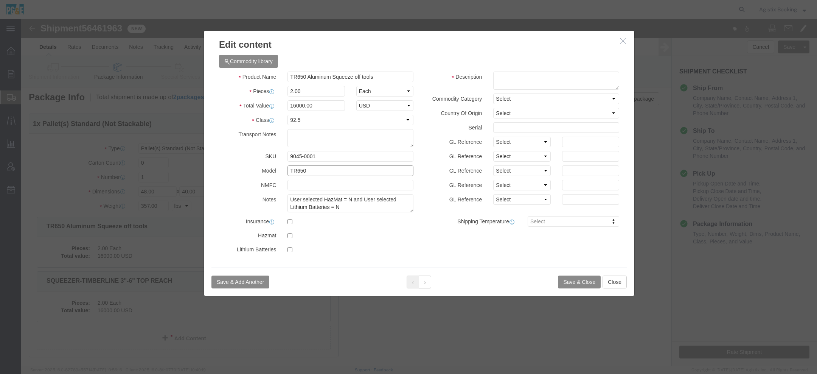
drag, startPoint x: 287, startPoint y: 154, endPoint x: 195, endPoint y: 154, distance: 92.3
click div "Model TR650"
click icon "button"
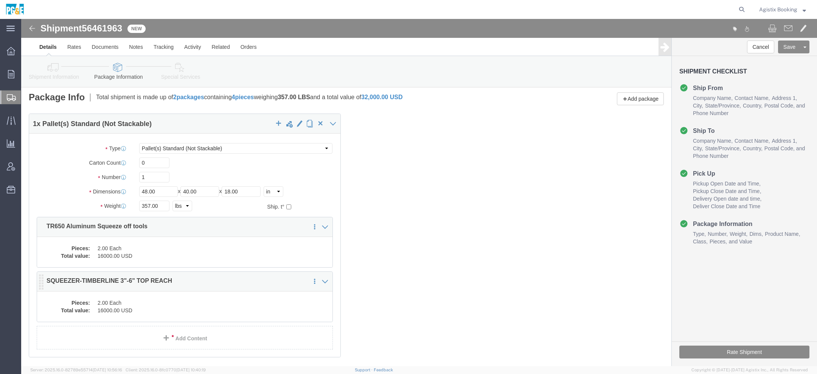
click dd "2.00 Each"
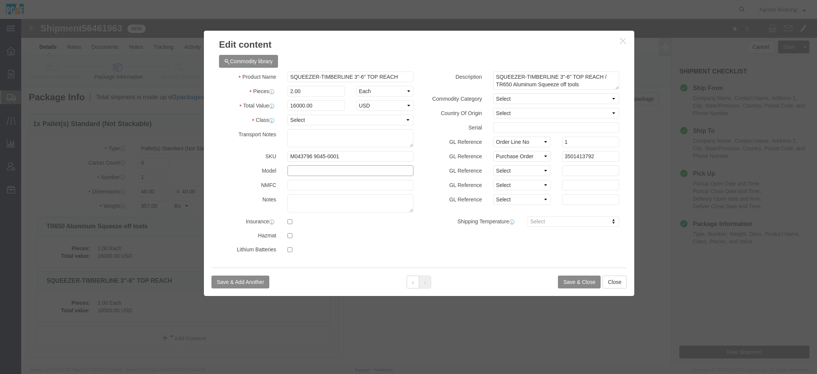
click input "text"
paste input "TR650"
type input "TR650"
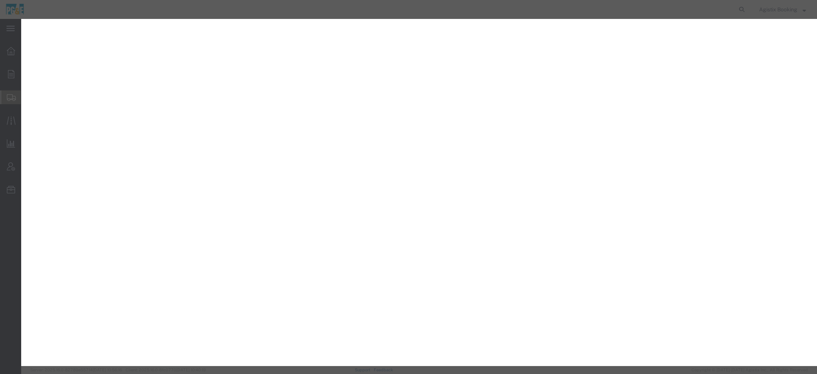
select select "PSNS"
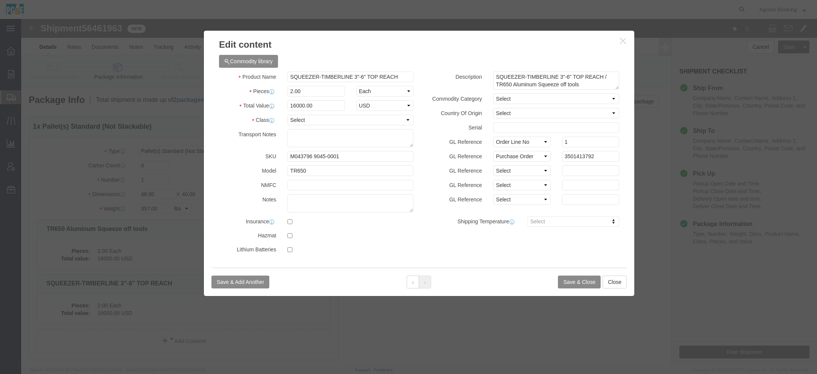
scroll to position [3, 0]
select select "92.5"
click button "Save & Close"
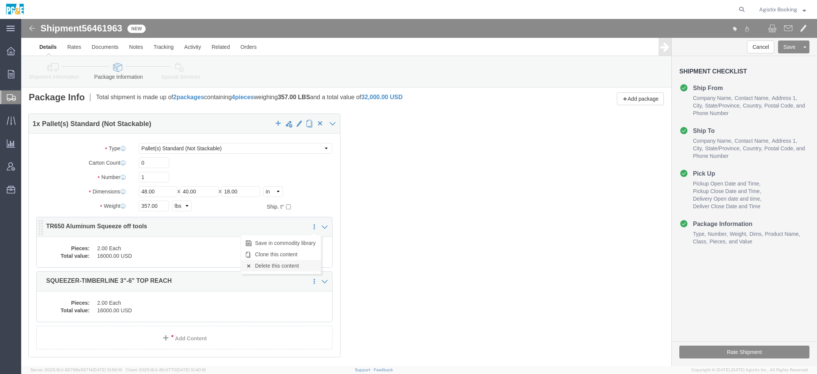
click link "Delete this content"
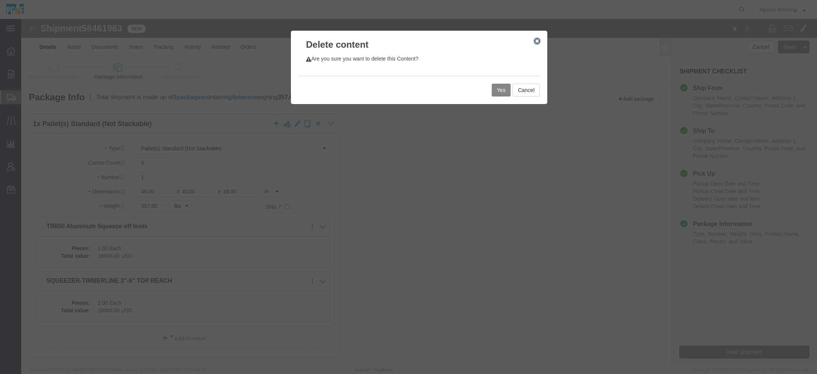
click button "Yes"
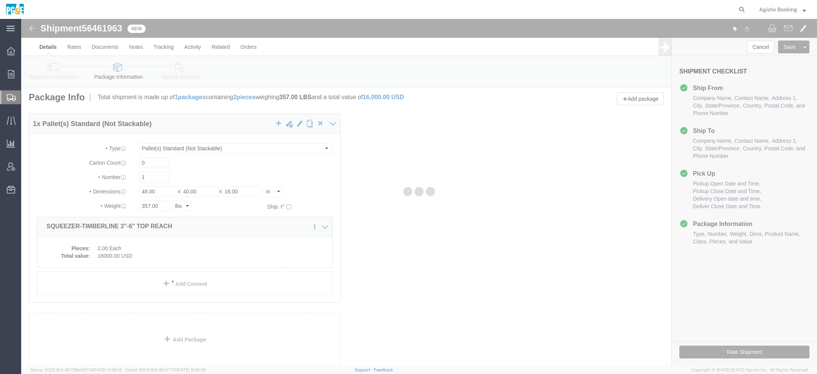
select select "PSNS"
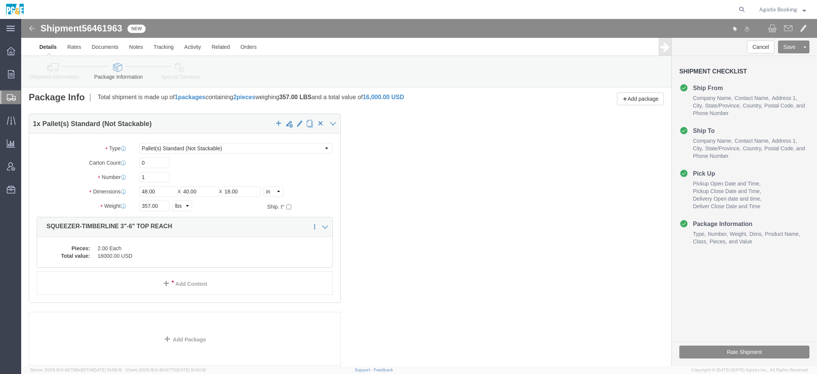
scroll to position [0, 0]
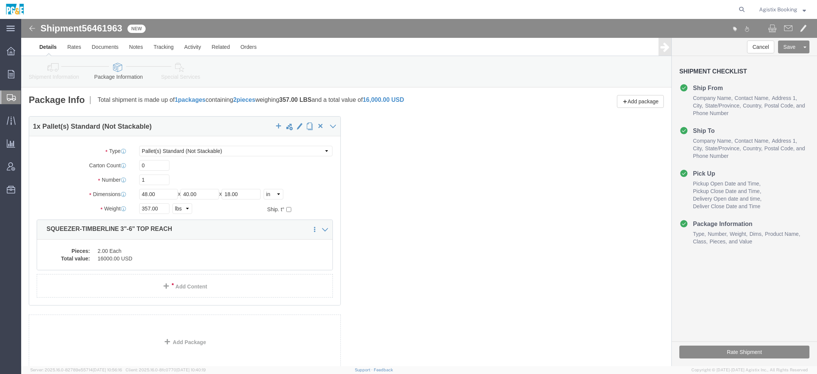
click icon
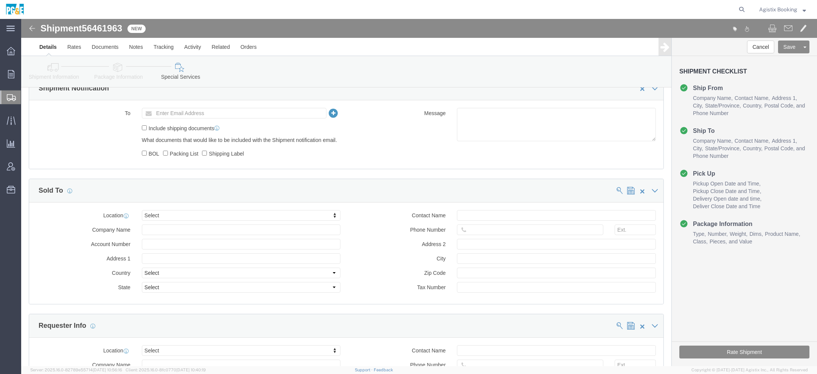
scroll to position [522, 0]
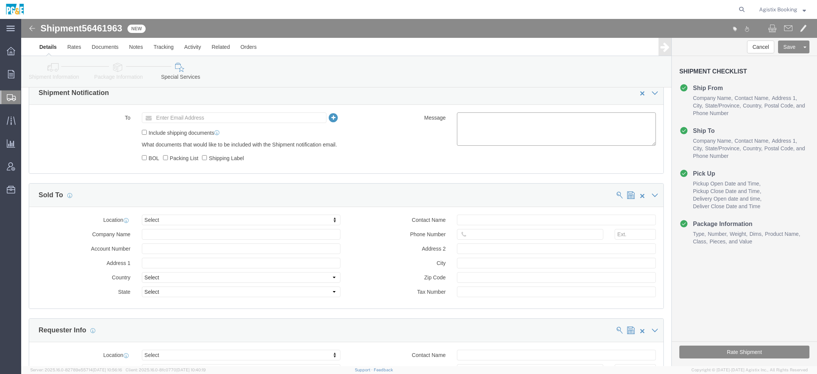
click textarea
paste textarea "Shipment #XXXXXXX has been booked. Once confirmed by the carrier, the BOL will …"
click span "56461963"
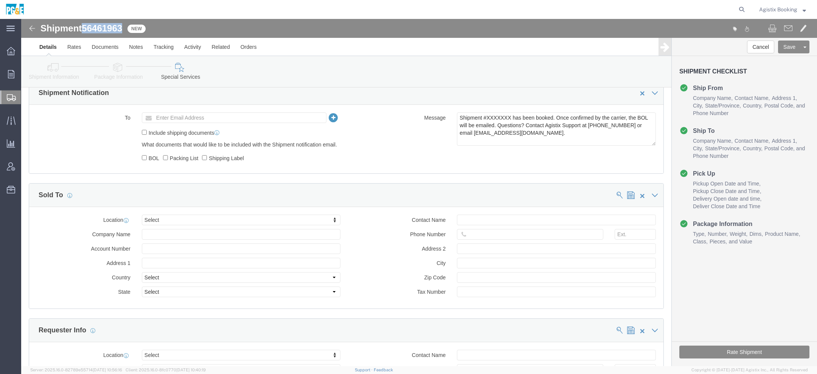
click span "56461963"
copy span "56461963"
click textarea "Shipment #XXXXXXX has been booked. Once confirmed by the carrier, the BOL will …"
paste textarea "56461963"
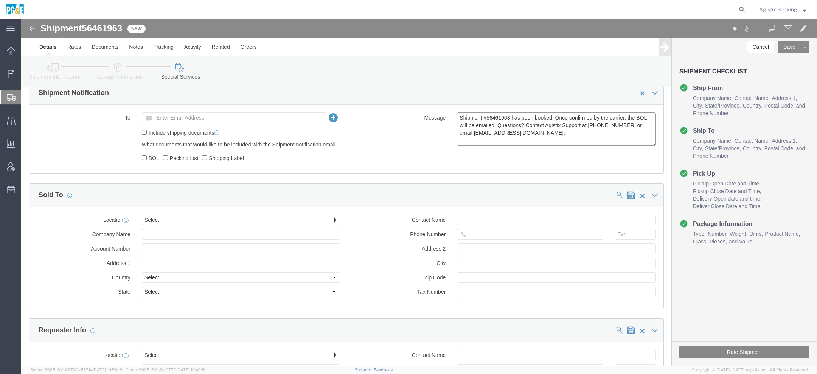
type textarea "Shipment #56461963 has been booked. Once confirmed by the carrier, the BOL will…"
click button "Rate Shipment"
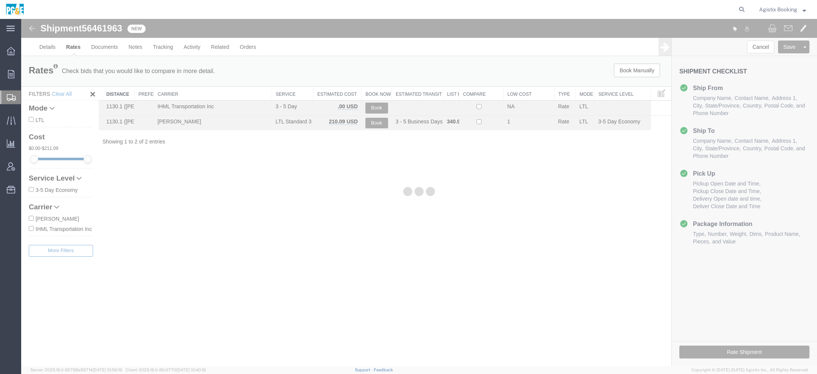
scroll to position [0, 0]
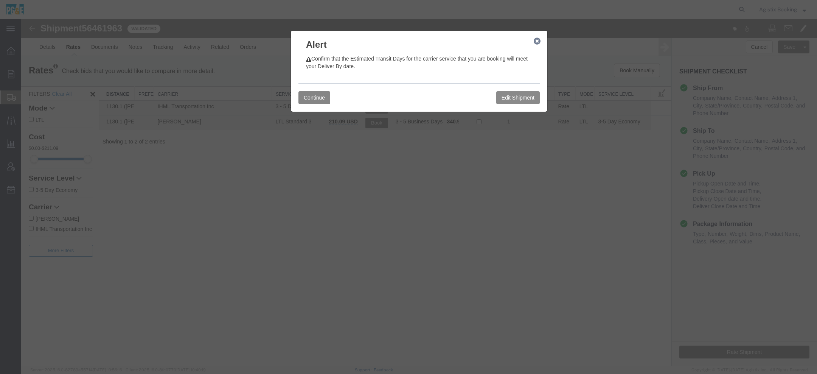
click at [325, 97] on button "Continue" at bounding box center [315, 97] width 32 height 13
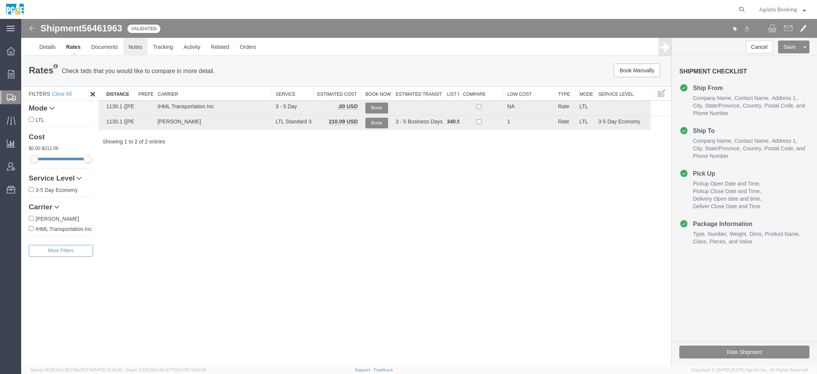
click at [130, 45] on link "Notes" at bounding box center [135, 47] width 25 height 18
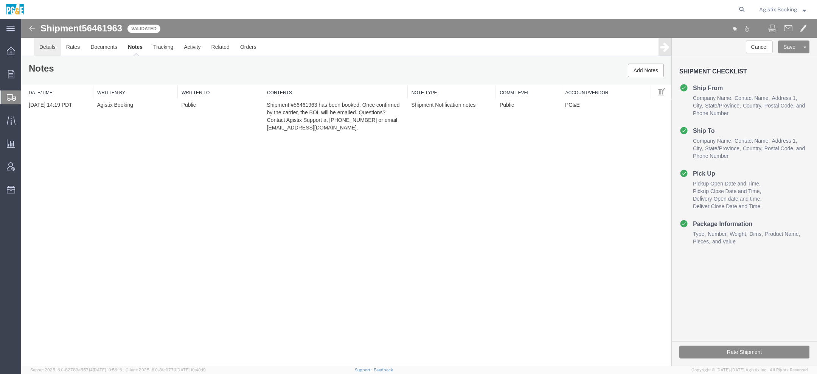
click at [48, 49] on link "Details" at bounding box center [47, 47] width 27 height 18
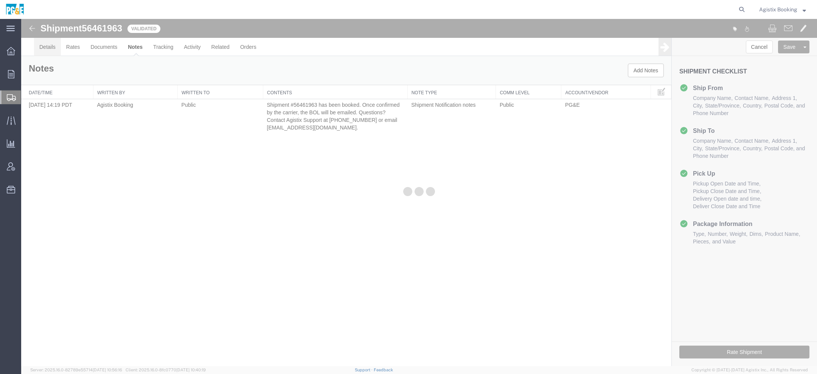
click div
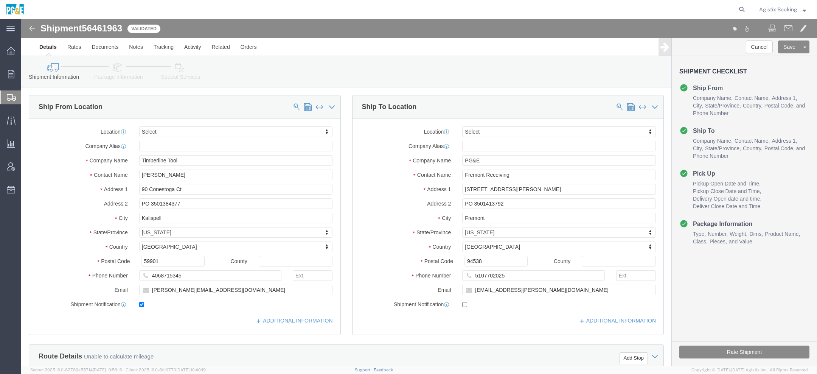
click link "Package Information"
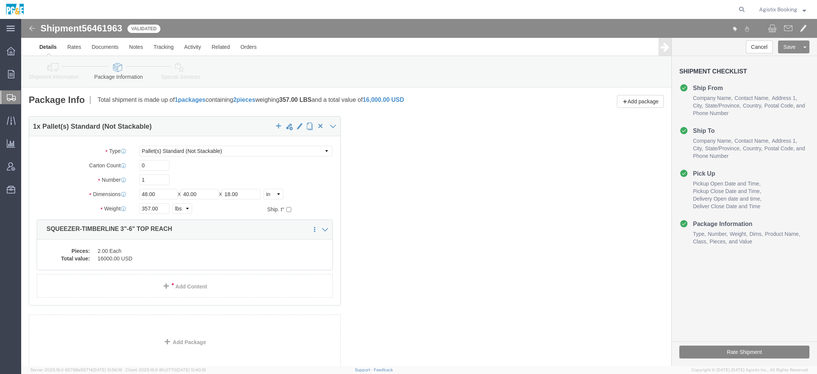
click button "Rate Shipment"
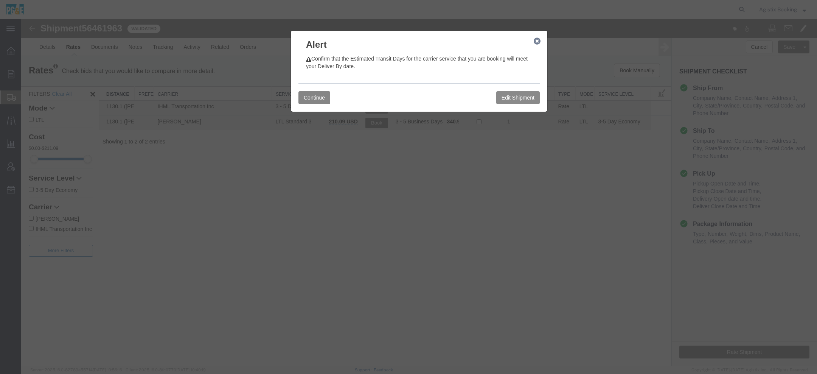
click button "Continue"
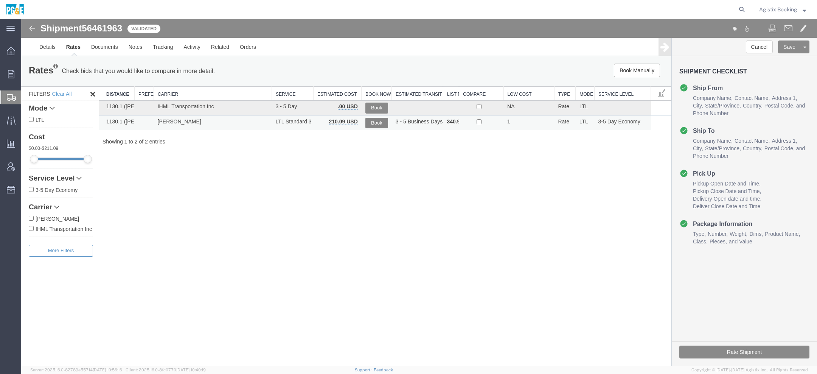
click button "Book"
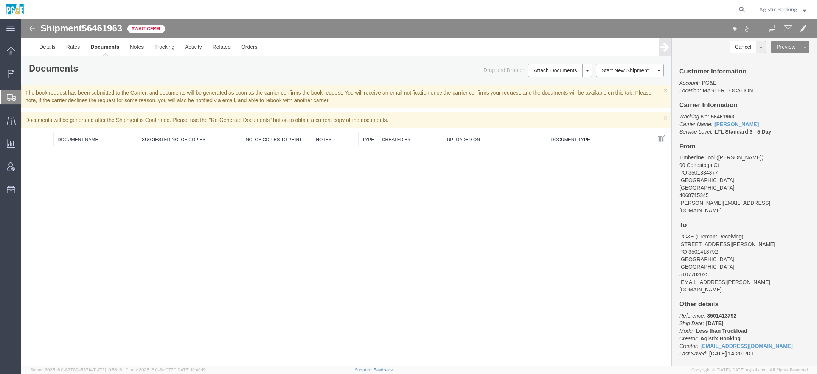
click span "Agistix Booking"
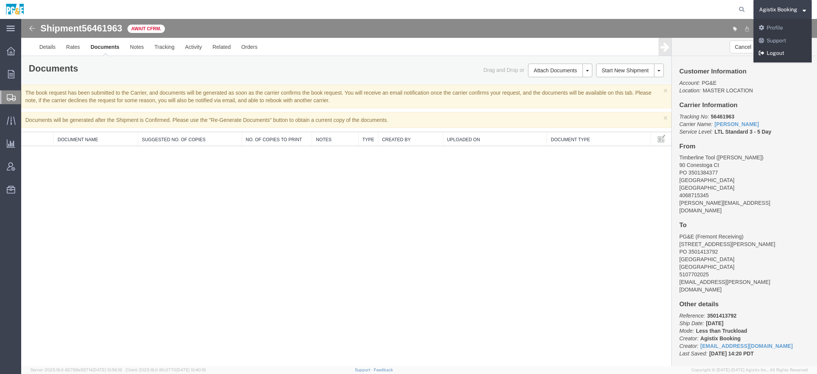
click link "Logout"
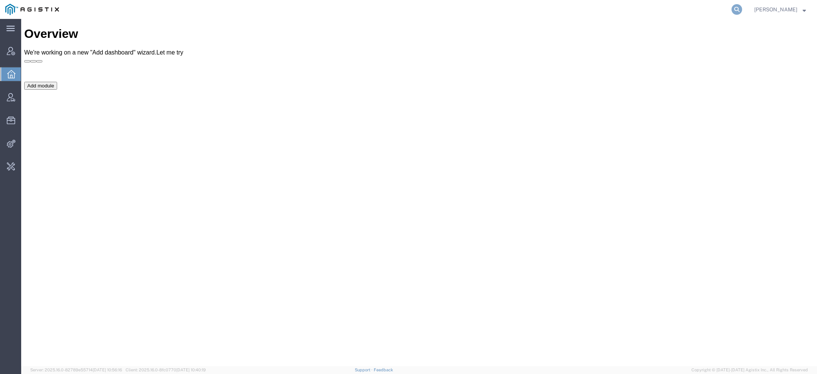
click at [738, 6] on icon at bounding box center [737, 9] width 11 height 11
paste input "55108997"
type input "55108997"
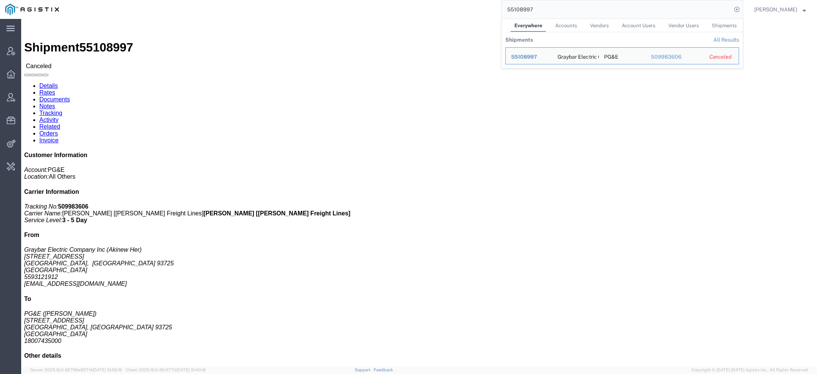
click span "55108997"
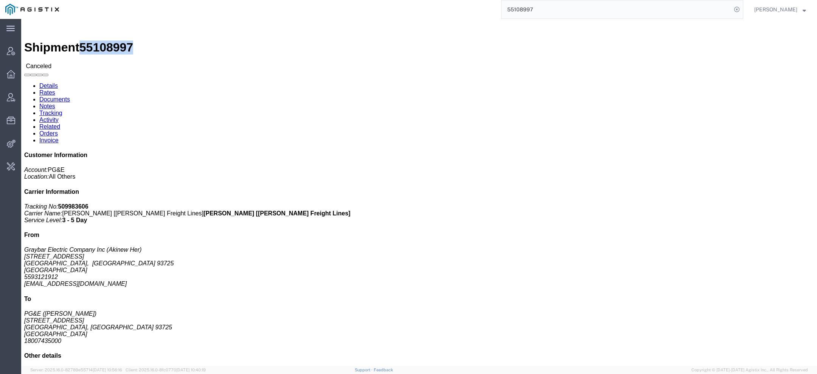
click span "55108997"
copy span "55108997"
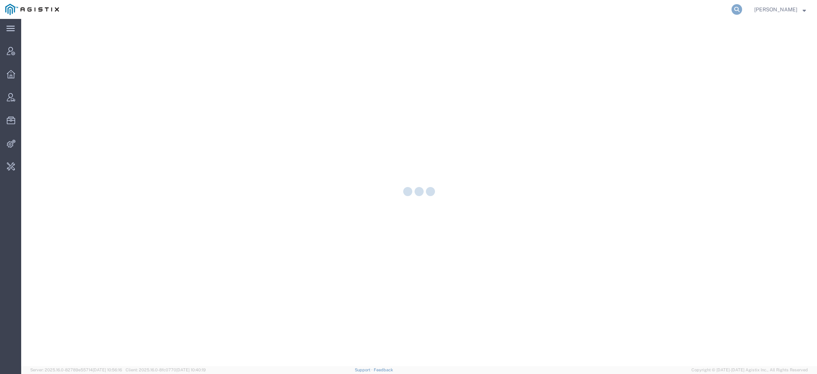
click at [737, 12] on icon at bounding box center [737, 9] width 11 height 11
paste input "55108997"
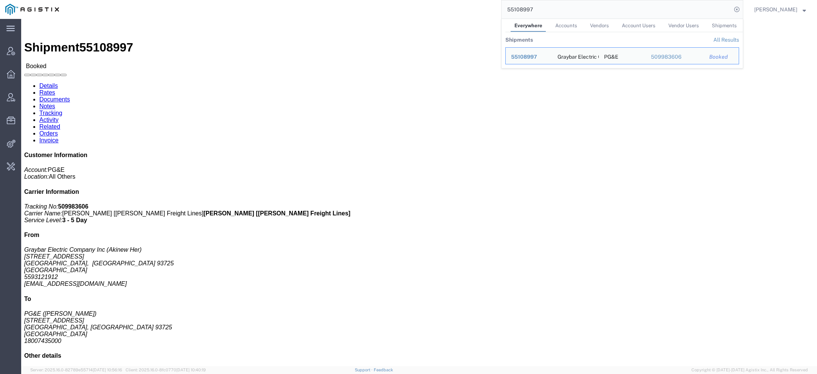
drag, startPoint x: 534, startPoint y: 12, endPoint x: 495, endPoint y: -2, distance: 41.9
click at [495, 0] on html "main_menu Created with Sketch. Collapse Menu Account Manager Overview Vendor Ma…" at bounding box center [408, 187] width 817 height 374
paste input "6461963"
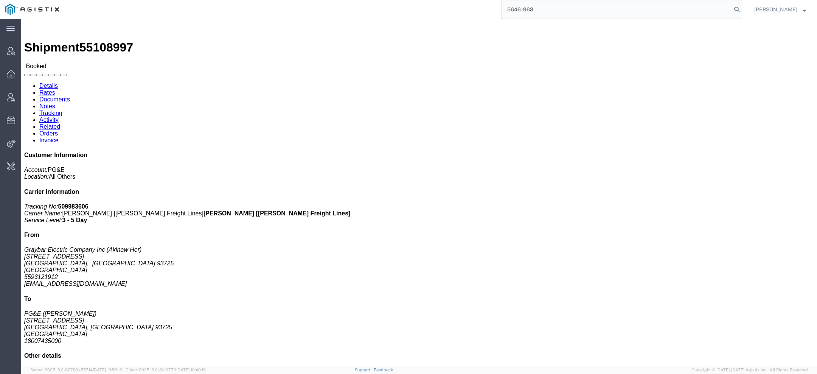
type input "56461963"
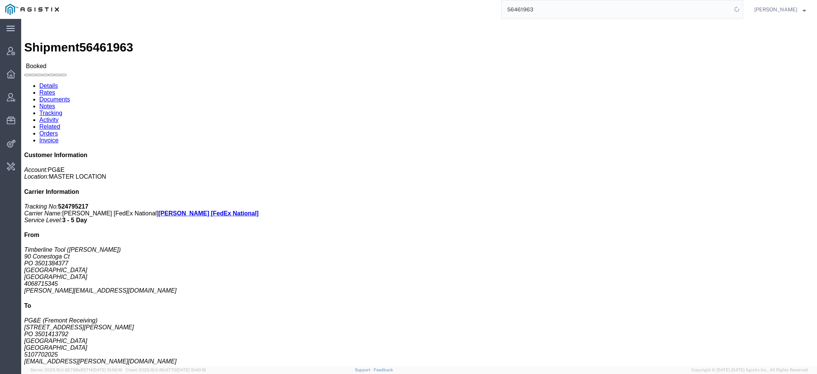
click link "Documents"
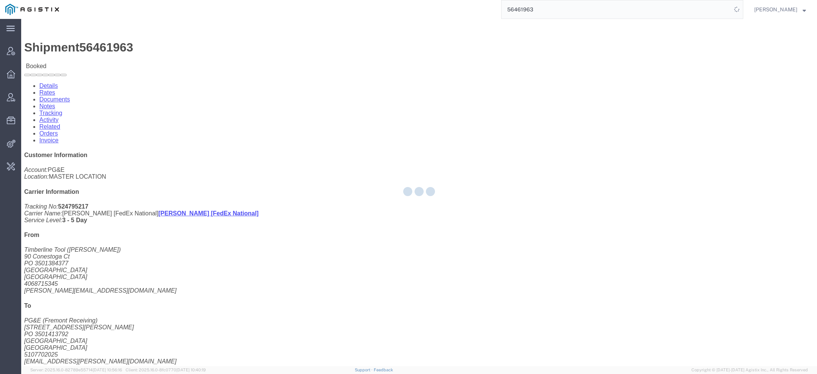
click at [104, 50] on div at bounding box center [419, 192] width 796 height 347
